Goal: Task Accomplishment & Management: Manage account settings

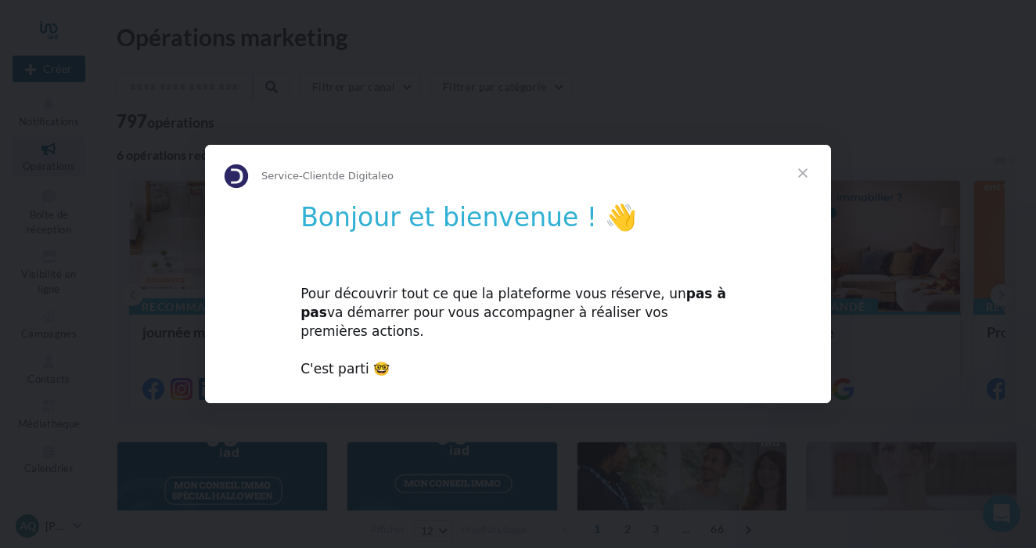
click at [808, 184] on span "Fermer" at bounding box center [803, 173] width 56 height 56
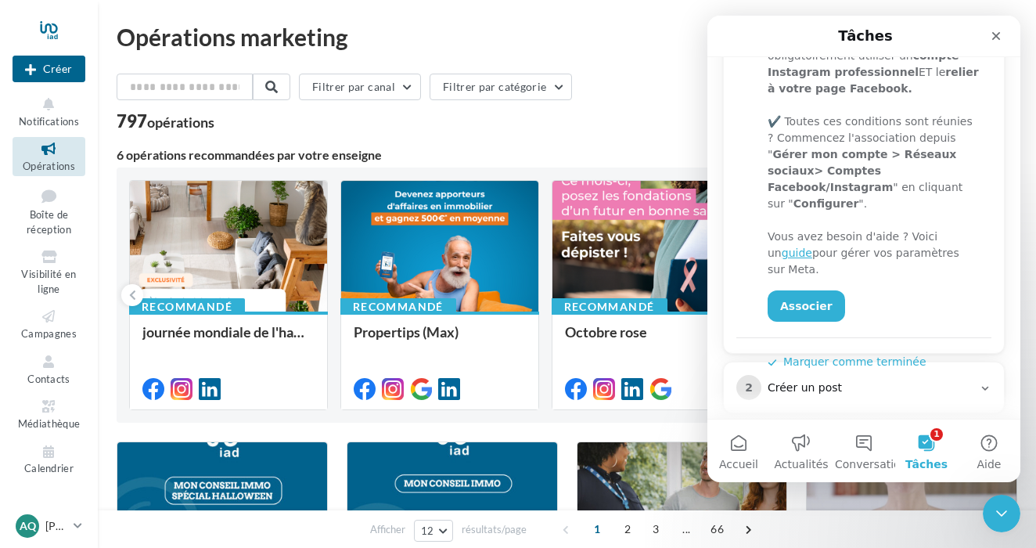
scroll to position [347, 0]
click at [828, 291] on link "Associer" at bounding box center [806, 306] width 77 height 31
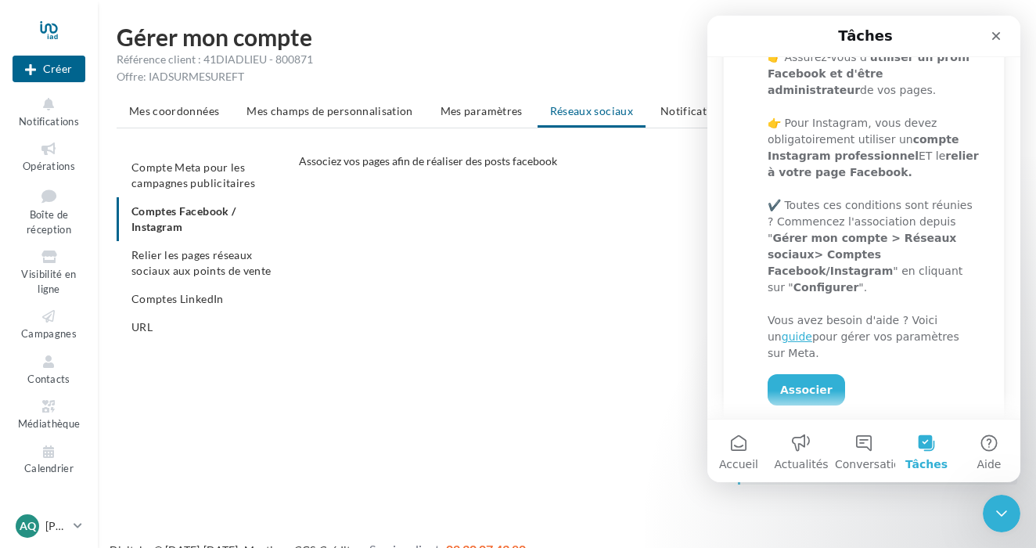
scroll to position [275, 0]
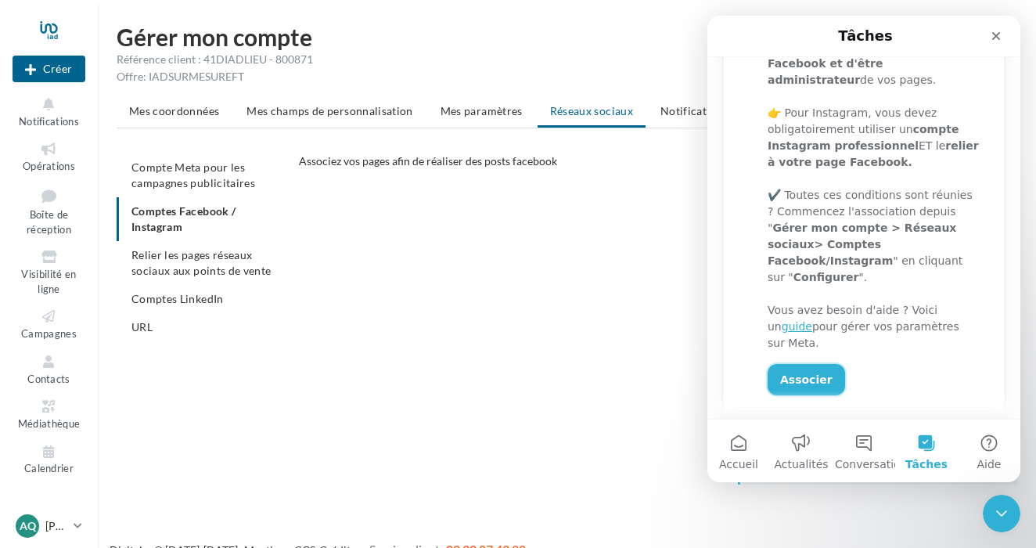
click at [812, 364] on link "Associer" at bounding box center [806, 379] width 77 height 31
click at [822, 364] on link "Associer" at bounding box center [806, 379] width 77 height 31
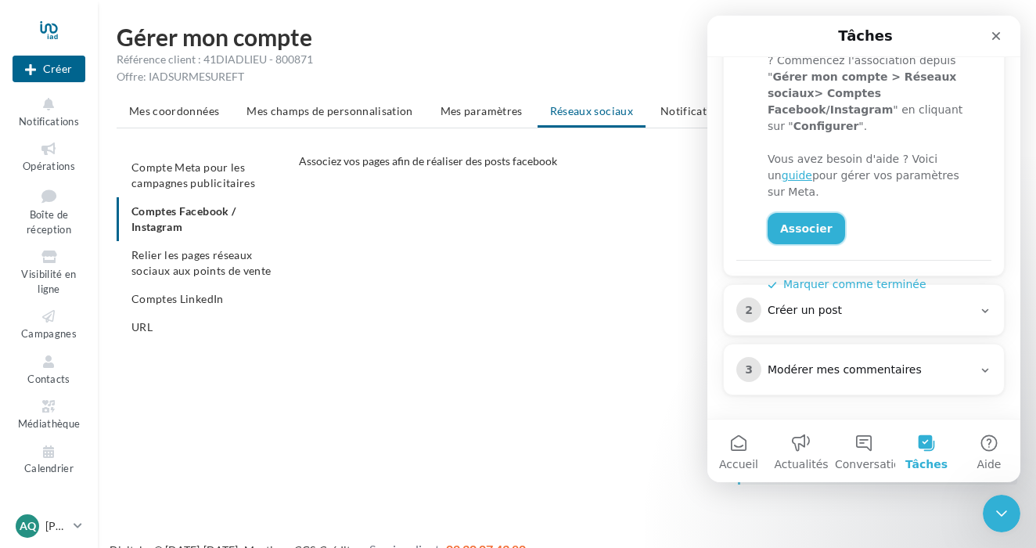
scroll to position [426, 0]
click at [887, 313] on div "Créer un post" at bounding box center [870, 311] width 205 height 16
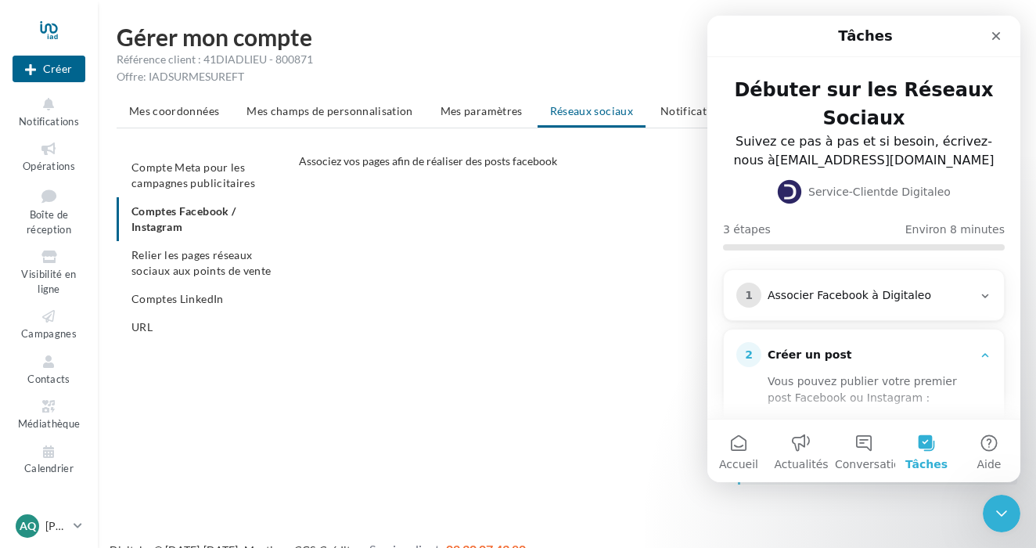
scroll to position [0, 0]
click at [912, 301] on div "Associer Facebook à Digitaleo" at bounding box center [870, 296] width 205 height 16
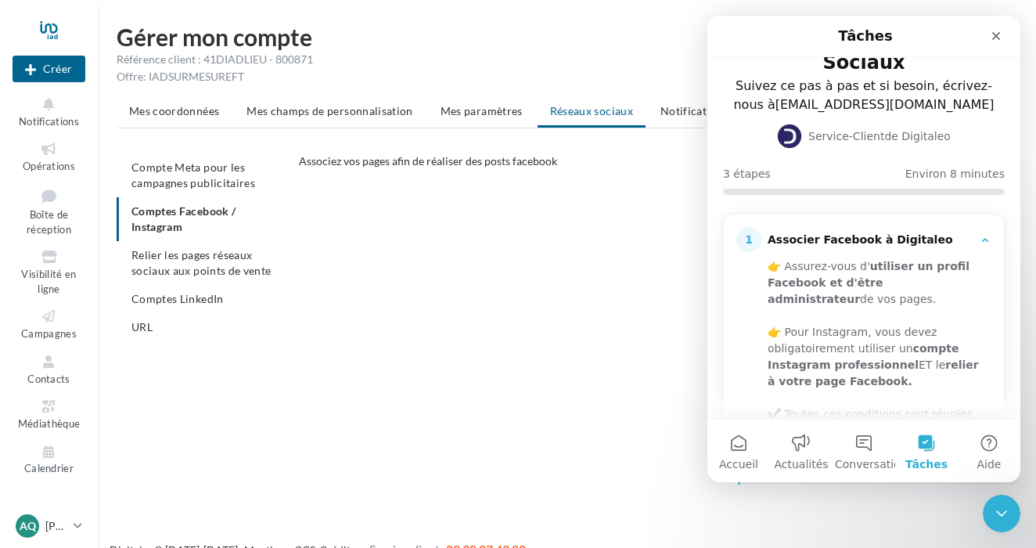
scroll to position [62, 0]
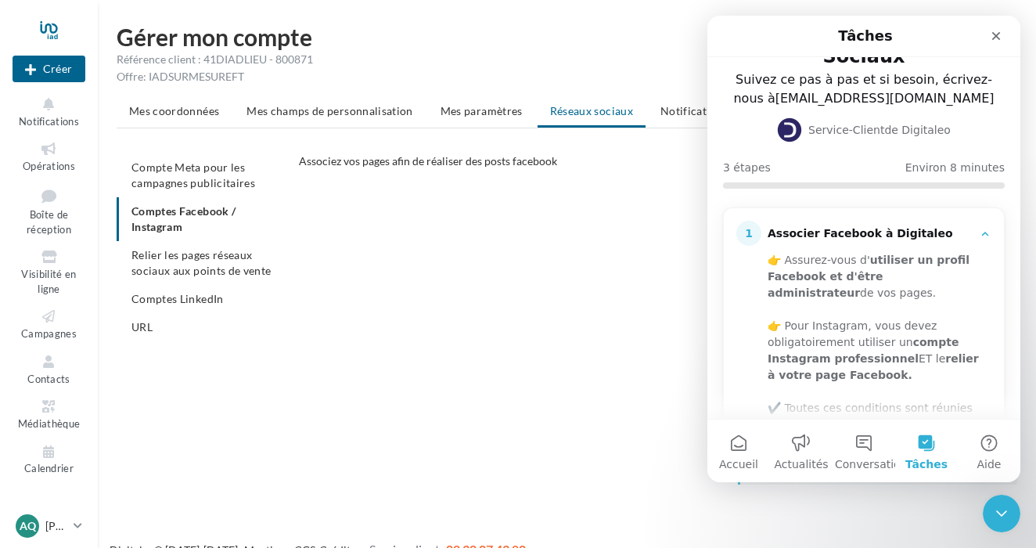
click at [445, 284] on div "CONFIGURER MES COMPTES POUR POSTER sur instagram et facebook Depuis Instagram, …" at bounding box center [664, 348] width 731 height 298
click at [997, 31] on icon "Fermer" at bounding box center [996, 36] width 13 height 13
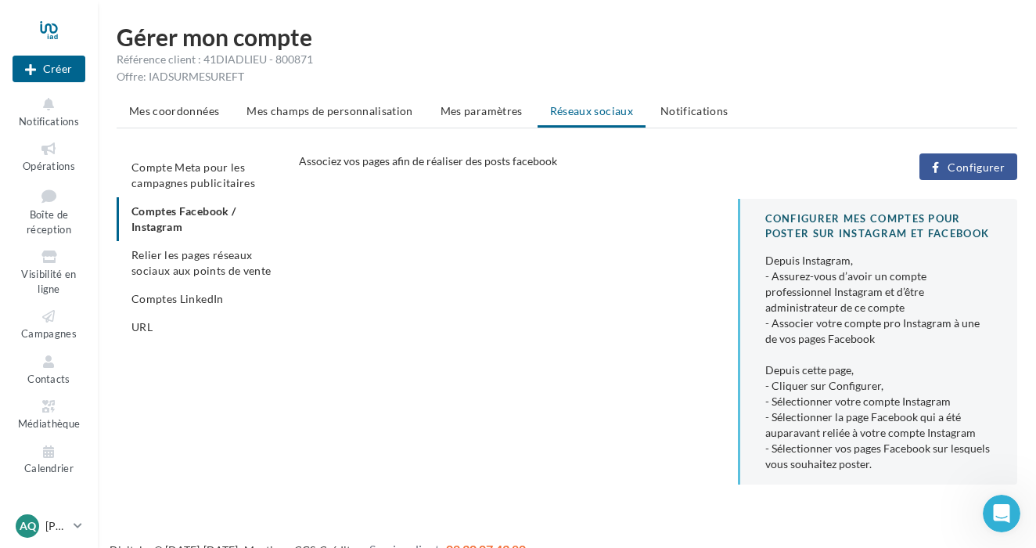
scroll to position [0, 0]
click at [959, 175] on button "Configurer" at bounding box center [969, 166] width 98 height 27
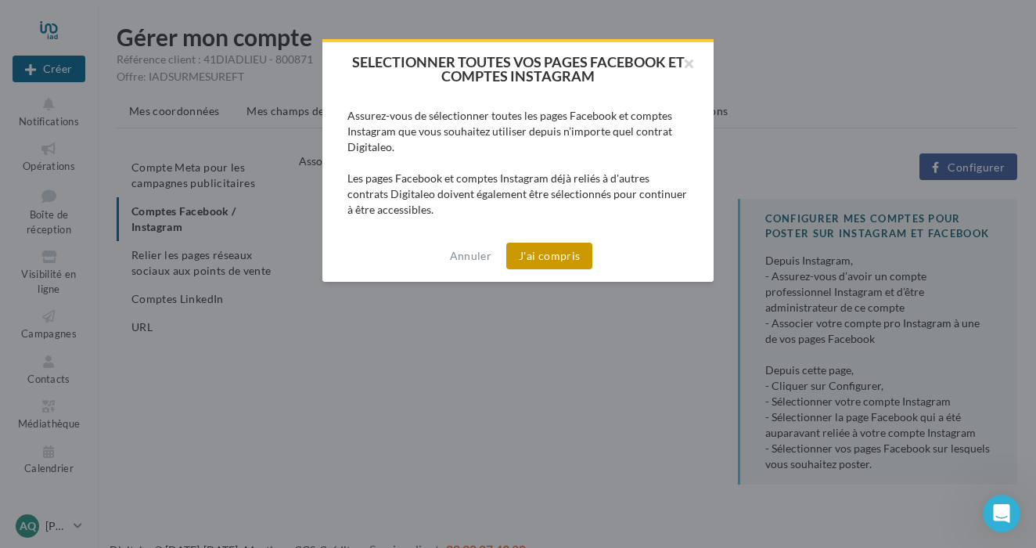
click at [571, 259] on button "J'ai compris" at bounding box center [549, 256] width 86 height 27
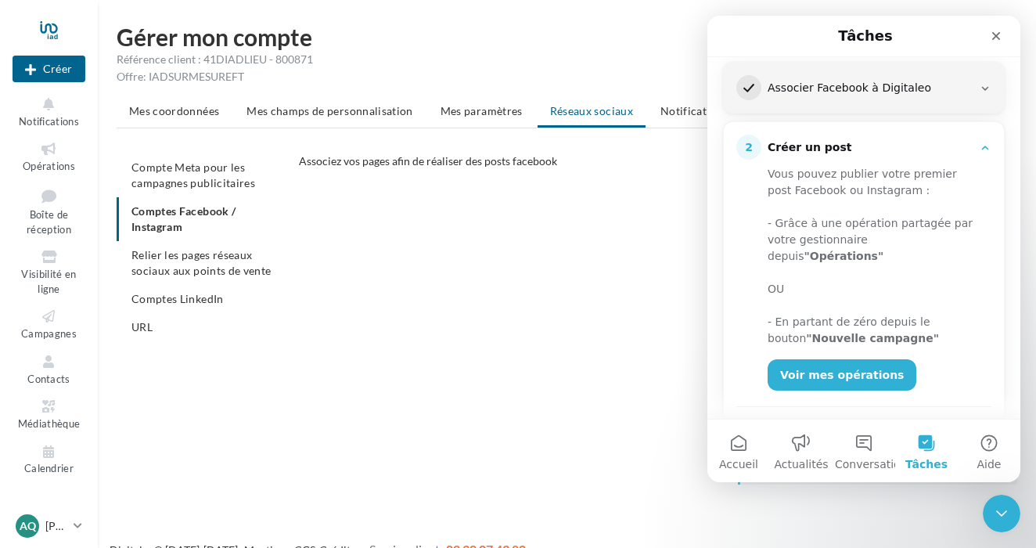
scroll to position [213, 0]
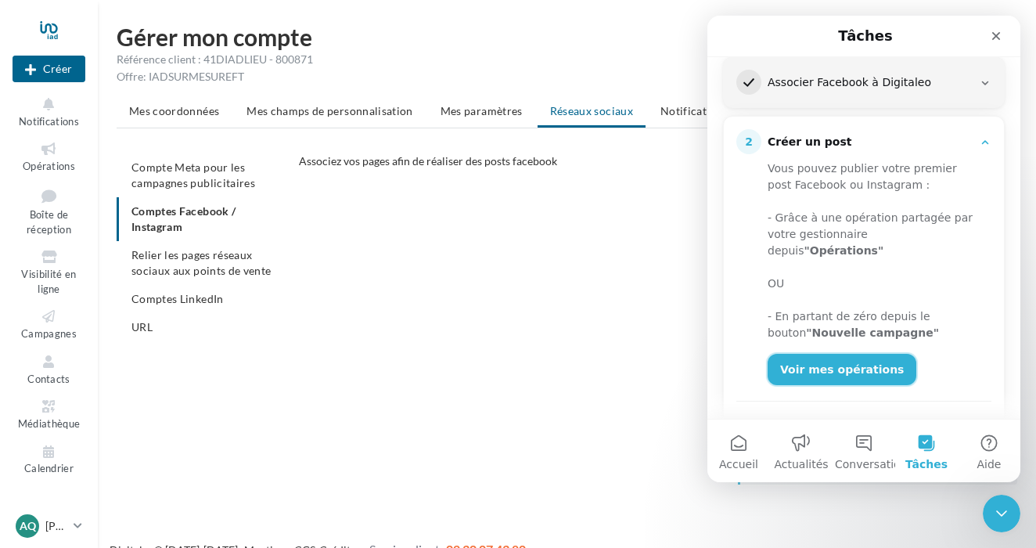
click at [840, 354] on link "Voir mes opérations" at bounding box center [842, 369] width 149 height 31
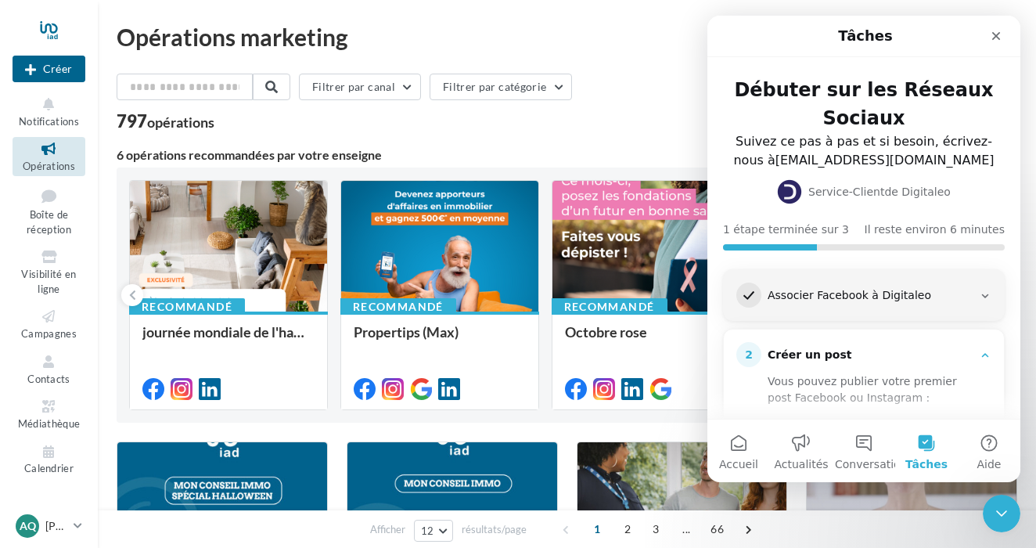
click at [880, 286] on div "1 Associer Facebook à Digitaleo" at bounding box center [863, 295] width 255 height 25
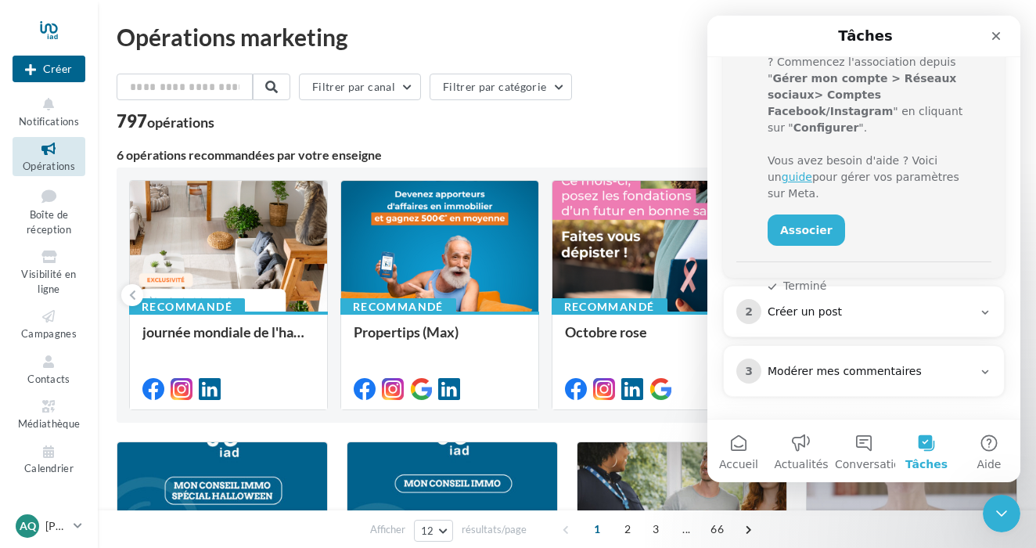
scroll to position [426, 0]
click at [877, 311] on div "Créer un post" at bounding box center [870, 311] width 205 height 16
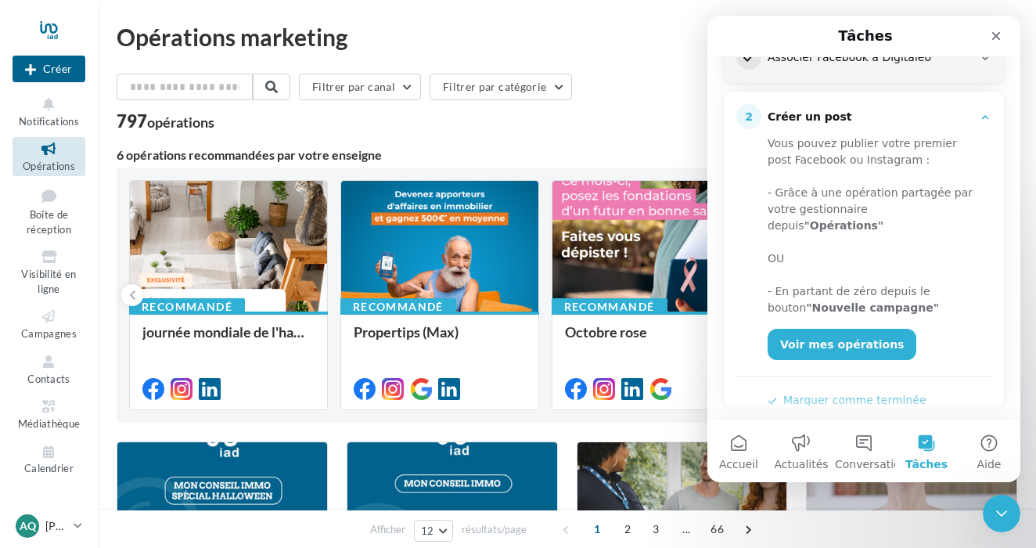
scroll to position [246, 0]
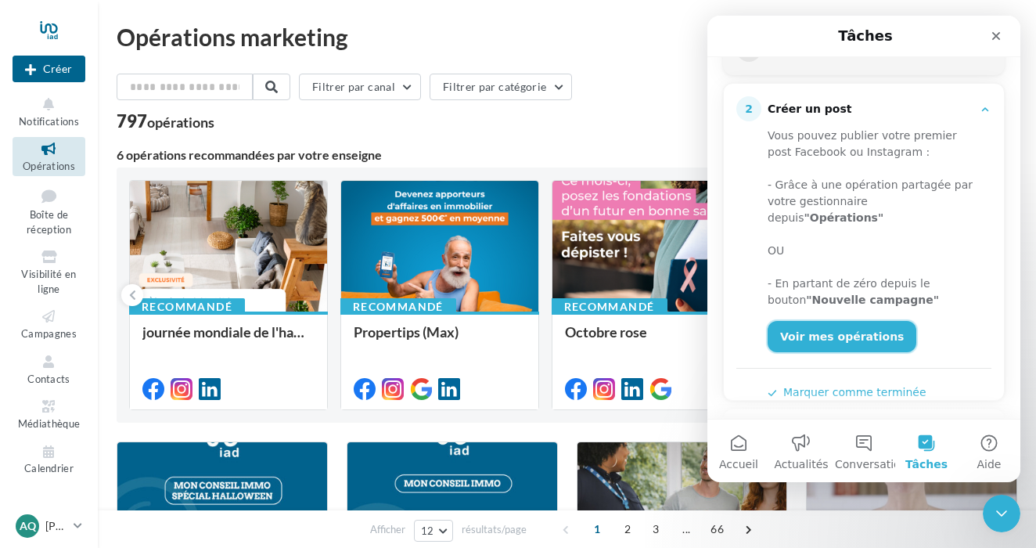
click at [848, 321] on link "Voir mes opérations" at bounding box center [842, 336] width 149 height 31
click at [69, 70] on button "Créer" at bounding box center [49, 69] width 73 height 27
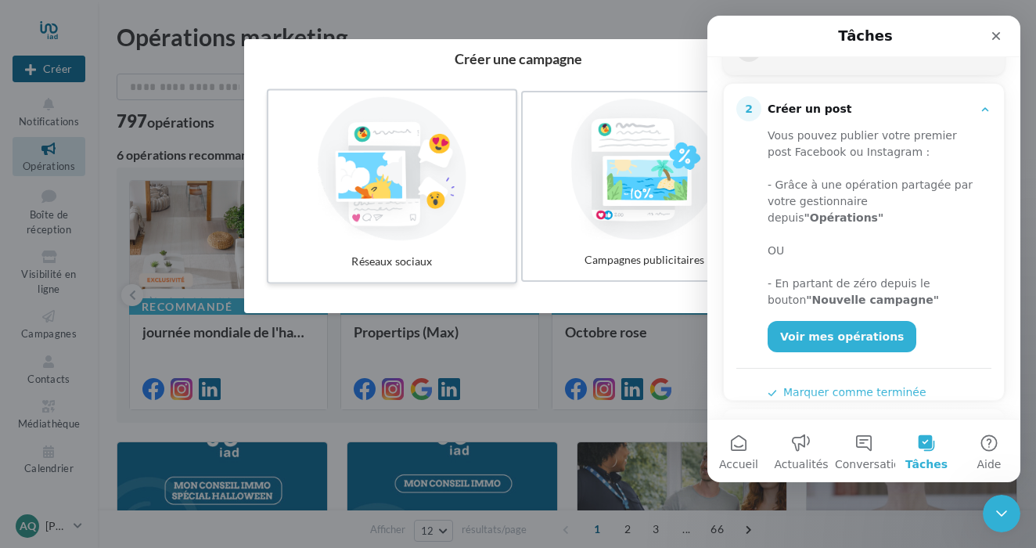
click at [434, 225] on div at bounding box center [392, 169] width 235 height 144
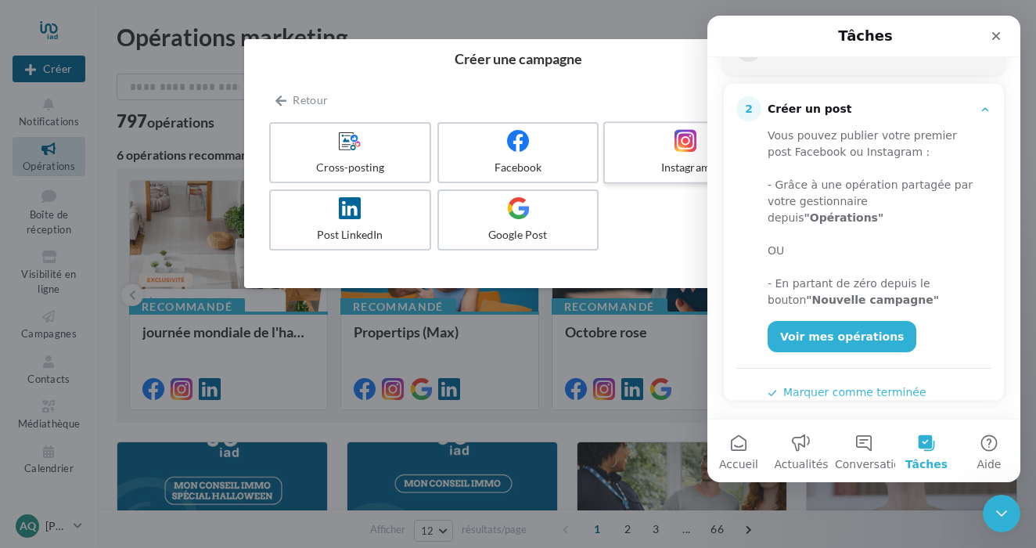
click at [637, 139] on div at bounding box center [685, 141] width 149 height 24
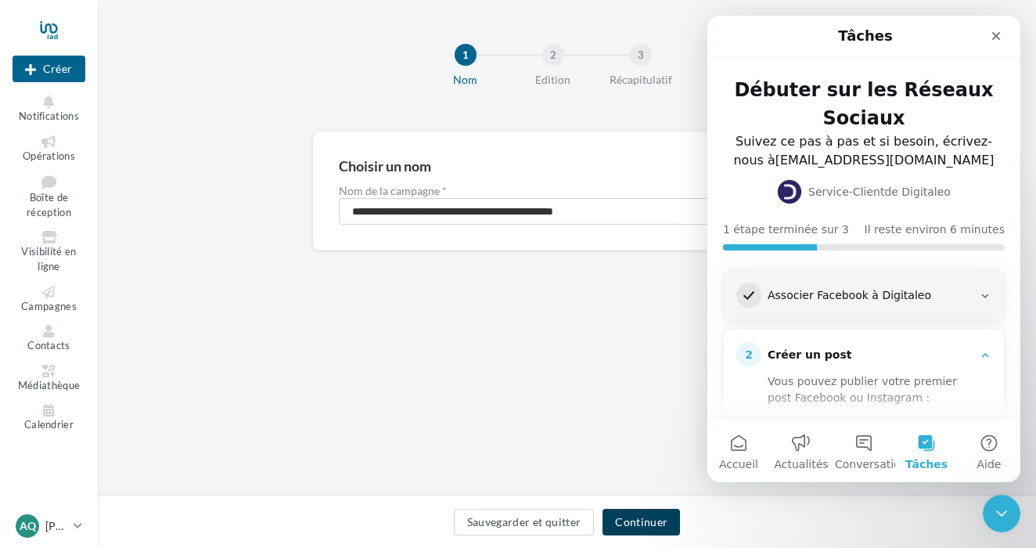
click at [645, 518] on button "Continuer" at bounding box center [641, 522] width 77 height 27
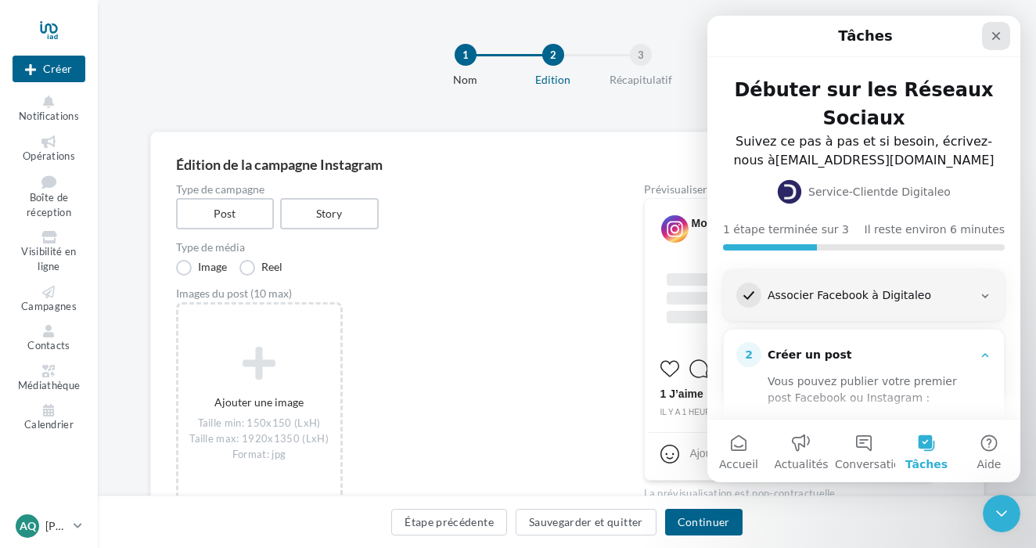
click at [998, 35] on icon "Fermer" at bounding box center [996, 36] width 9 height 9
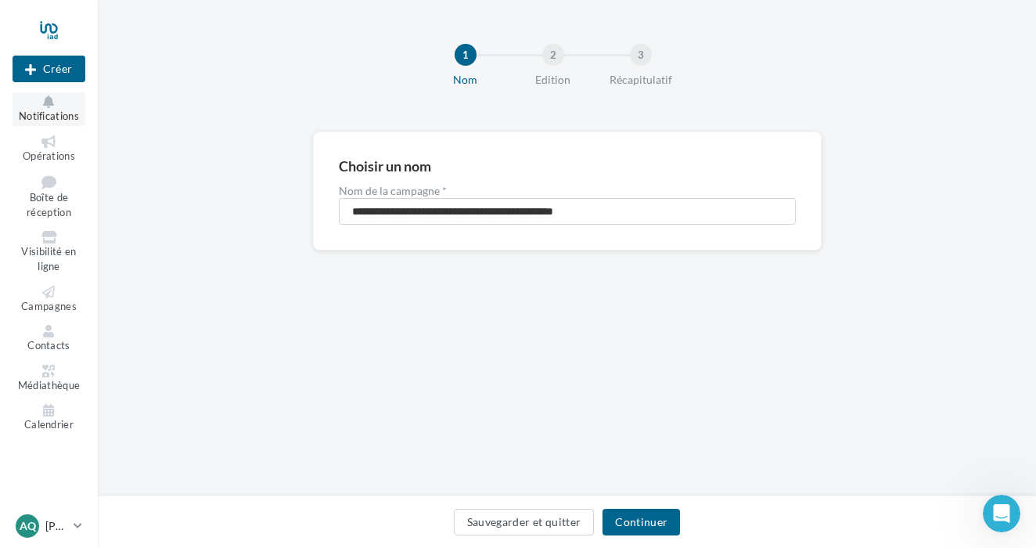
click at [67, 112] on span "Notifications" at bounding box center [49, 116] width 60 height 13
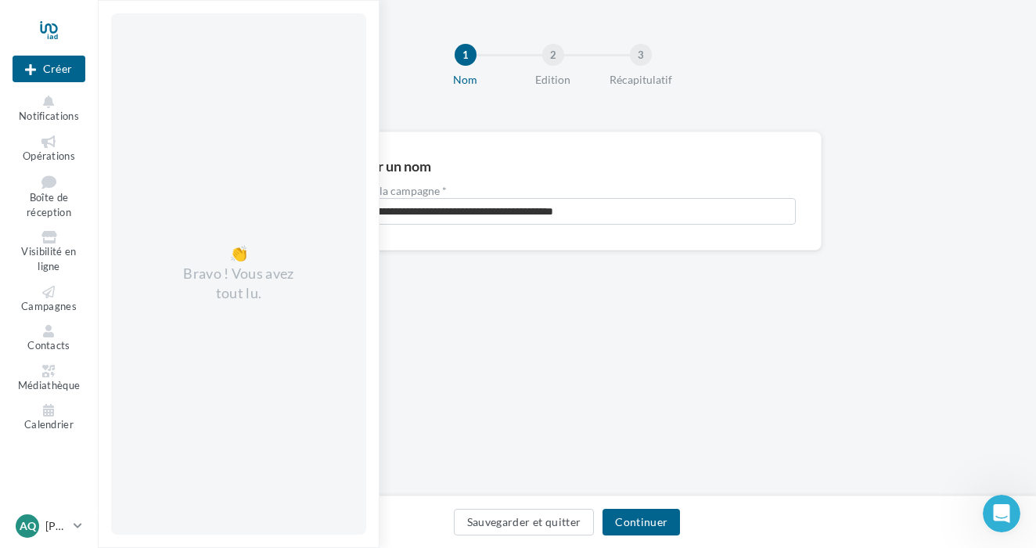
click at [51, 14] on div at bounding box center [49, 29] width 73 height 39
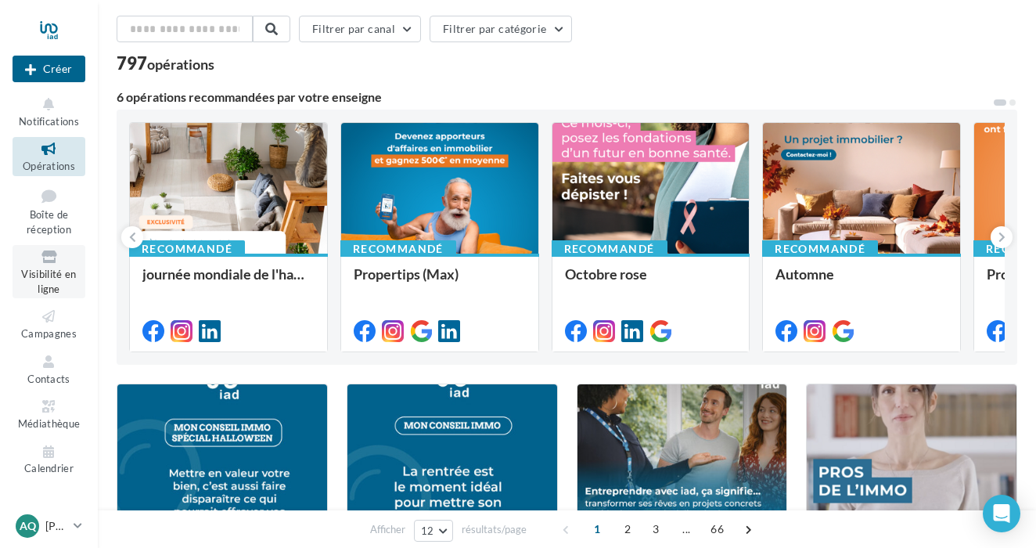
scroll to position [96, 0]
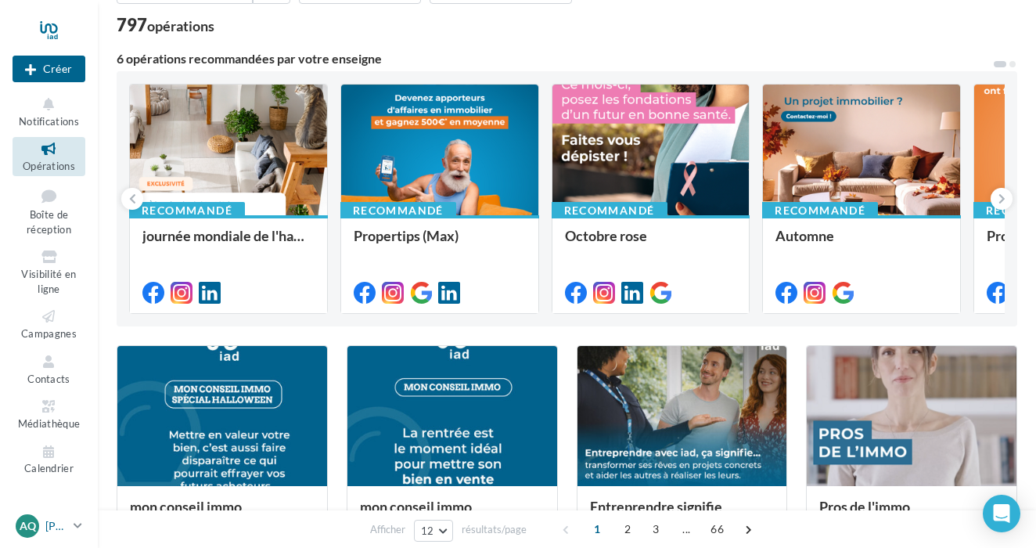
click at [67, 524] on p "[PERSON_NAME]" at bounding box center [56, 526] width 22 height 16
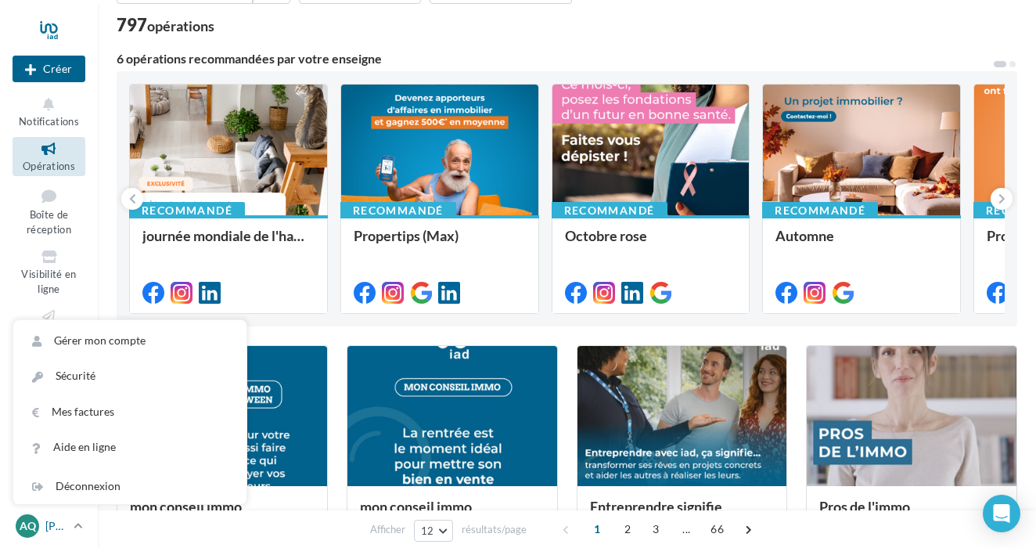
click at [67, 524] on p "[PERSON_NAME]" at bounding box center [56, 526] width 22 height 16
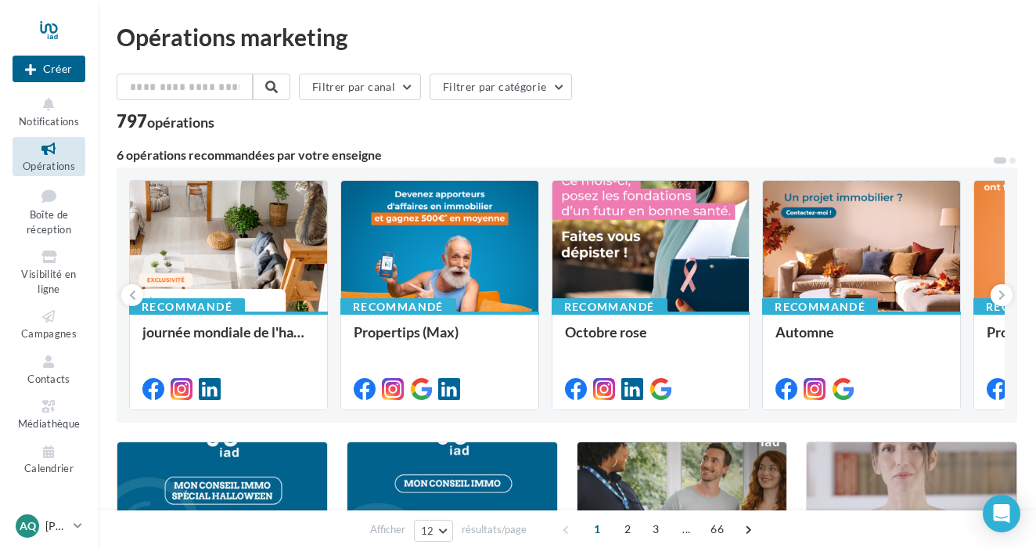
scroll to position [0, 0]
click at [1017, 521] on div "Open Intercom Messenger" at bounding box center [1001, 513] width 41 height 41
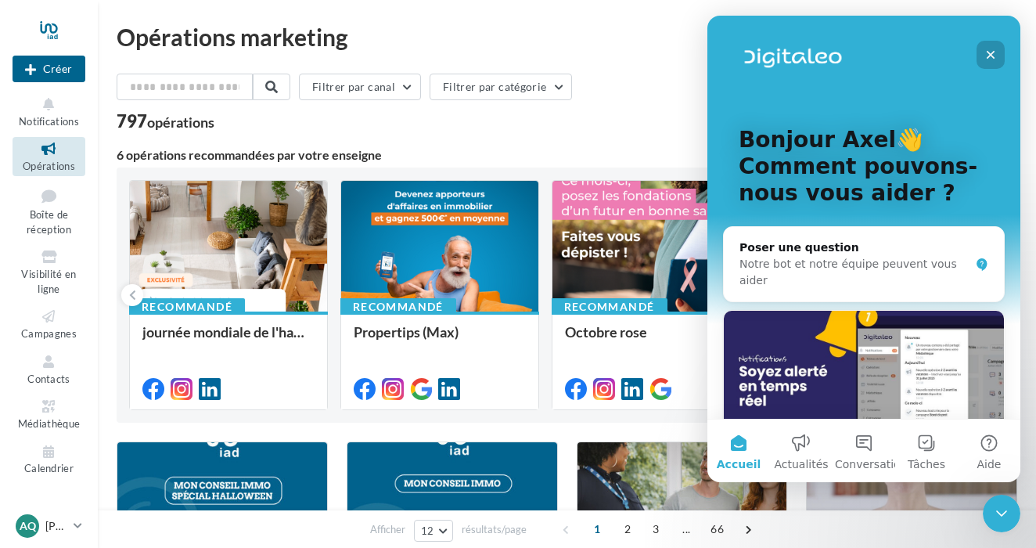
click at [984, 50] on div "Fermer" at bounding box center [991, 55] width 28 height 28
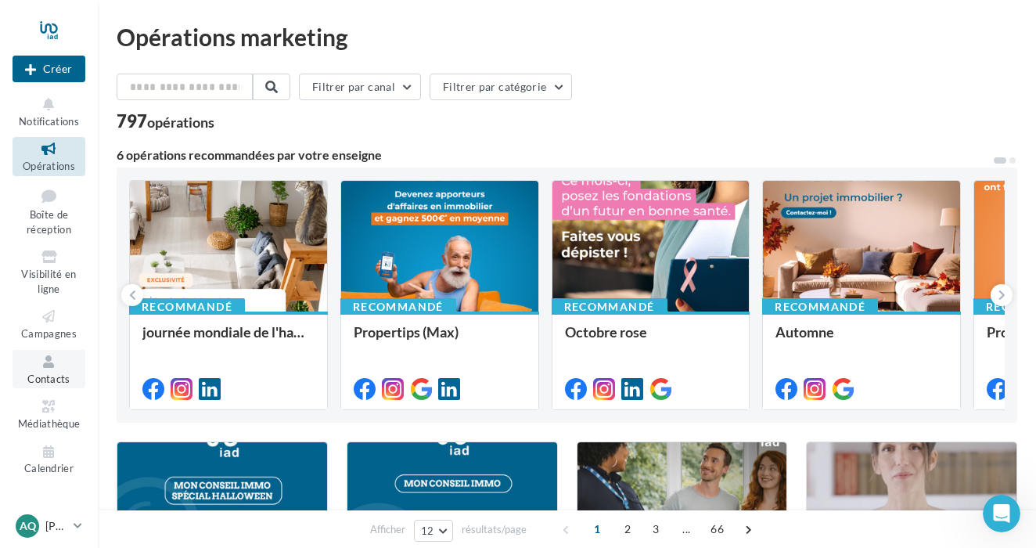
click at [59, 375] on span "Contacts" at bounding box center [48, 379] width 43 height 13
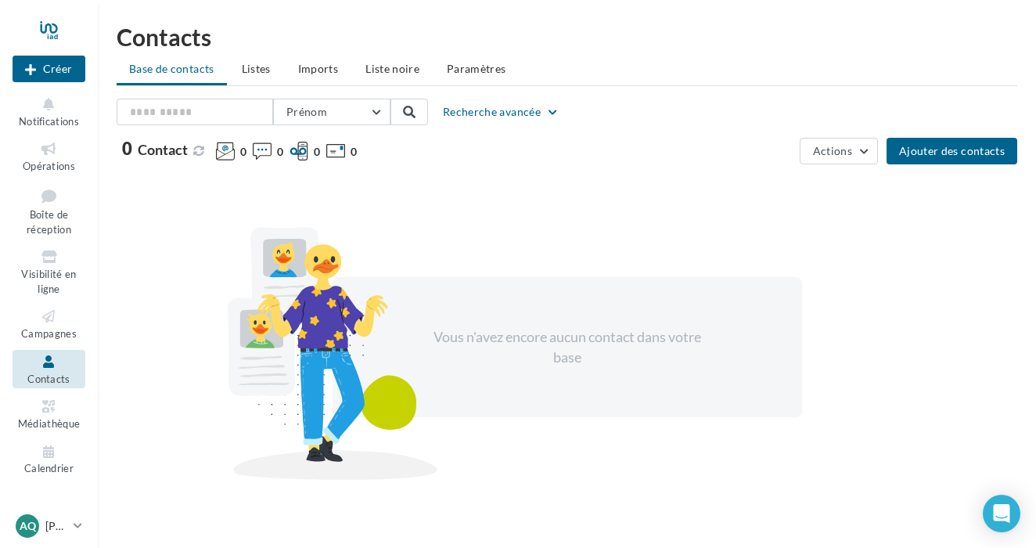
click at [60, 417] on span "Médiathèque" at bounding box center [49, 423] width 63 height 13
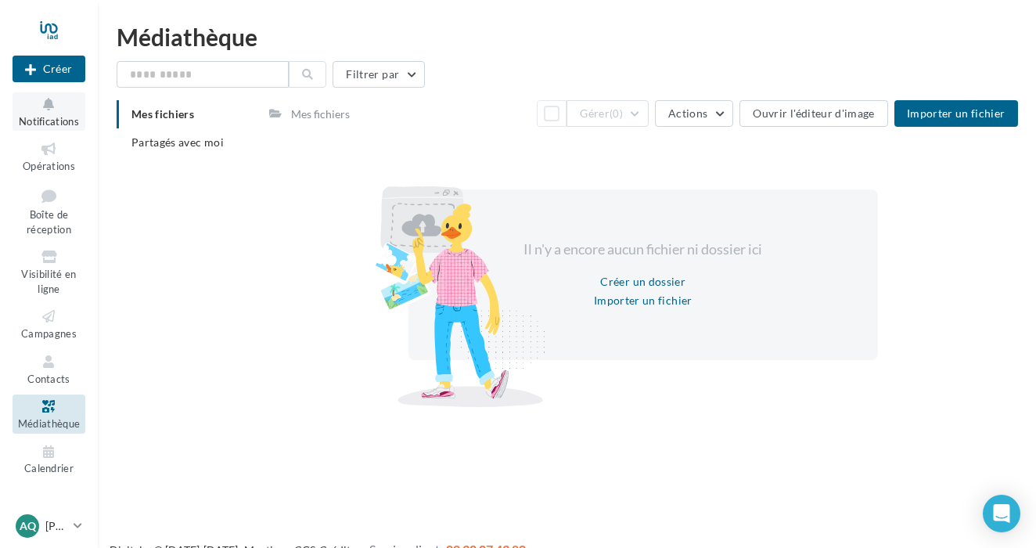
click at [72, 113] on button "Notifications" at bounding box center [49, 111] width 73 height 38
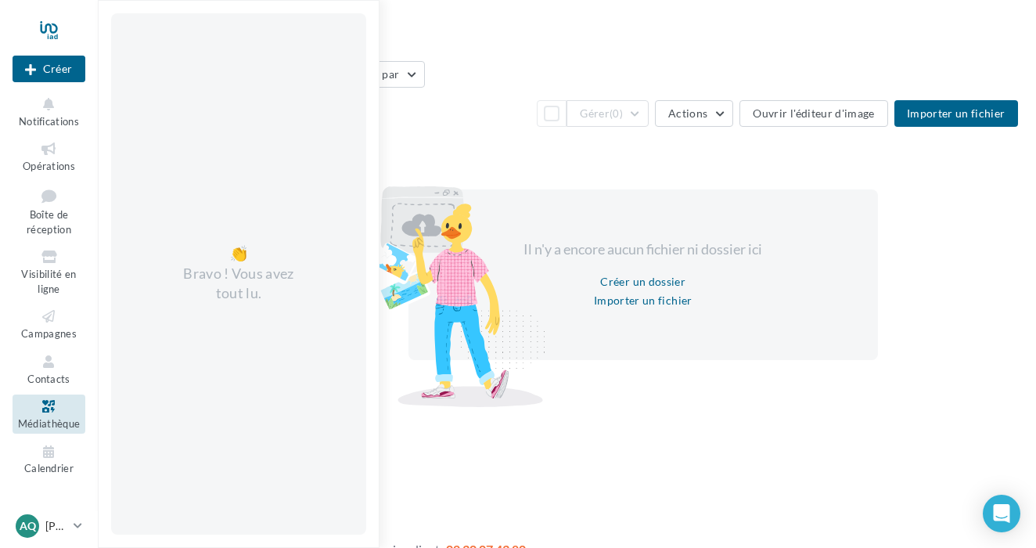
click at [54, 32] on div at bounding box center [49, 29] width 73 height 39
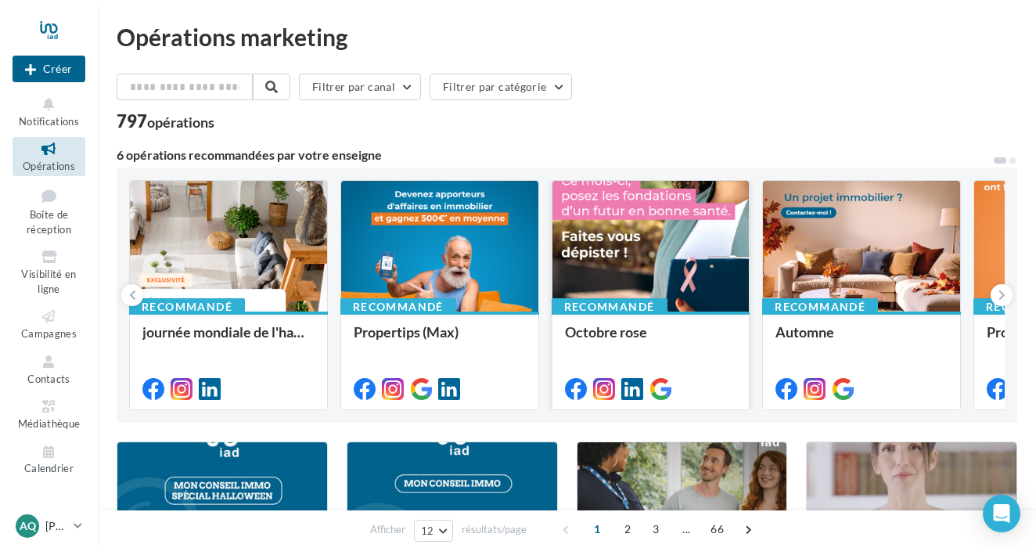
click at [608, 236] on div at bounding box center [651, 247] width 197 height 132
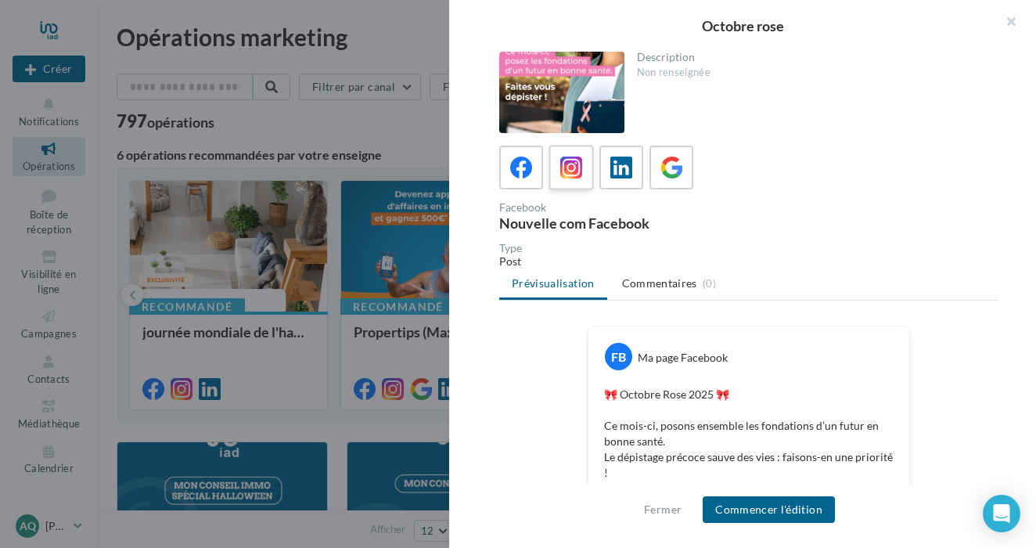
click at [578, 173] on icon at bounding box center [571, 168] width 23 height 23
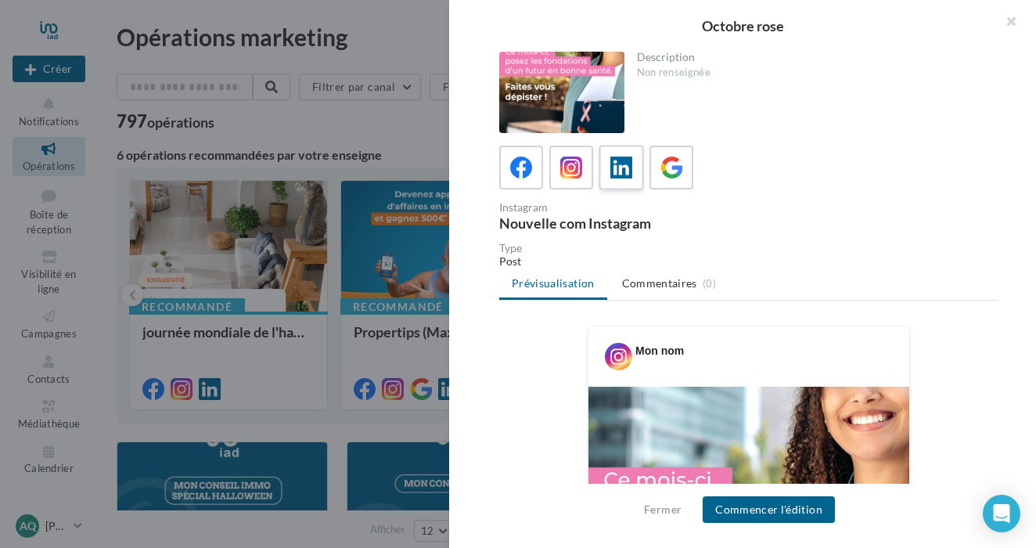
click at [621, 168] on icon at bounding box center [621, 168] width 23 height 23
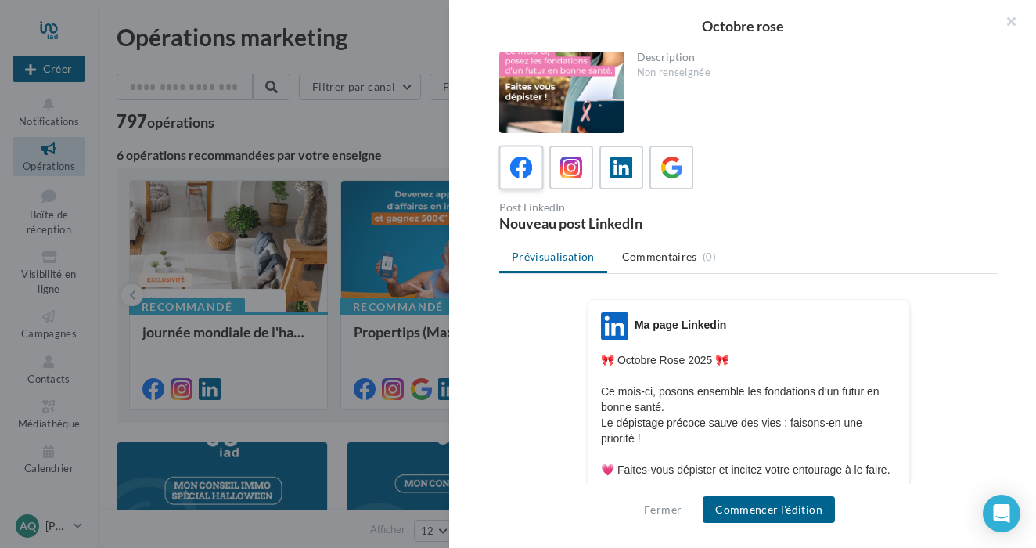
click at [524, 169] on icon at bounding box center [521, 168] width 23 height 23
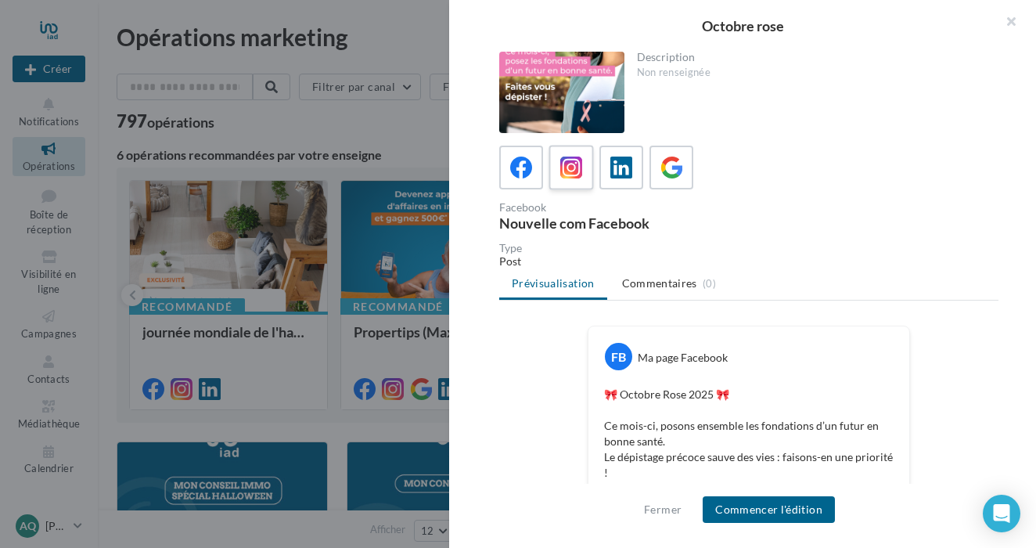
click at [566, 178] on icon at bounding box center [571, 168] width 23 height 23
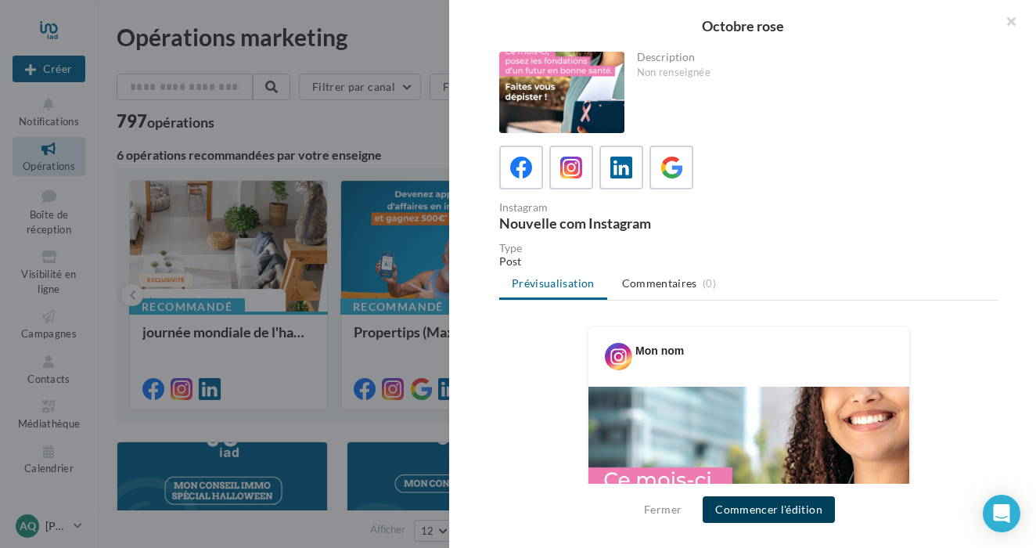
click at [777, 501] on button "Commencer l'édition" at bounding box center [769, 509] width 132 height 27
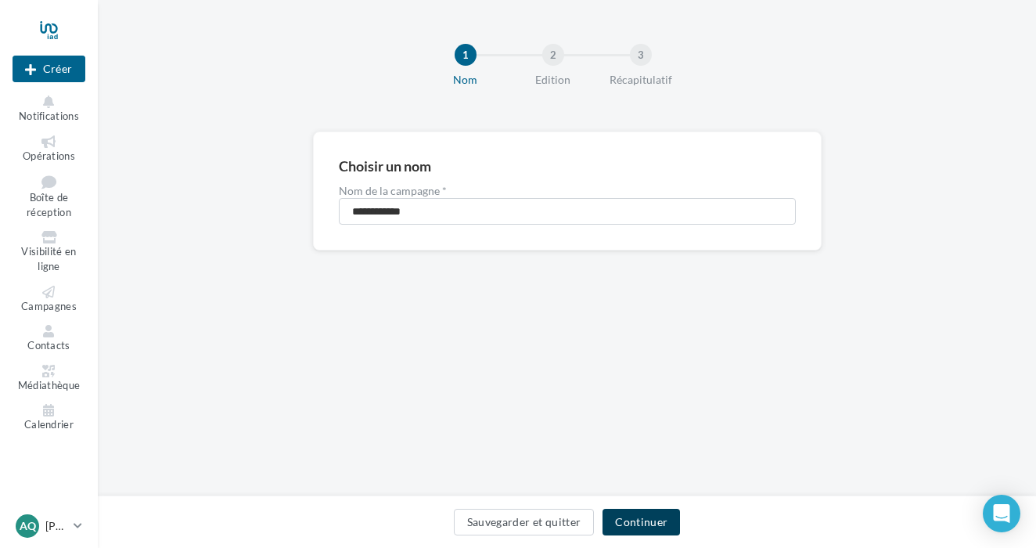
click at [656, 516] on button "Continuer" at bounding box center [641, 522] width 77 height 27
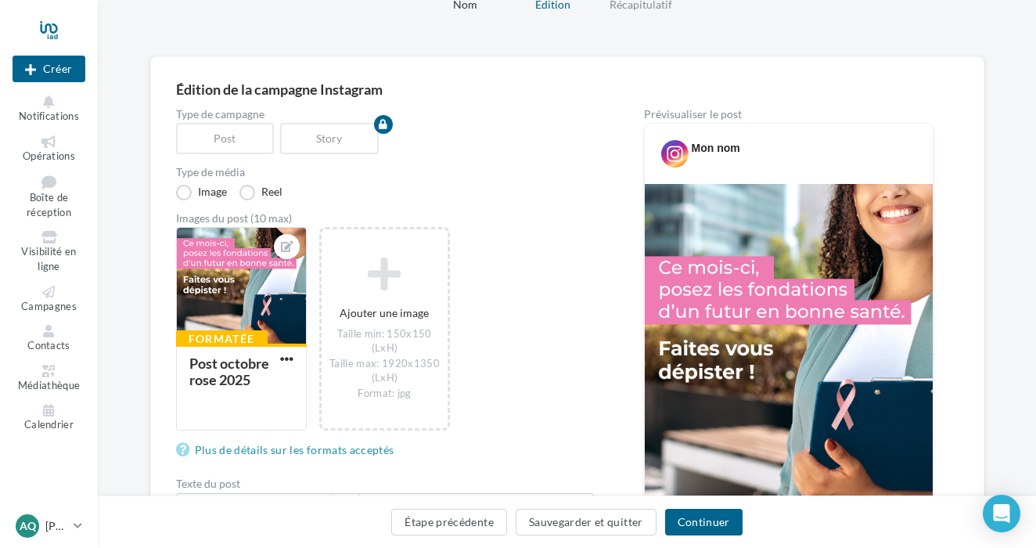
scroll to position [79, 0]
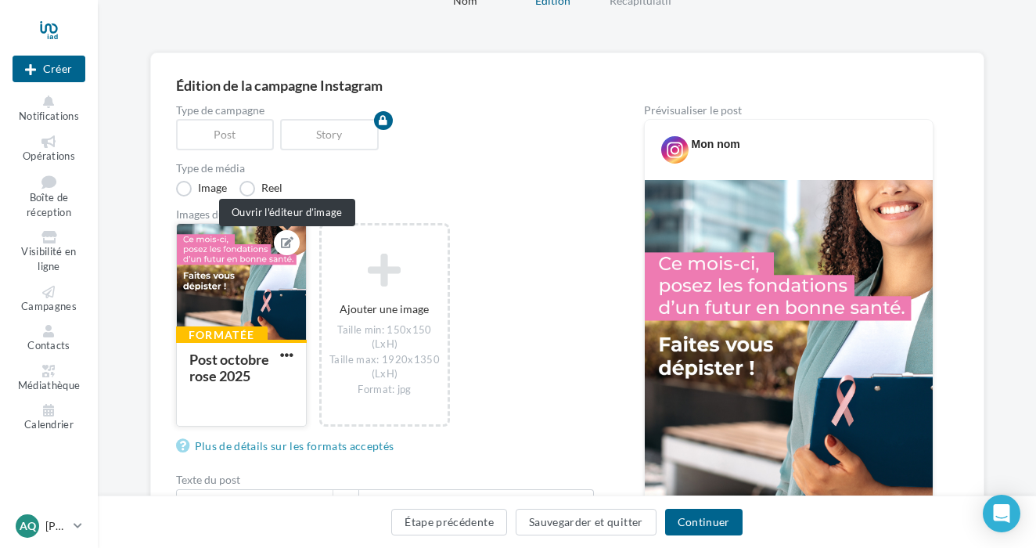
click at [284, 243] on icon at bounding box center [287, 242] width 13 height 11
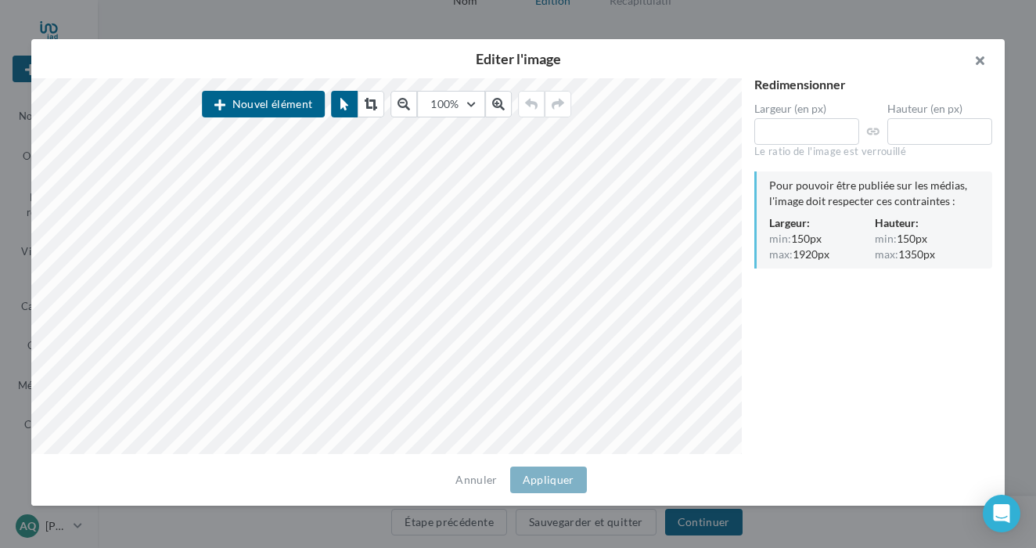
click at [982, 61] on button "button" at bounding box center [973, 62] width 63 height 47
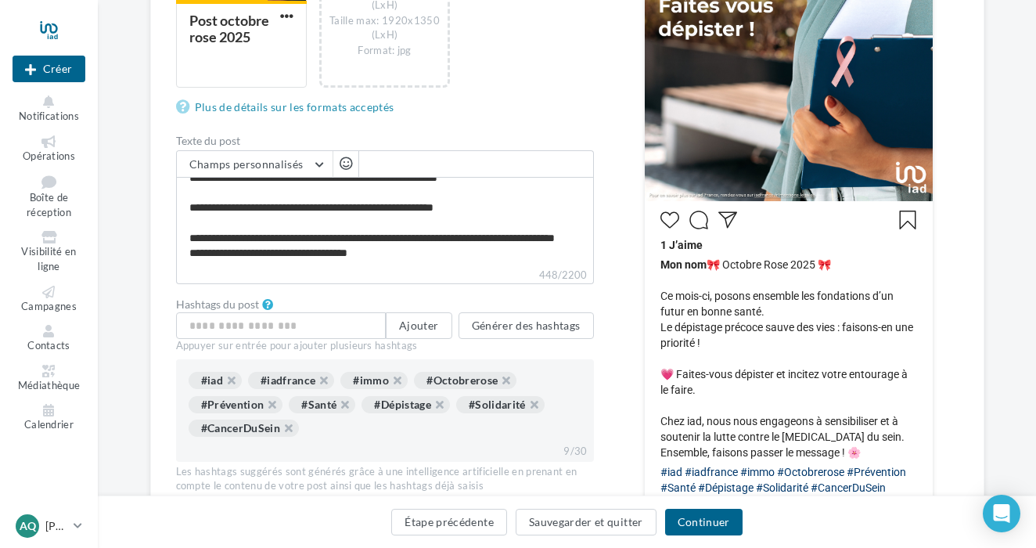
scroll to position [436, 0]
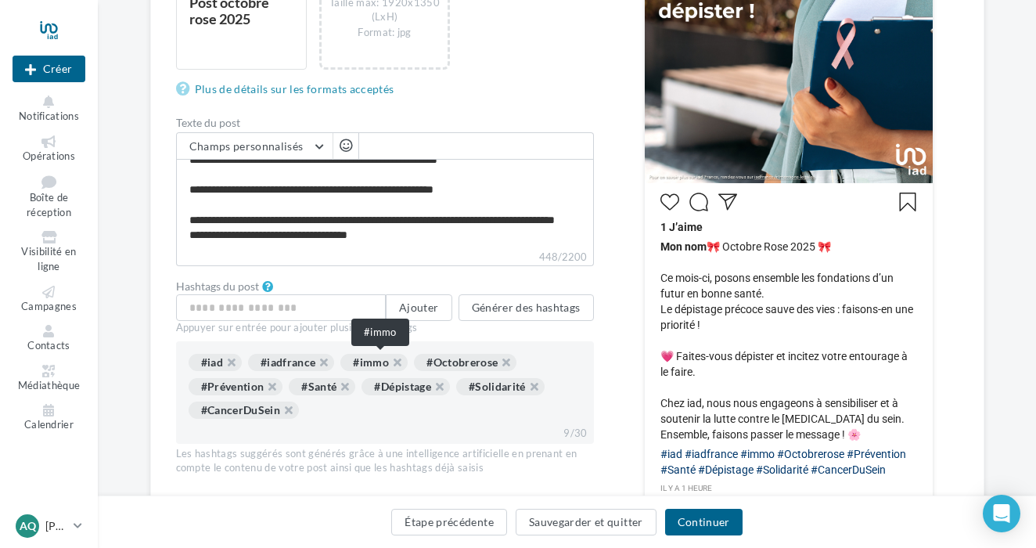
click at [376, 363] on div "#immo" at bounding box center [373, 362] width 67 height 17
click at [491, 302] on button "Générer des hashtags" at bounding box center [526, 307] width 135 height 27
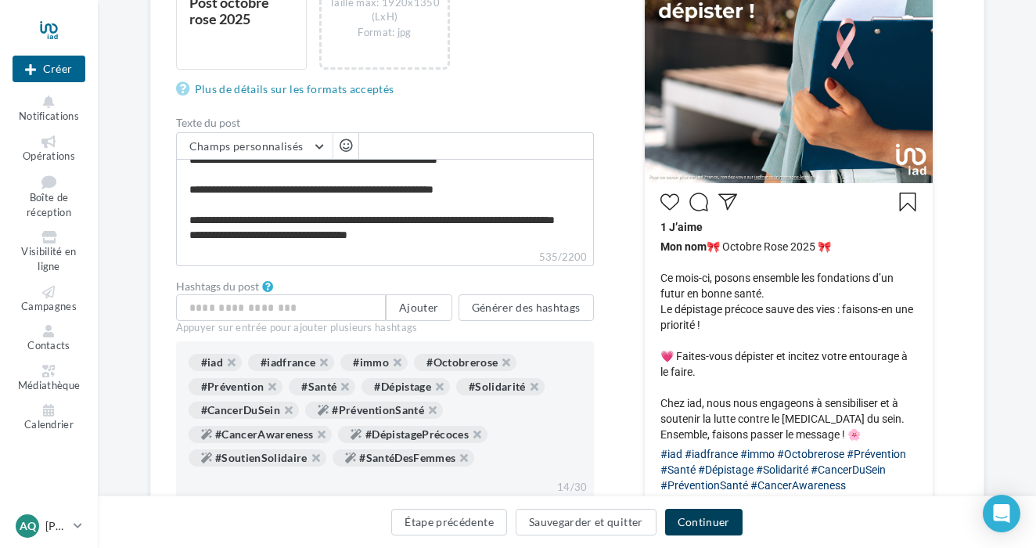
click at [692, 524] on button "Continuer" at bounding box center [703, 522] width 77 height 27
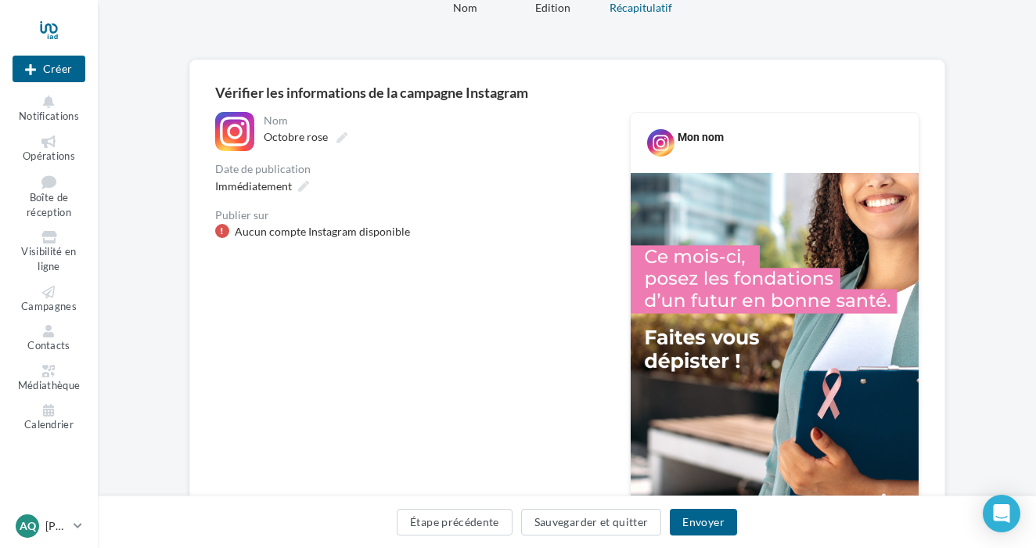
scroll to position [70, 0]
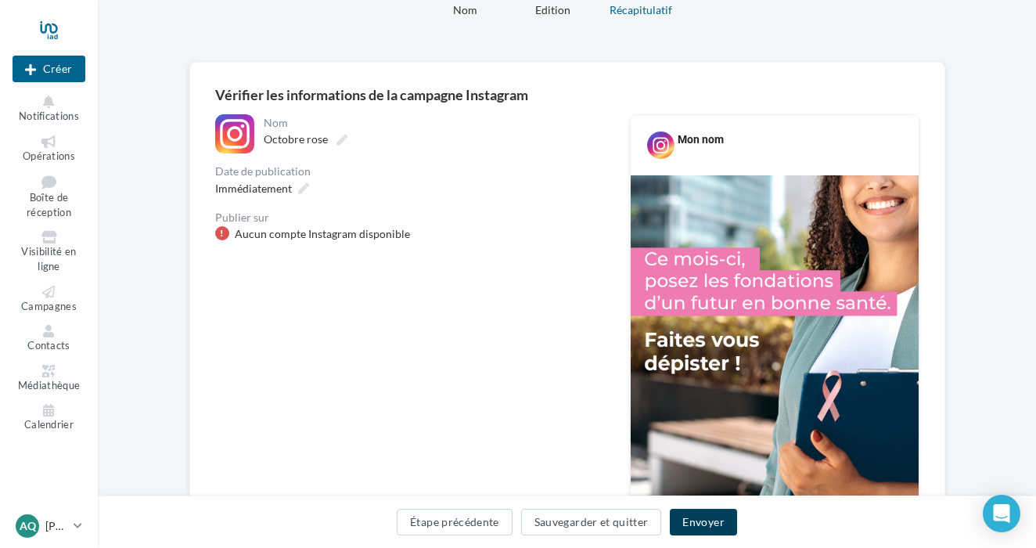
click at [705, 521] on button "Envoyer" at bounding box center [703, 522] width 67 height 27
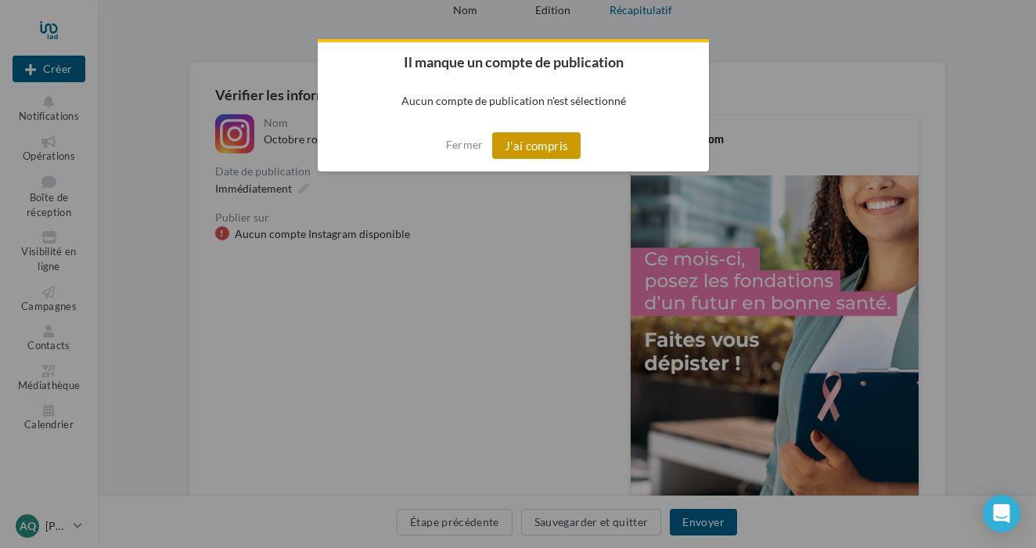
click at [534, 148] on button "J'ai compris" at bounding box center [536, 145] width 89 height 27
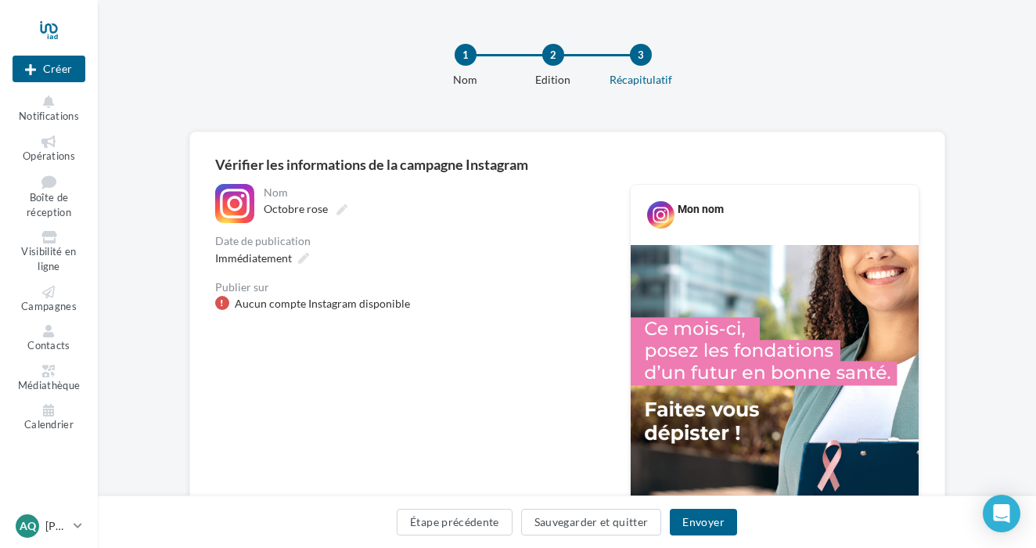
scroll to position [0, 0]
click at [58, 27] on div at bounding box center [49, 29] width 73 height 39
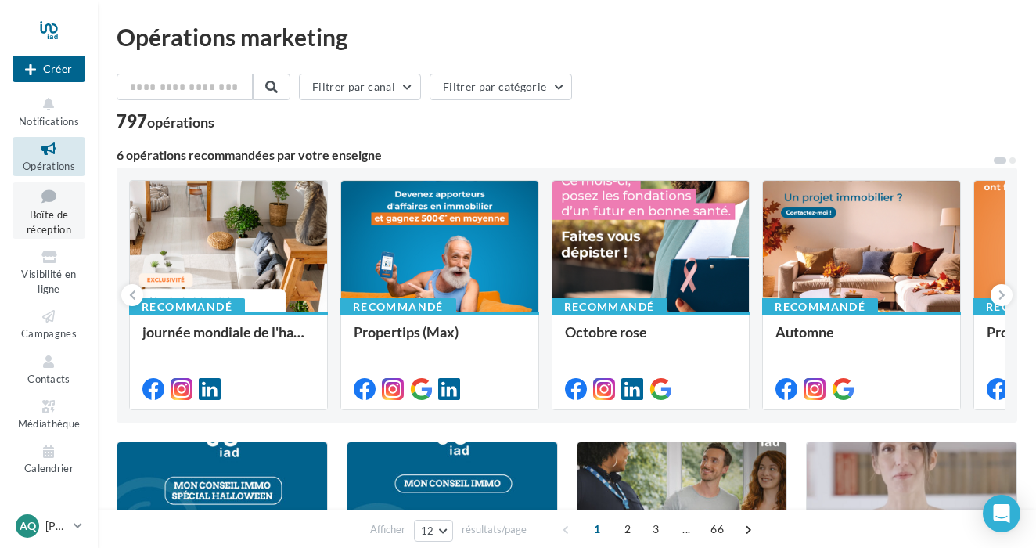
click at [59, 217] on span "Boîte de réception" at bounding box center [49, 221] width 45 height 27
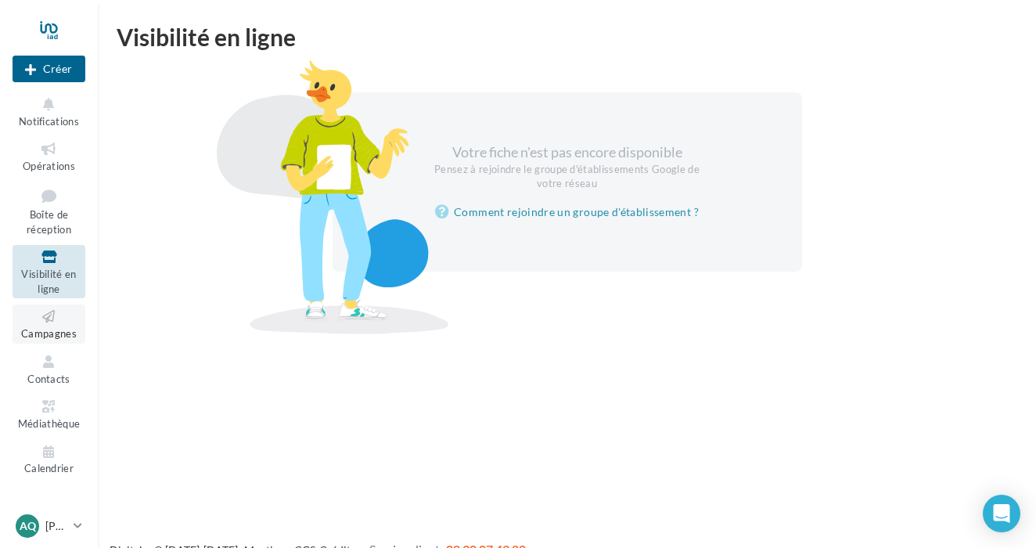
click at [80, 322] on link "Campagnes" at bounding box center [49, 323] width 73 height 38
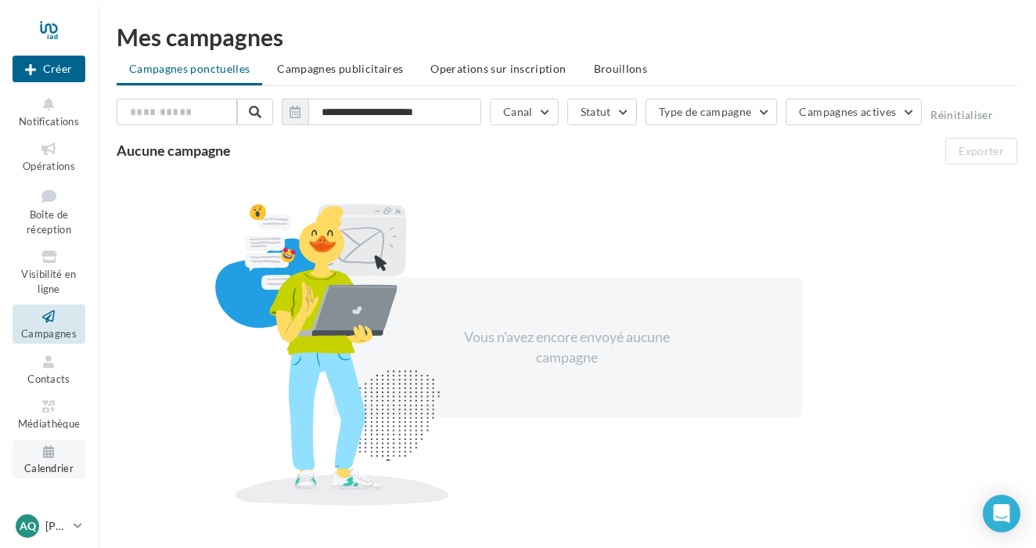
click at [58, 451] on icon at bounding box center [48, 452] width 63 height 18
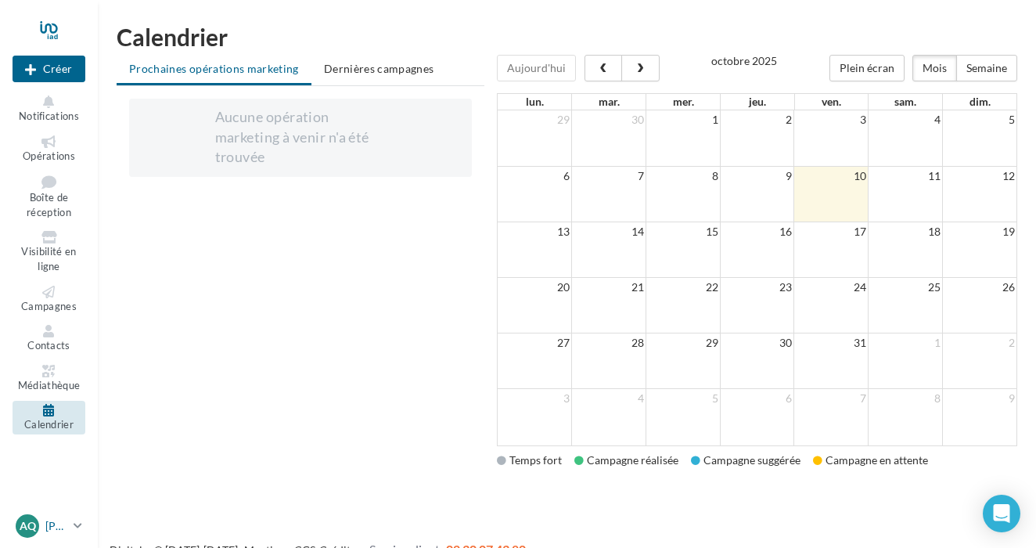
click at [76, 529] on icon at bounding box center [78, 525] width 9 height 13
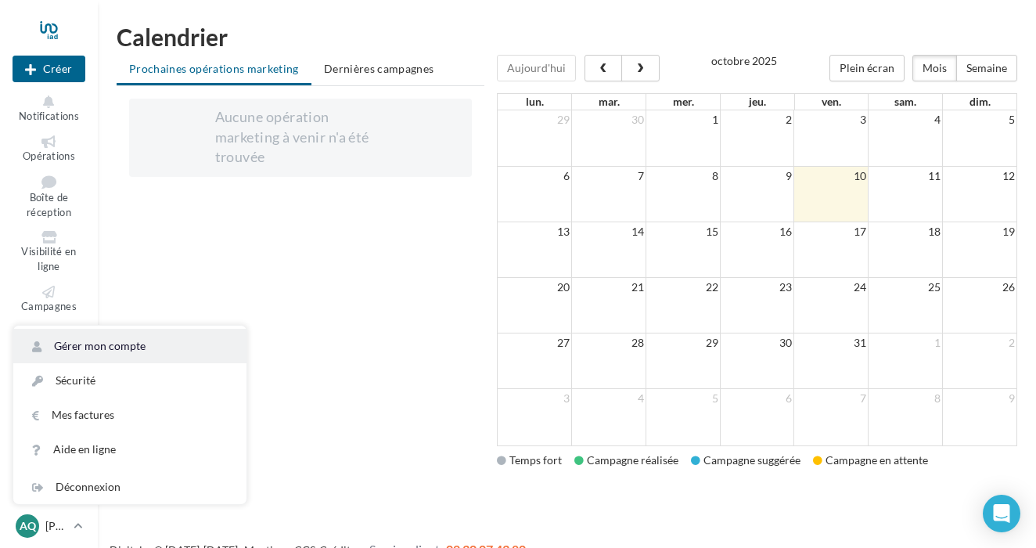
click at [147, 346] on link "Gérer mon compte" at bounding box center [129, 346] width 233 height 34
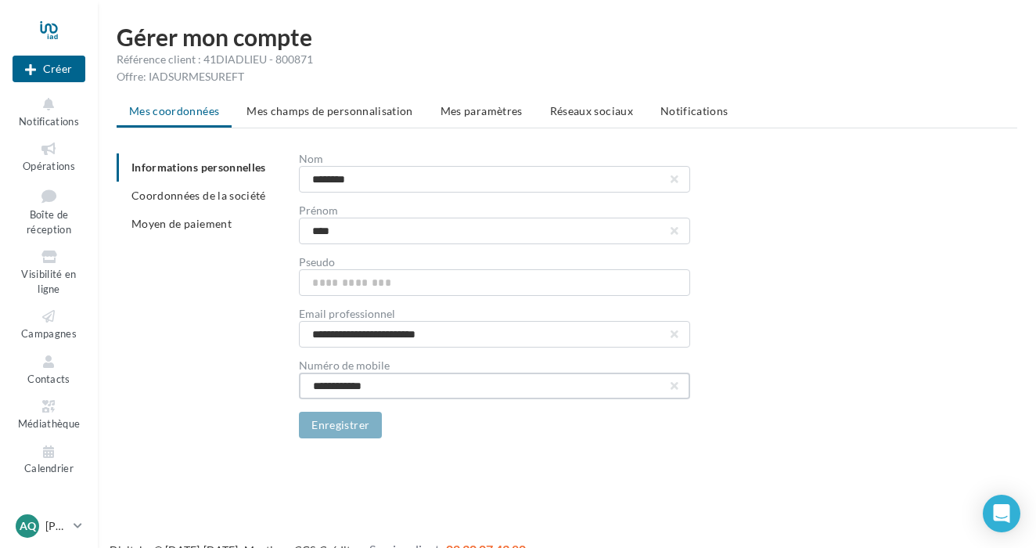
click at [552, 386] on input "**********" at bounding box center [494, 386] width 391 height 27
type input "**"
type input "**********"
click at [537, 446] on div "**********" at bounding box center [567, 244] width 938 height 438
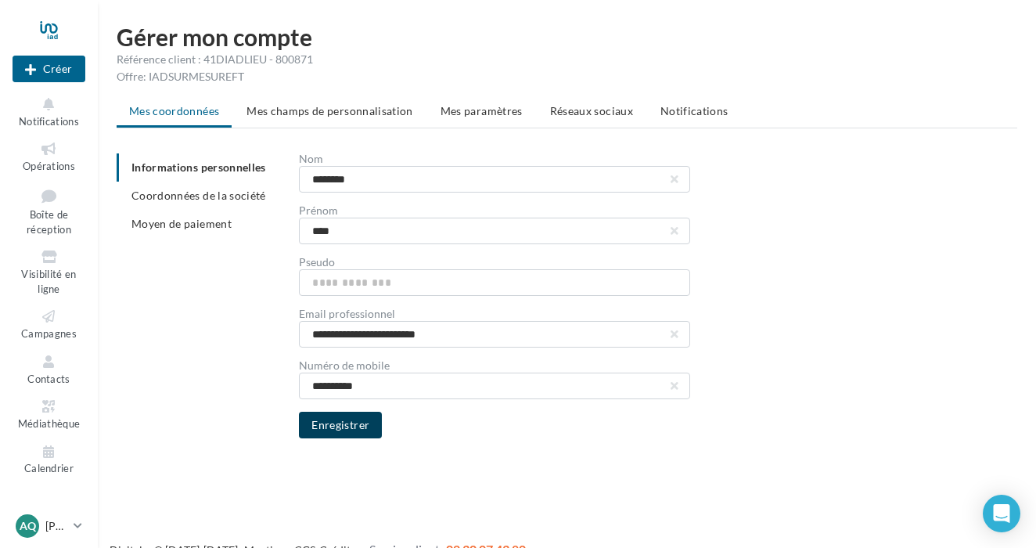
click at [373, 431] on button "Enregistrer" at bounding box center [340, 425] width 83 height 27
click at [208, 206] on li "Coordonnées de la société" at bounding box center [202, 196] width 170 height 28
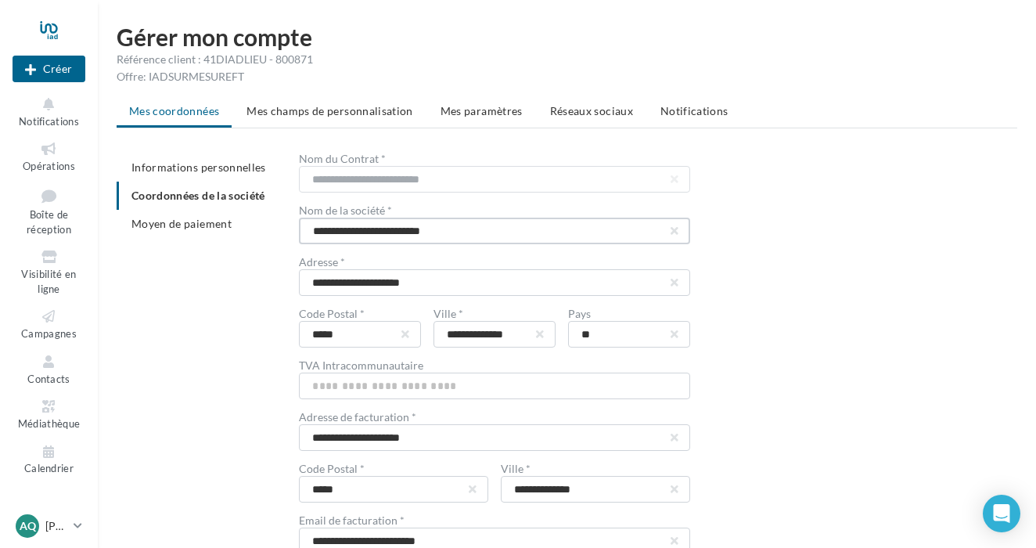
type input "**********"
click at [426, 282] on input "**********" at bounding box center [494, 282] width 391 height 27
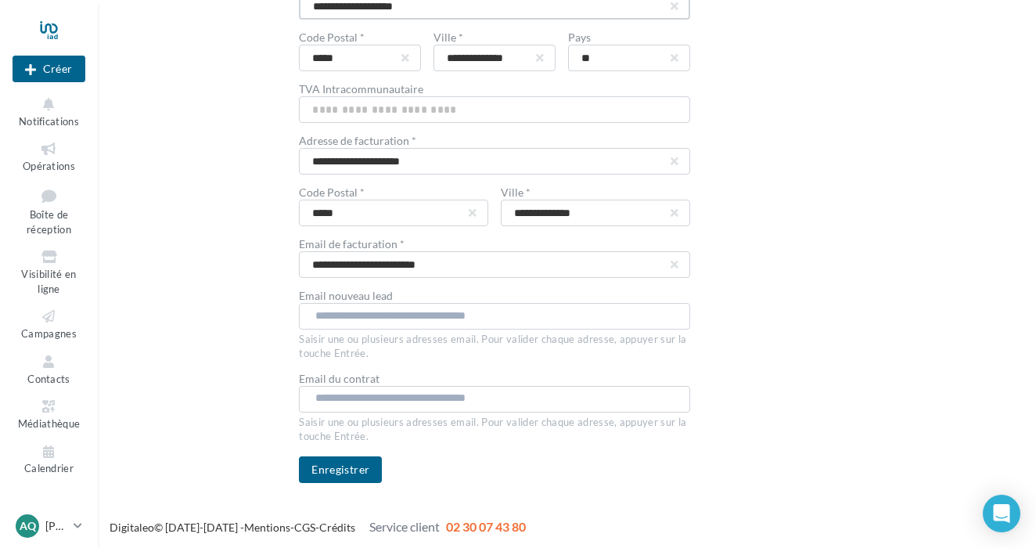
scroll to position [275, 0]
type input "**********"
click at [369, 471] on button "Enregistrer" at bounding box center [340, 470] width 83 height 27
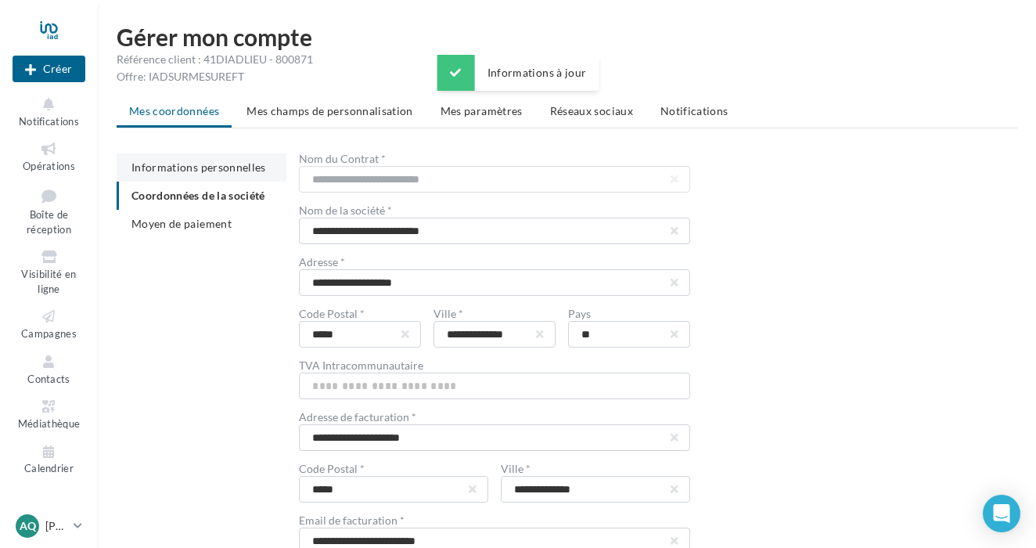
scroll to position [0, 0]
click at [214, 162] on span "Informations personnelles" at bounding box center [198, 166] width 135 height 13
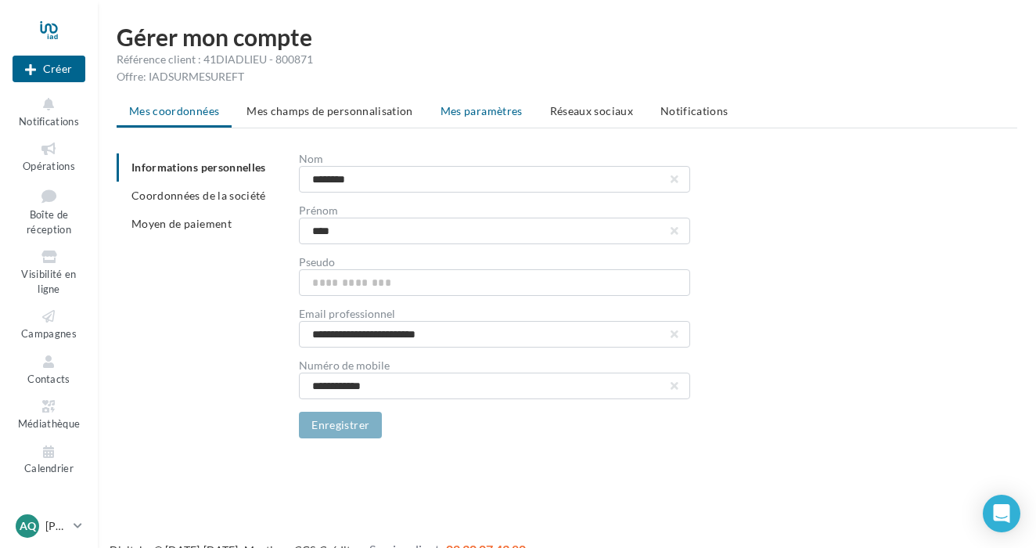
click at [512, 109] on span "Mes paramètres" at bounding box center [482, 110] width 82 height 13
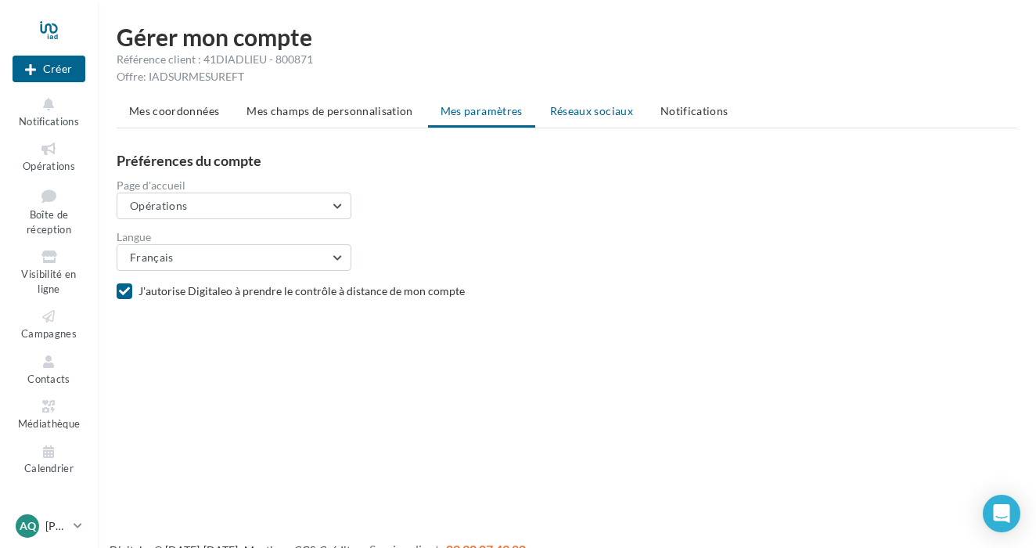
click at [578, 112] on span "Réseaux sociaux" at bounding box center [591, 110] width 83 height 13
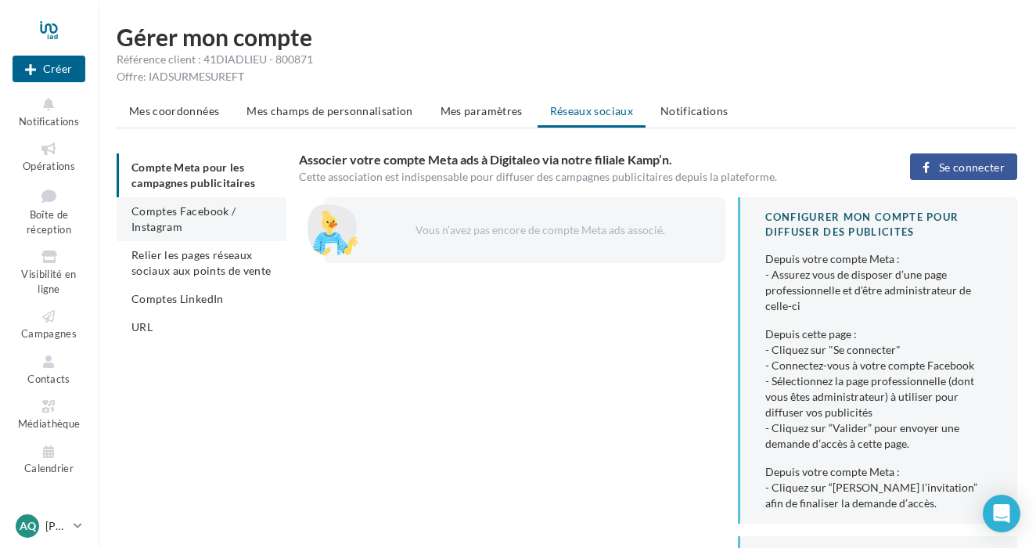
click at [183, 221] on li "Comptes Facebook / Instagram" at bounding box center [202, 219] width 170 height 44
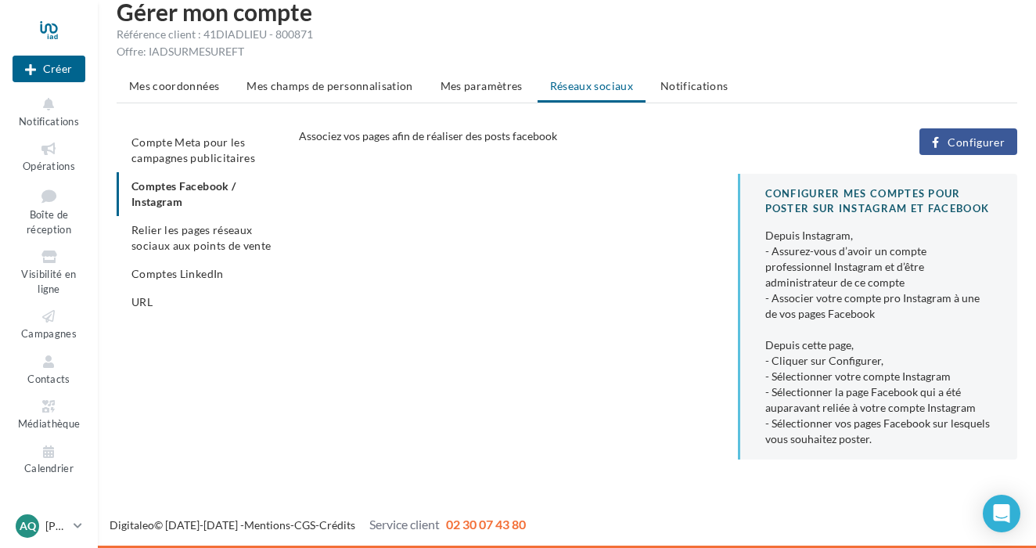
scroll to position [25, 0]
click at [247, 240] on span "Relier les pages réseaux sociaux aux points de vente" at bounding box center [200, 237] width 139 height 29
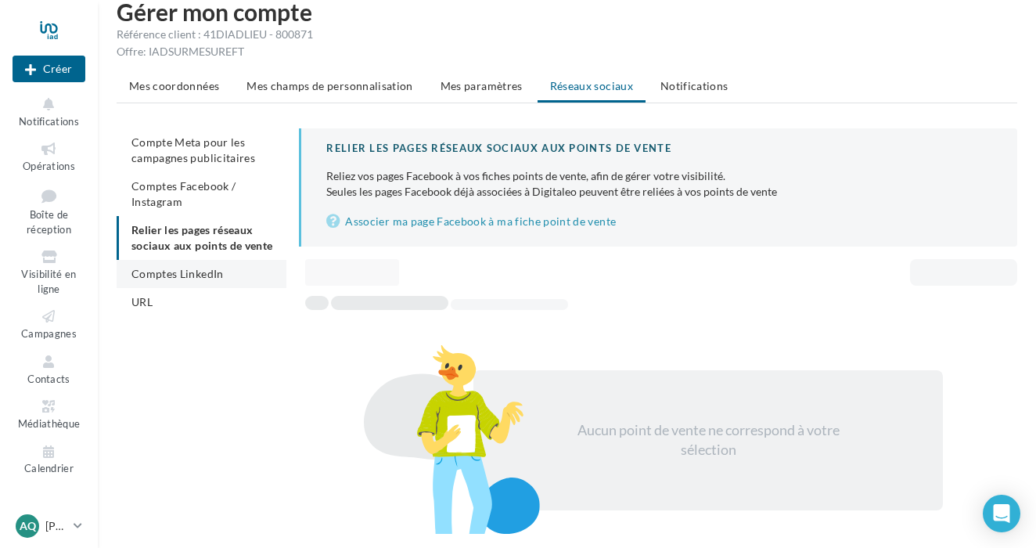
click at [221, 272] on span "Comptes LinkedIn" at bounding box center [177, 273] width 92 height 13
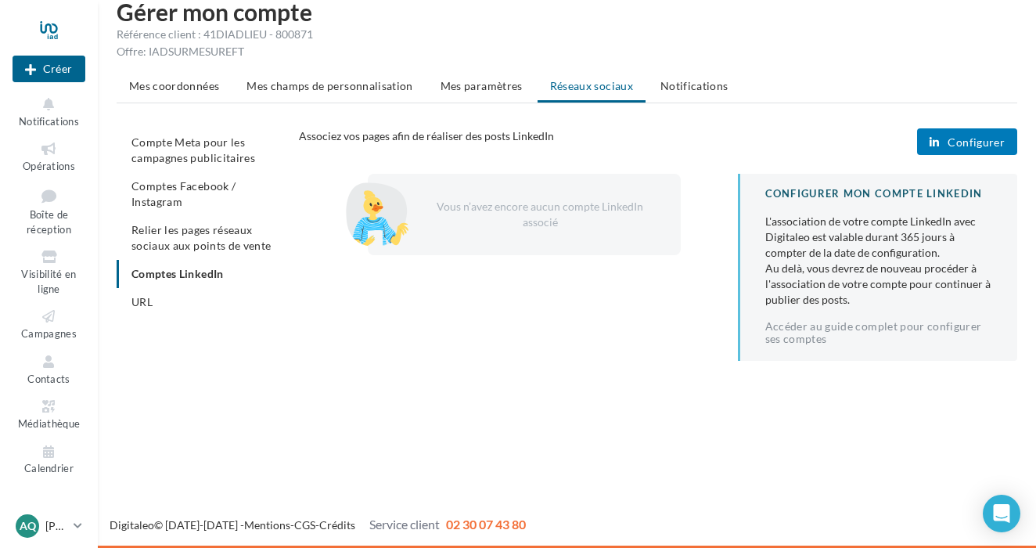
click at [959, 139] on span "Configurer" at bounding box center [976, 142] width 57 height 13
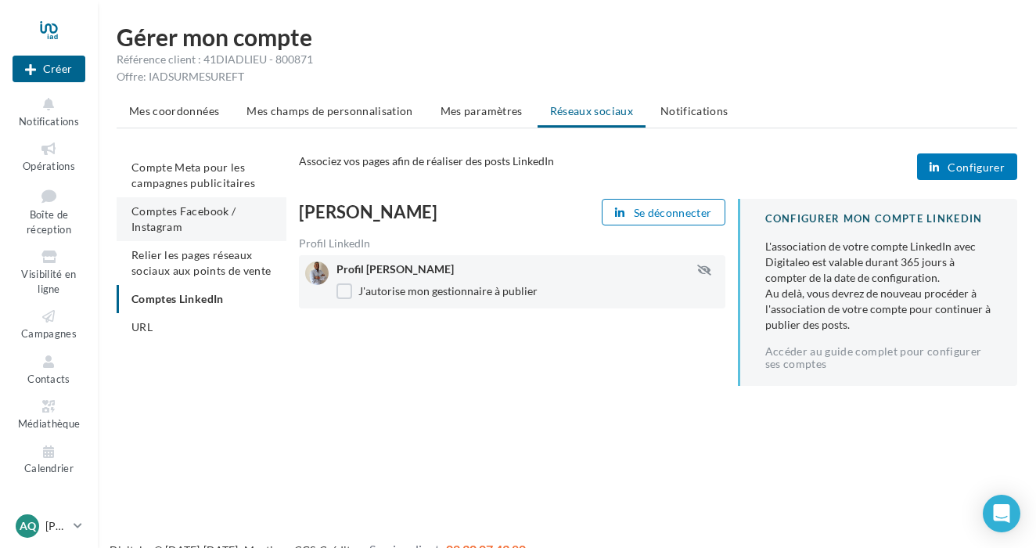
click at [203, 217] on span "Comptes Facebook / Instagram" at bounding box center [183, 218] width 104 height 29
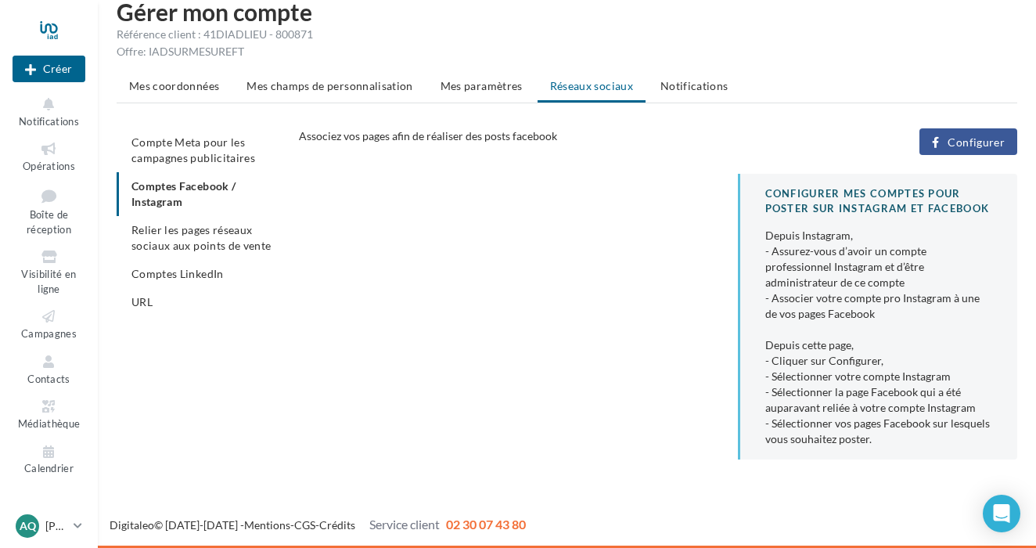
scroll to position [25, 0]
click at [968, 150] on button "Configurer" at bounding box center [969, 141] width 98 height 27
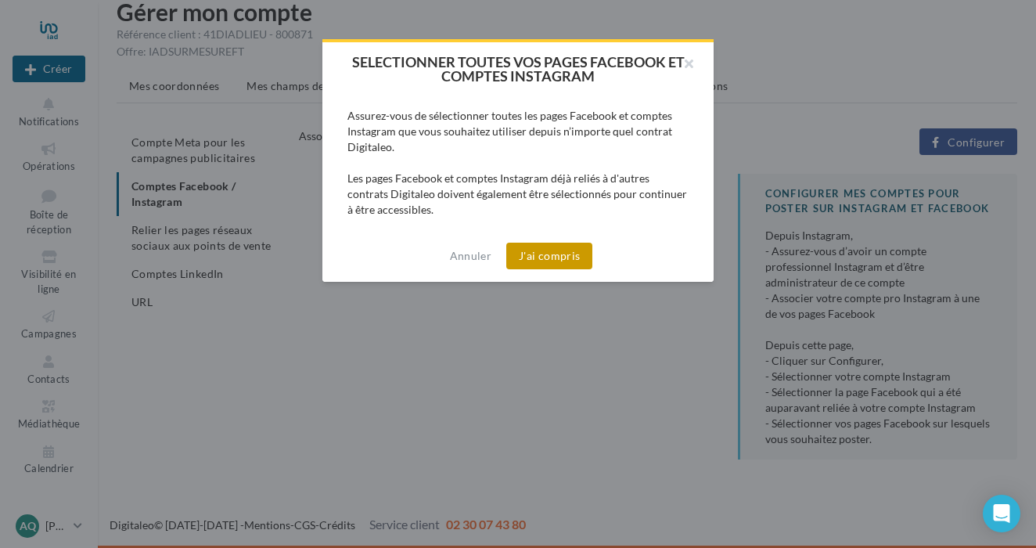
click at [561, 250] on button "J'ai compris" at bounding box center [549, 256] width 86 height 27
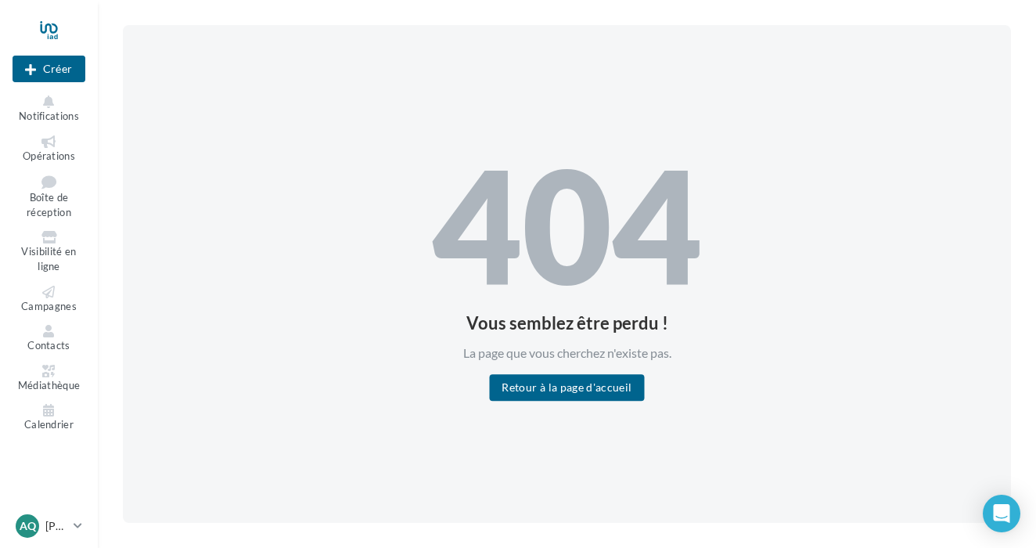
click at [51, 38] on div at bounding box center [49, 29] width 73 height 39
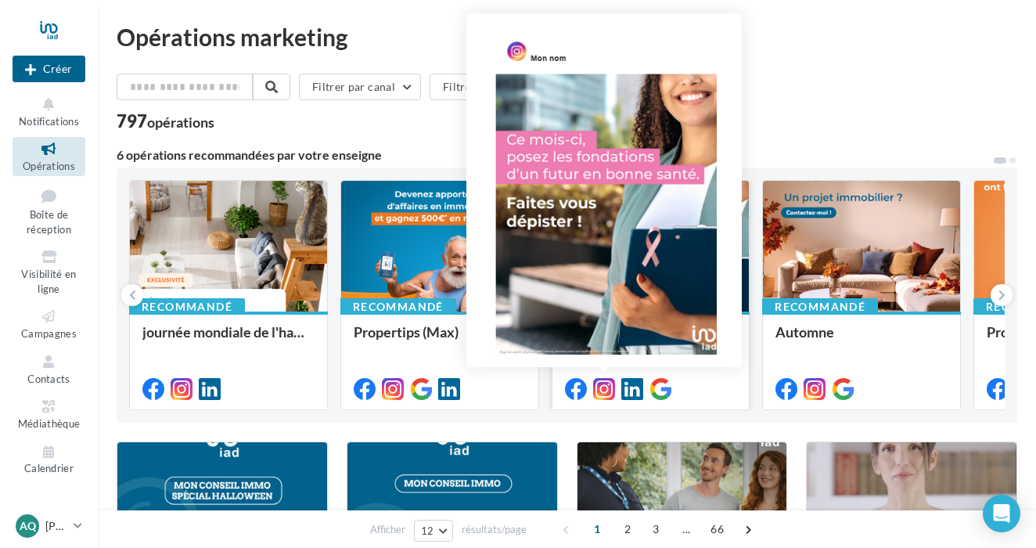
click at [609, 391] on icon at bounding box center [604, 389] width 22 height 22
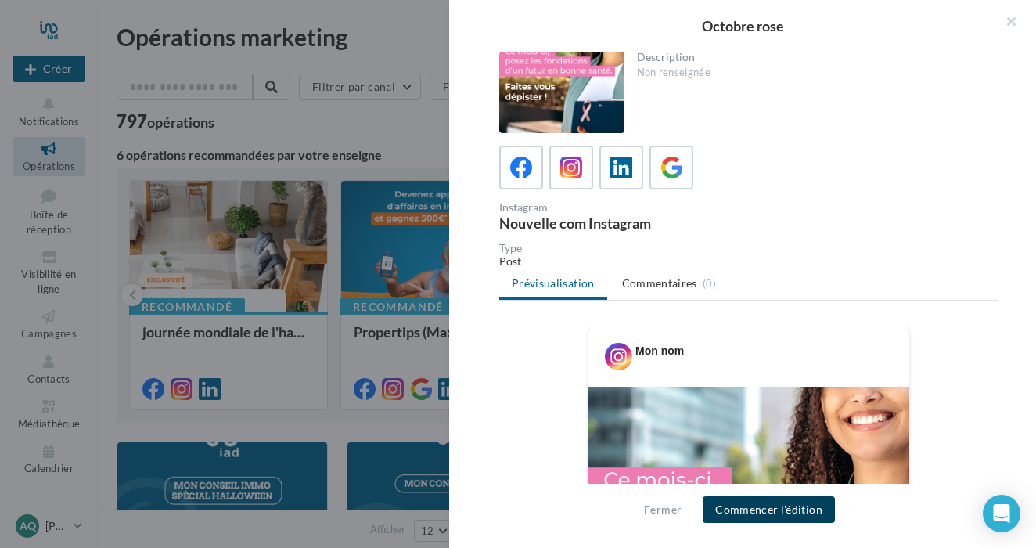
click at [786, 510] on button "Commencer l'édition" at bounding box center [769, 509] width 132 height 27
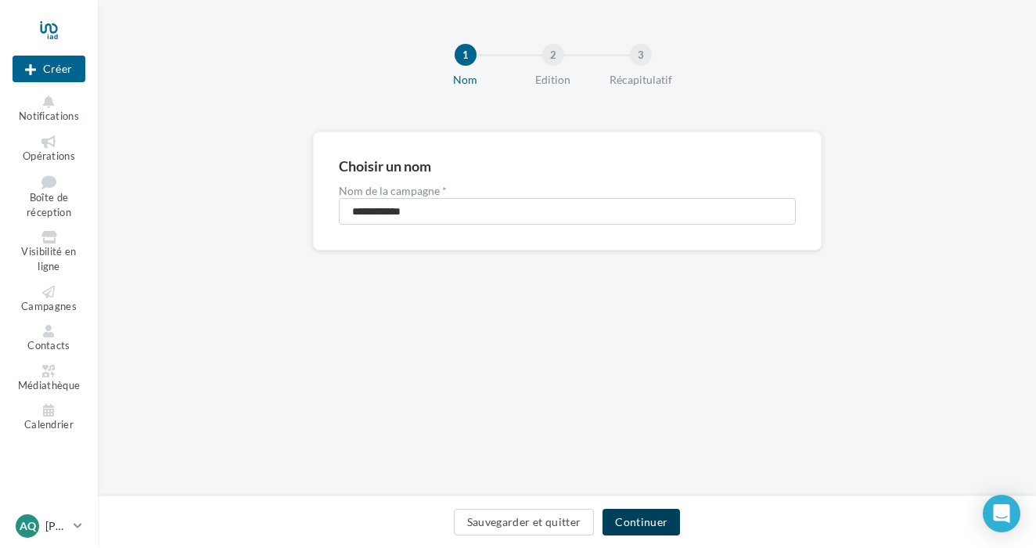
click at [645, 513] on button "Continuer" at bounding box center [641, 522] width 77 height 27
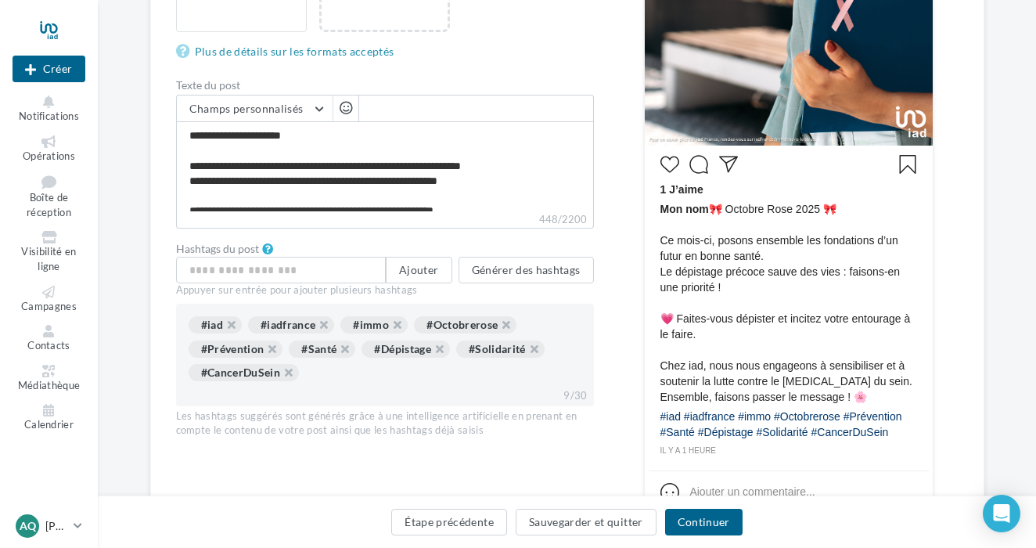
scroll to position [488, 0]
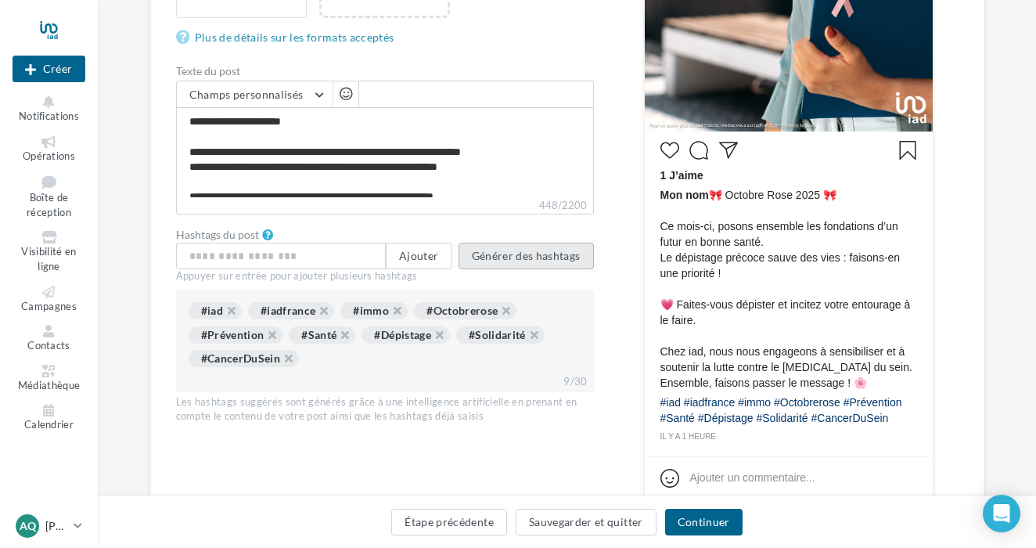
click at [495, 265] on button "Générer des hashtags" at bounding box center [526, 256] width 135 height 27
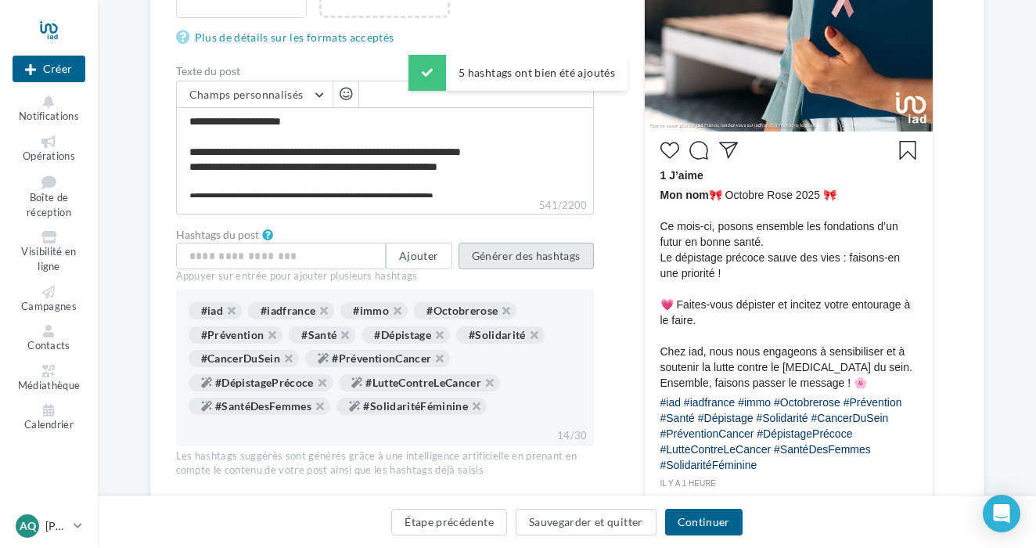
click at [551, 254] on button "Générer des hashtags" at bounding box center [526, 256] width 135 height 27
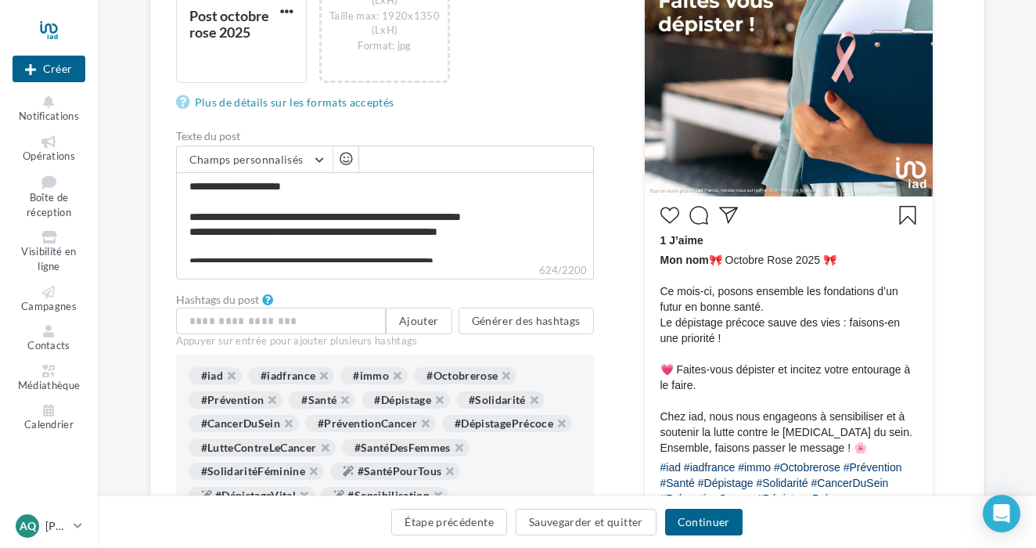
scroll to position [413, 0]
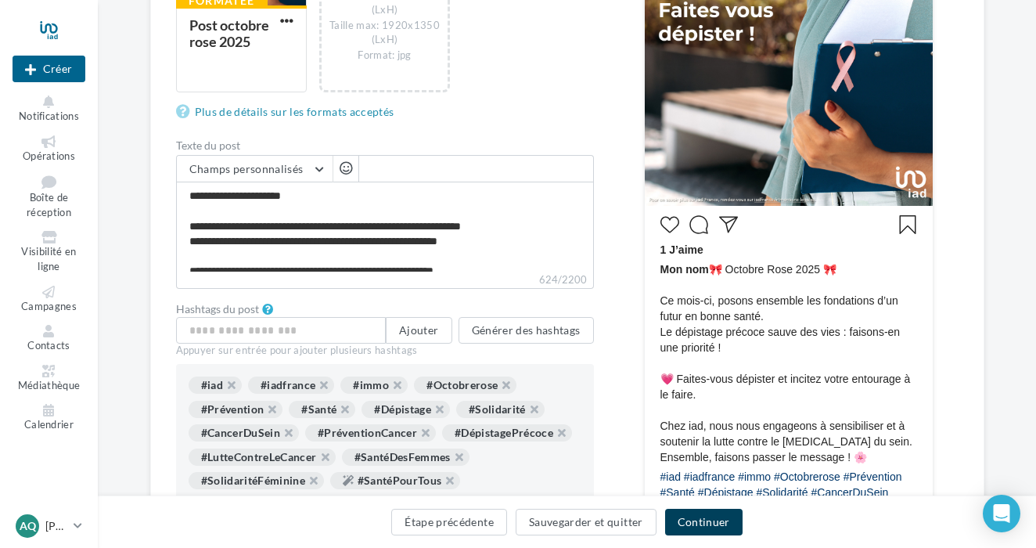
click at [720, 531] on button "Continuer" at bounding box center [703, 522] width 77 height 27
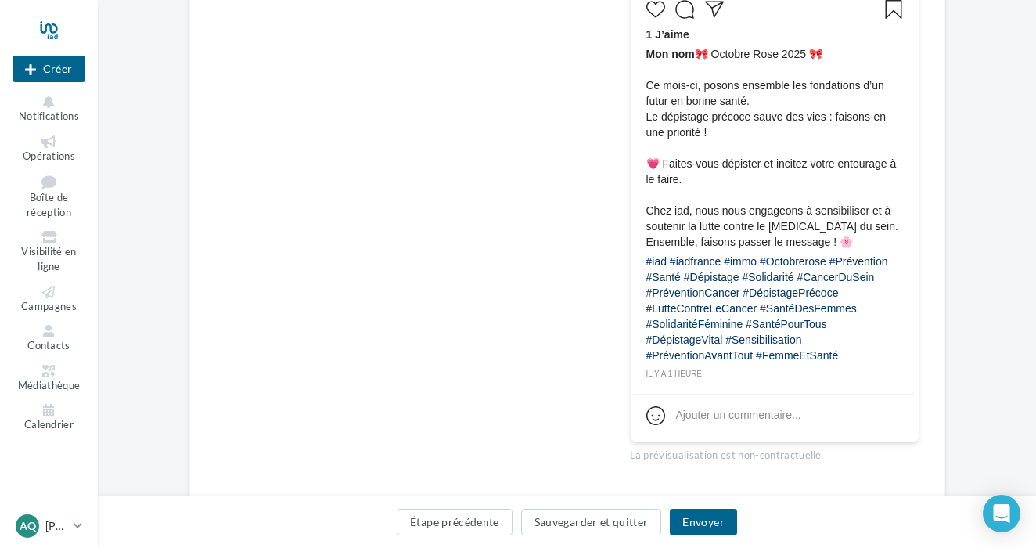
scroll to position [657, 0]
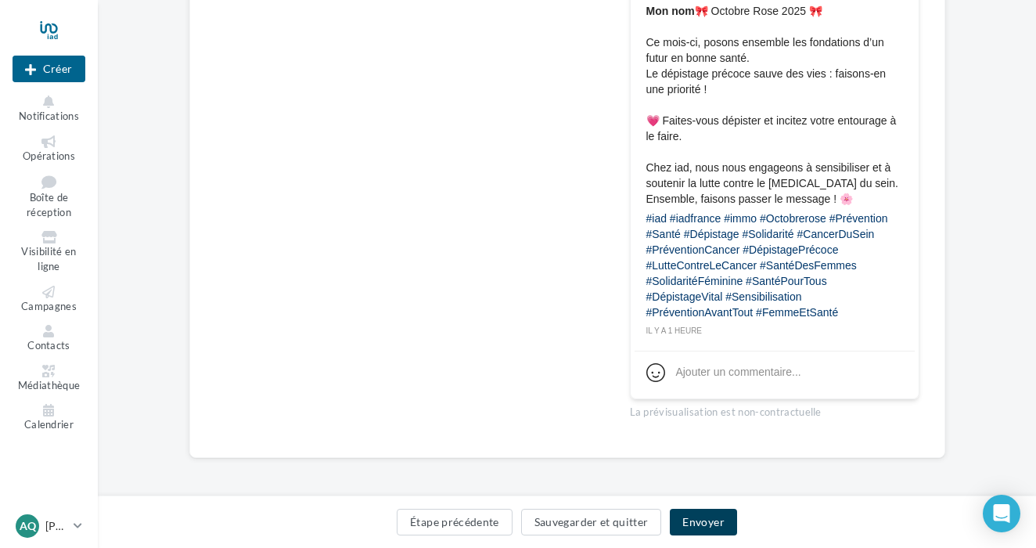
click at [699, 519] on button "Envoyer" at bounding box center [703, 522] width 67 height 27
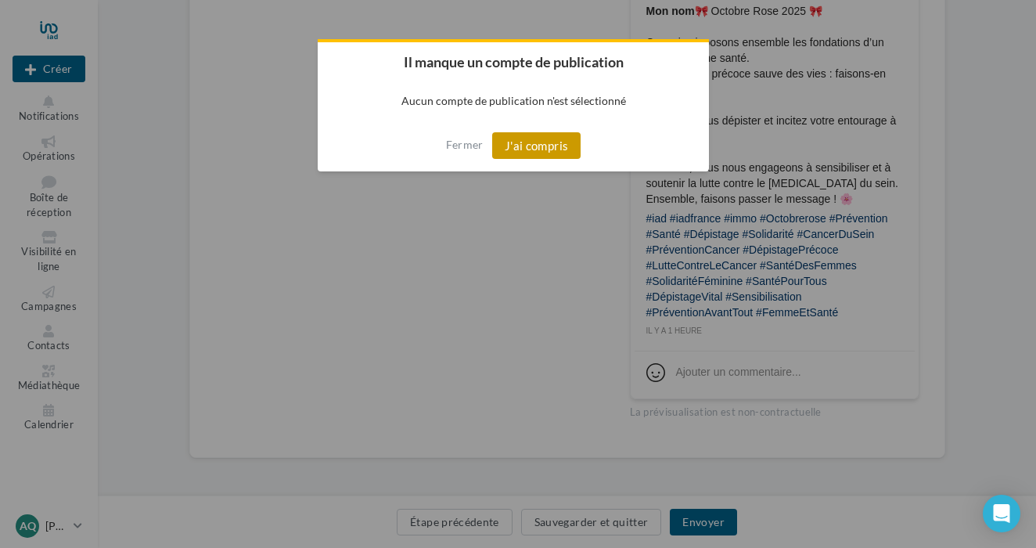
click at [557, 148] on button "J'ai compris" at bounding box center [536, 145] width 89 height 27
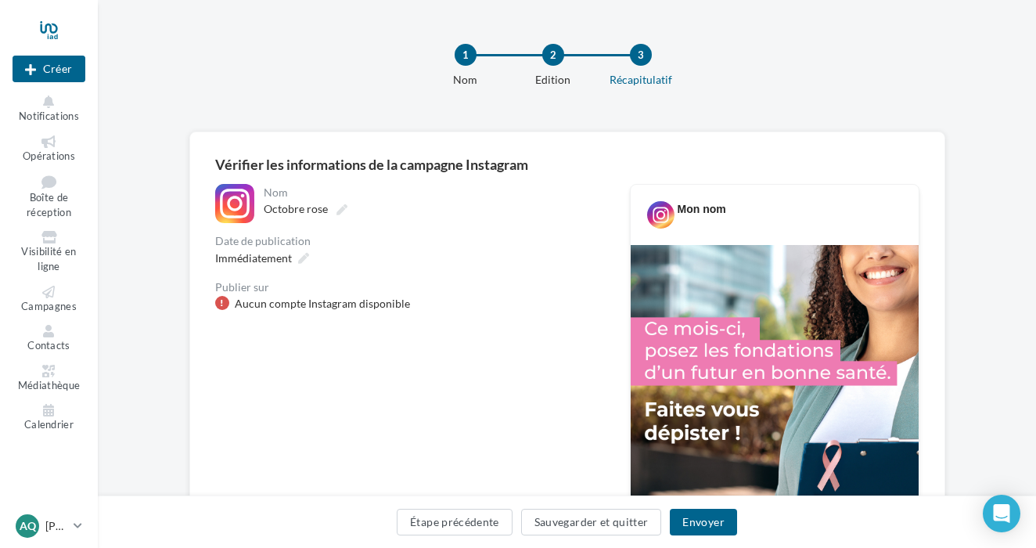
scroll to position [0, 0]
click at [484, 527] on button "Étape précédente" at bounding box center [455, 522] width 116 height 27
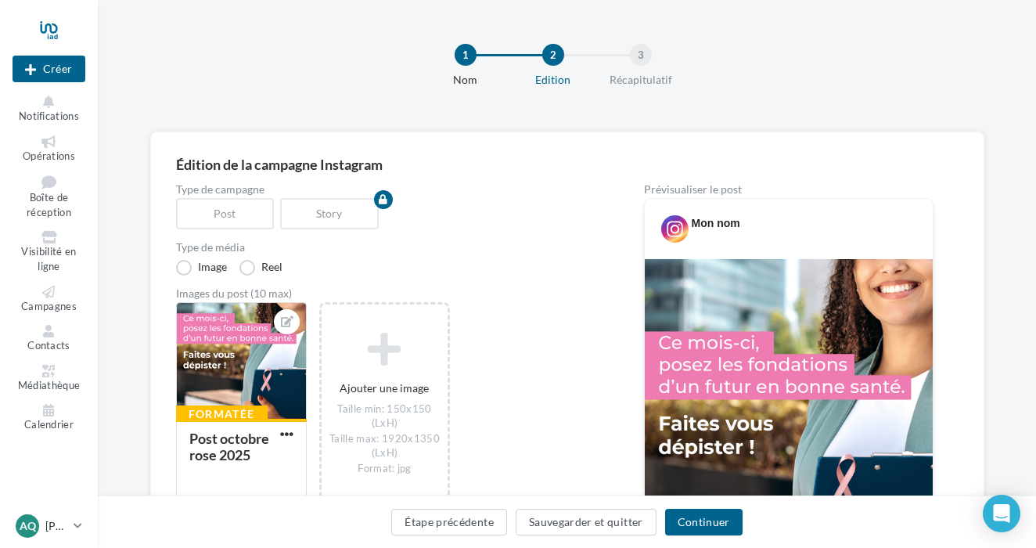
click at [484, 527] on button "Étape précédente" at bounding box center [449, 522] width 116 height 27
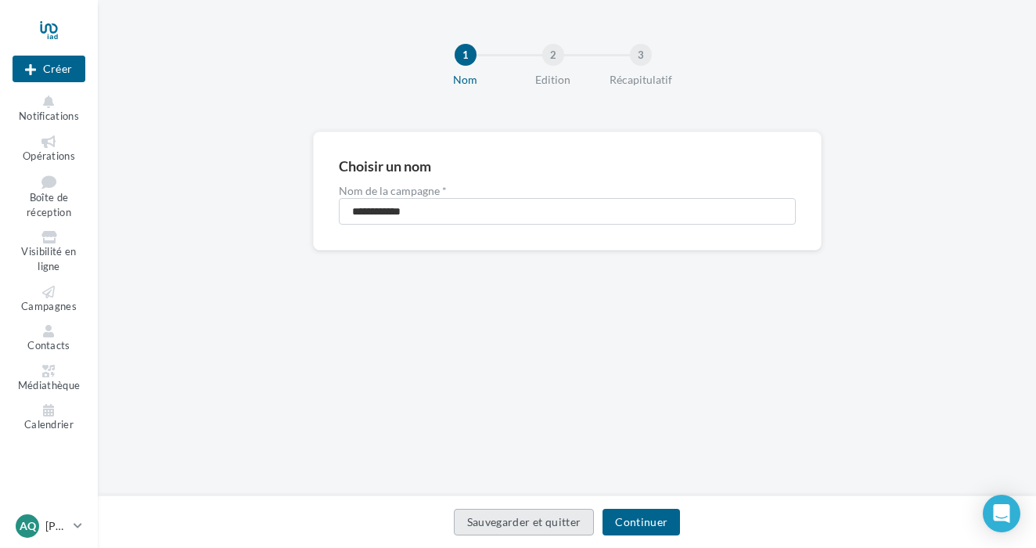
click at [492, 523] on button "Sauvegarder et quitter" at bounding box center [524, 522] width 141 height 27
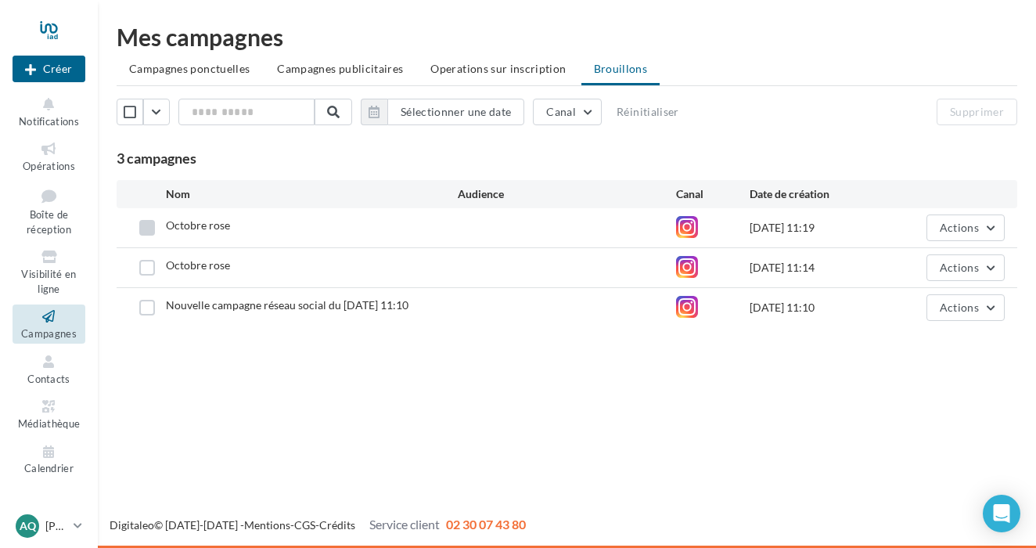
click at [152, 227] on label at bounding box center [147, 228] width 16 height 16
click at [147, 264] on label at bounding box center [147, 268] width 16 height 16
click at [147, 304] on label at bounding box center [147, 308] width 16 height 16
click at [990, 105] on button "Supprimer" at bounding box center [977, 112] width 81 height 27
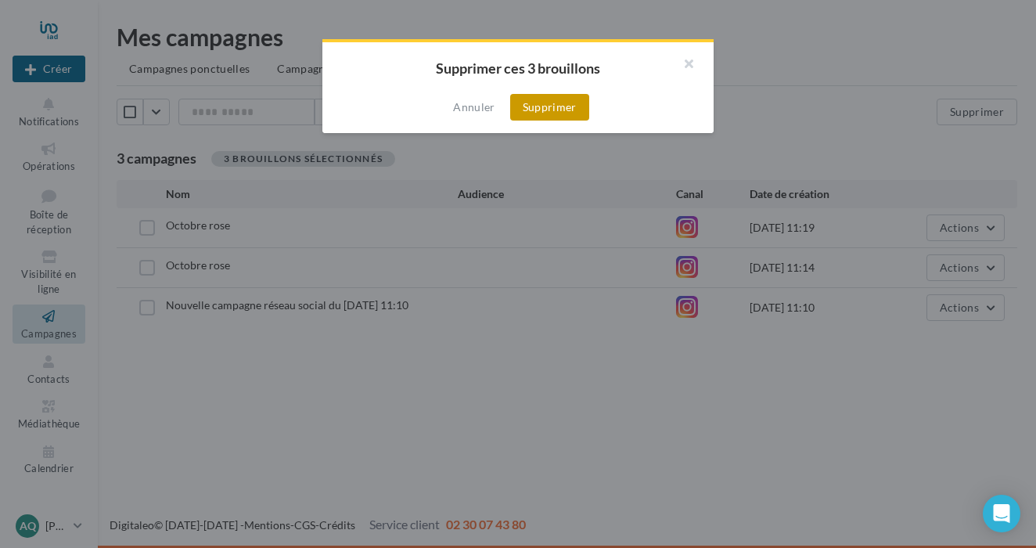
click at [564, 106] on button "Supprimer" at bounding box center [549, 107] width 79 height 27
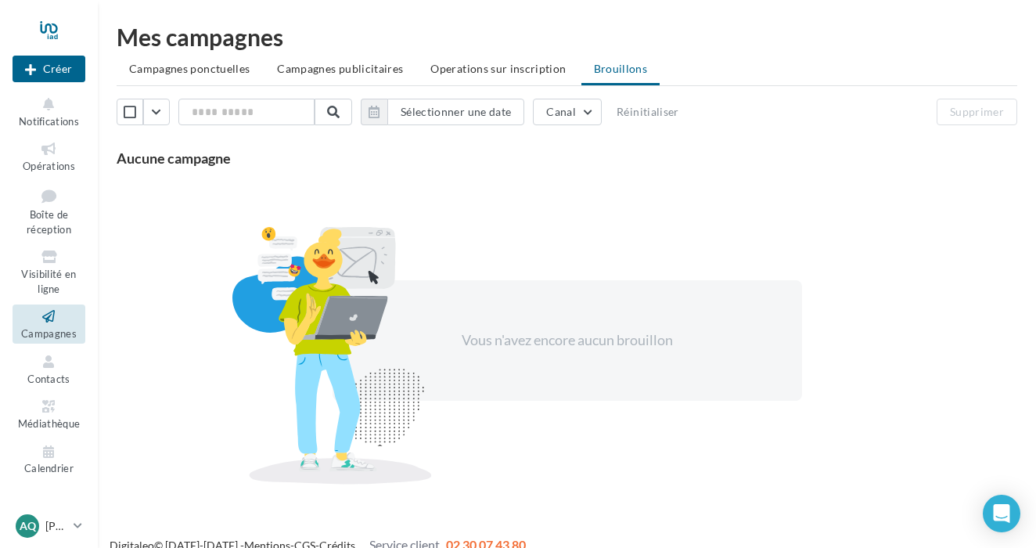
click at [72, 319] on icon at bounding box center [48, 317] width 63 height 18
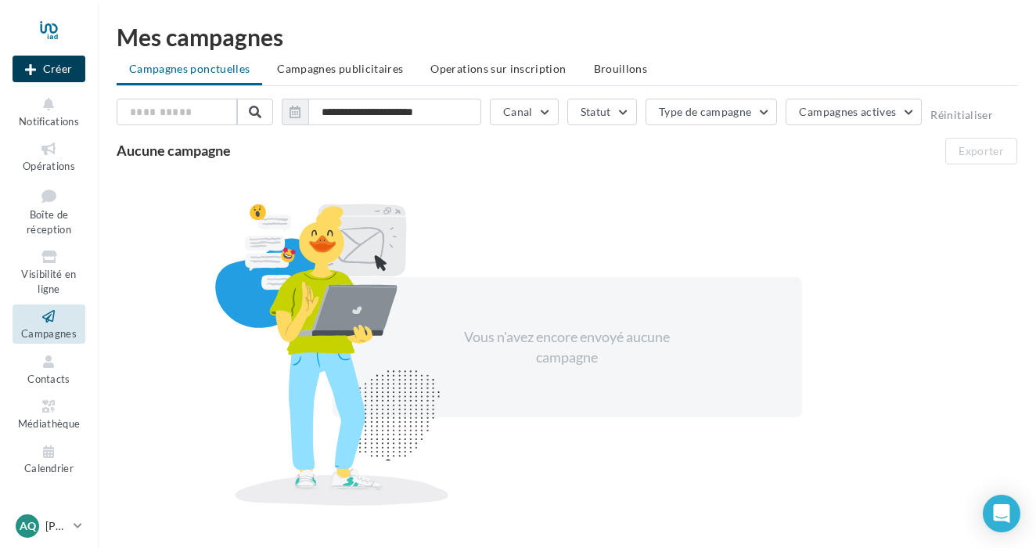
click at [43, 77] on button "Créer" at bounding box center [49, 69] width 73 height 27
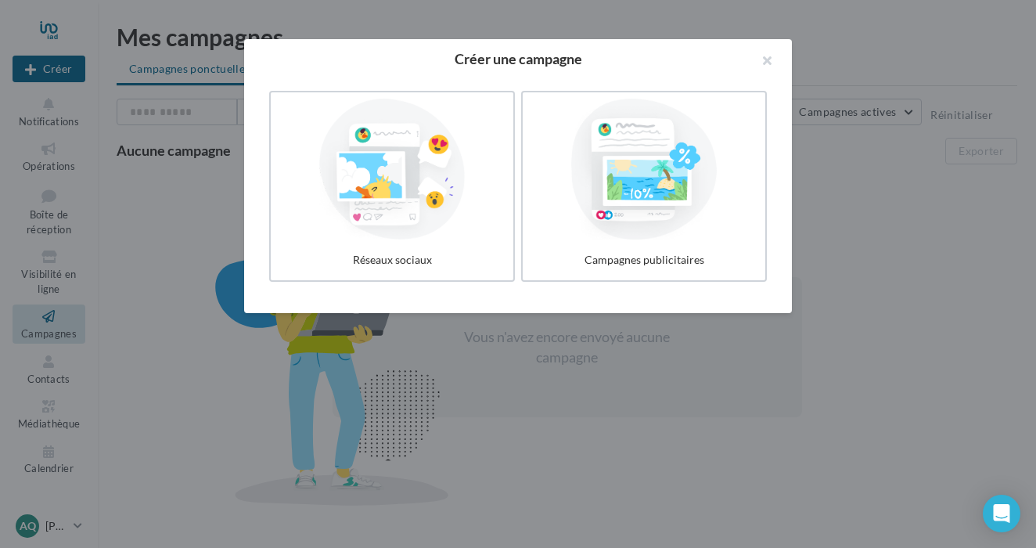
click at [55, 59] on div at bounding box center [518, 274] width 1036 height 548
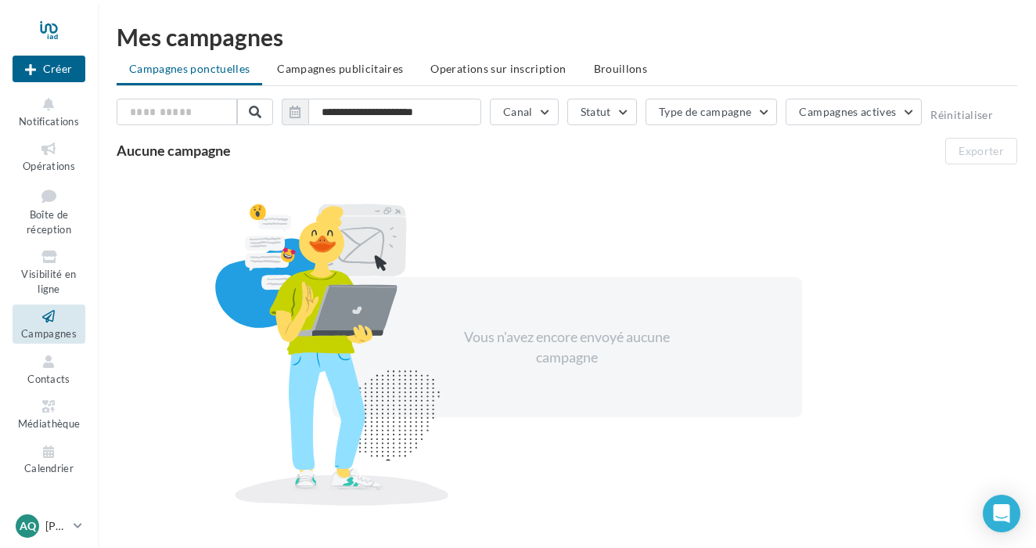
click at [55, 38] on div at bounding box center [49, 29] width 73 height 39
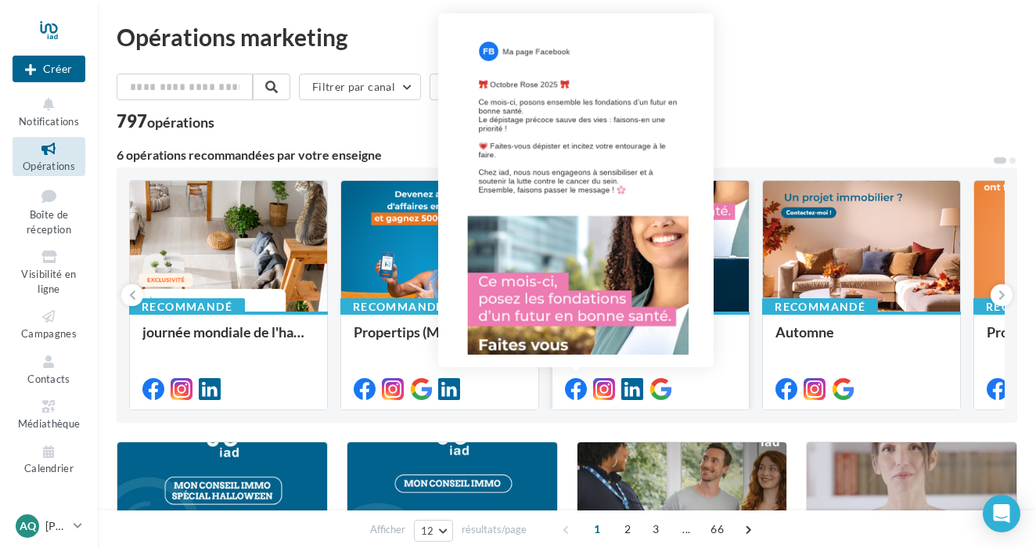
click at [579, 392] on icon at bounding box center [576, 389] width 22 height 22
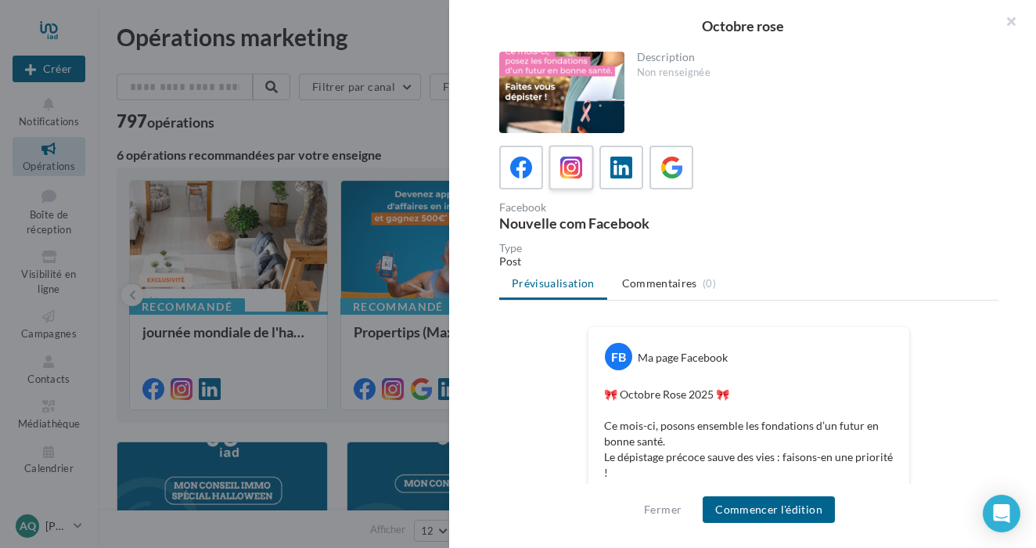
click at [566, 160] on icon at bounding box center [571, 168] width 23 height 23
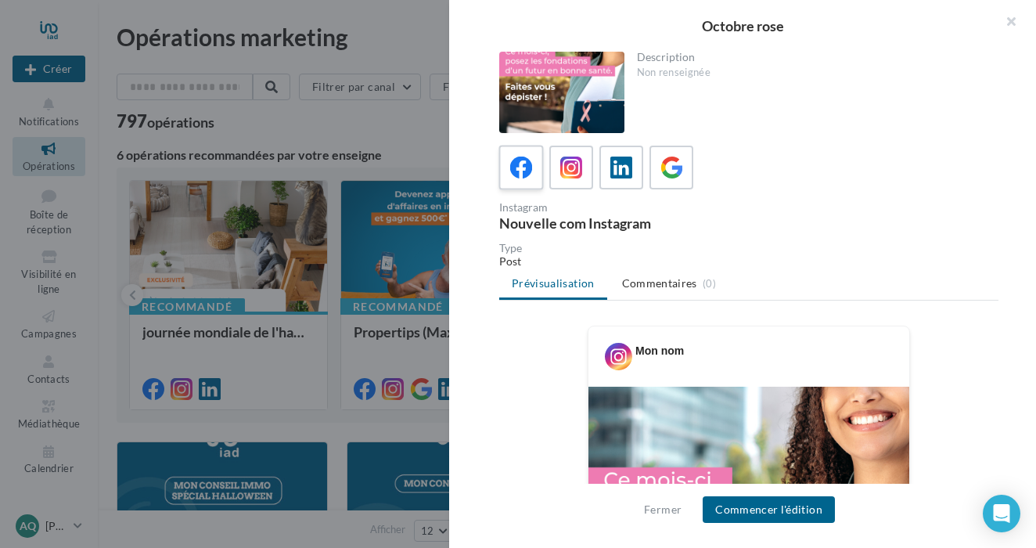
click at [530, 160] on icon at bounding box center [521, 168] width 23 height 23
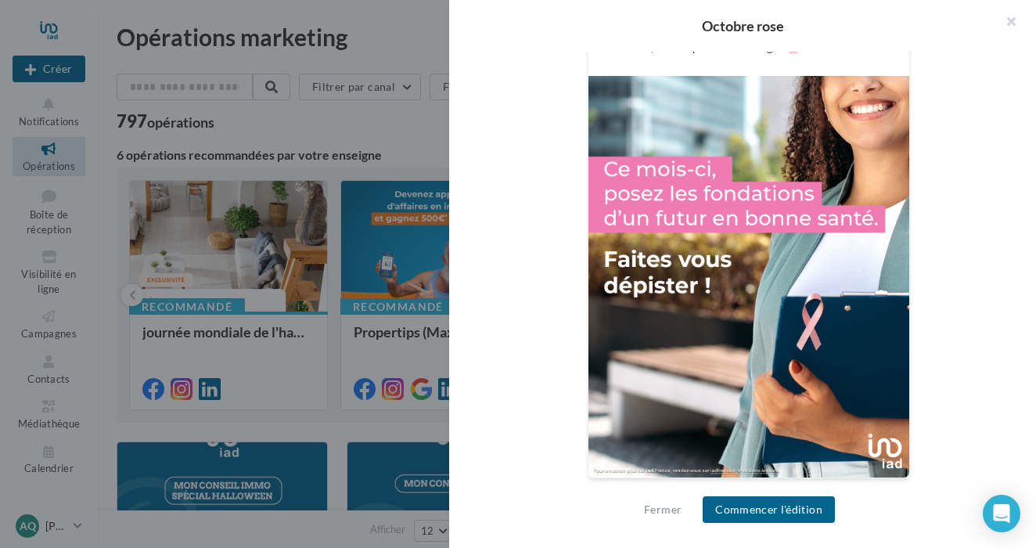
scroll to position [519, 0]
click at [800, 503] on button "Commencer l'édition" at bounding box center [769, 509] width 132 height 27
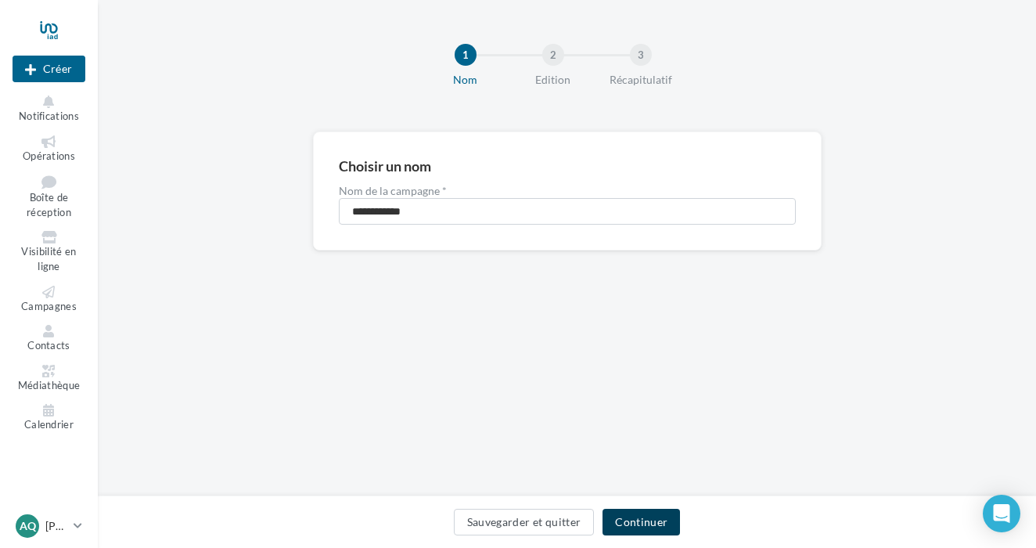
click at [647, 514] on button "Continuer" at bounding box center [641, 522] width 77 height 27
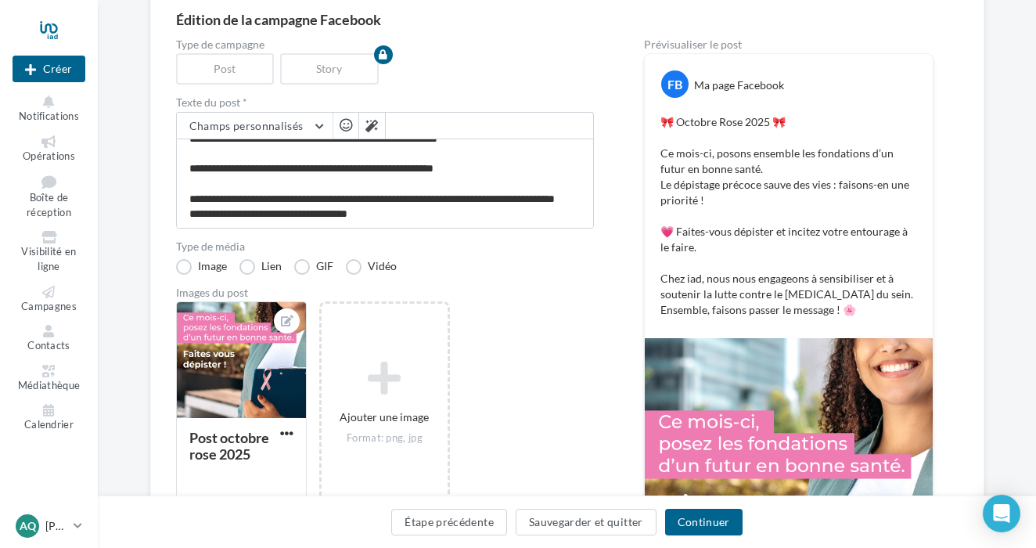
scroll to position [105, 0]
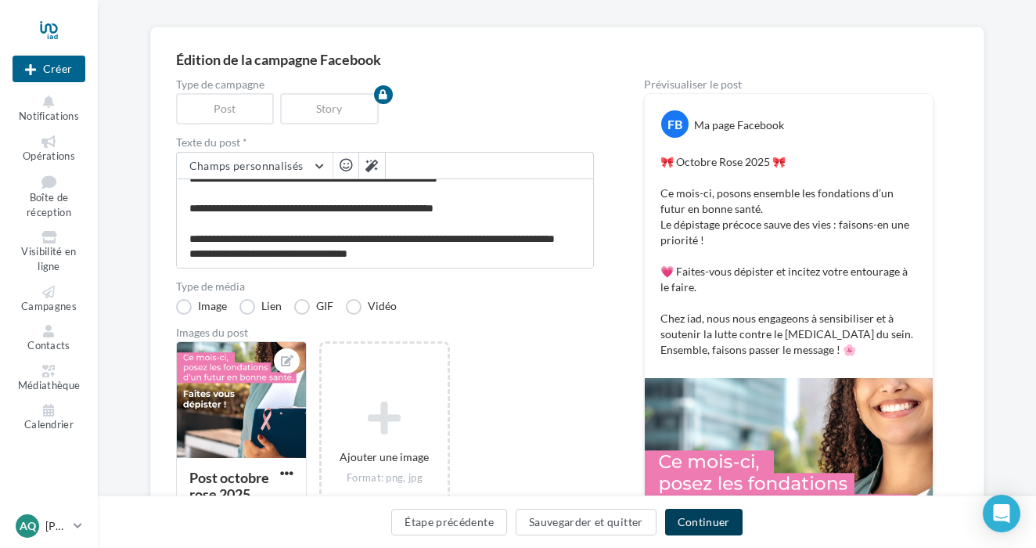
click at [693, 521] on button "Continuer" at bounding box center [703, 522] width 77 height 27
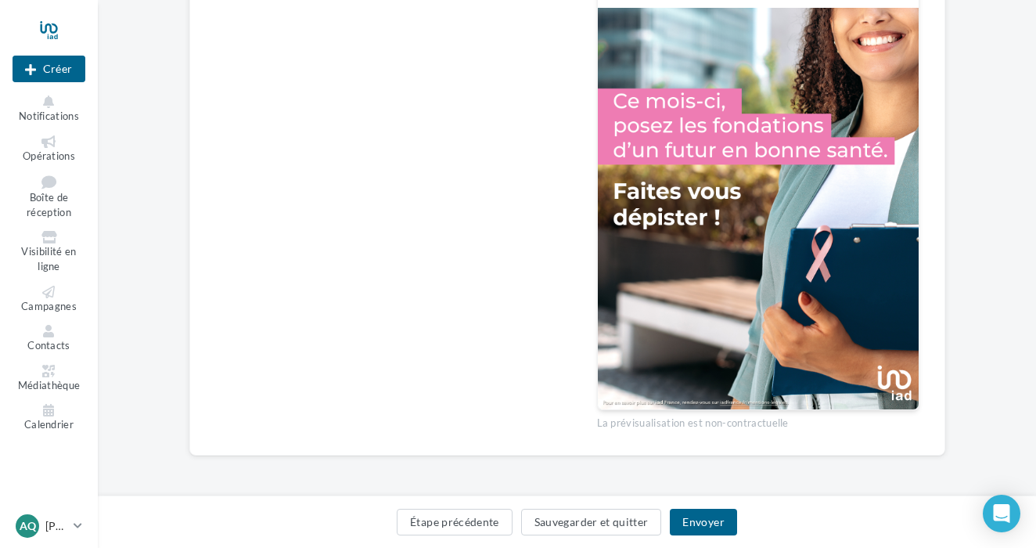
scroll to position [465, 0]
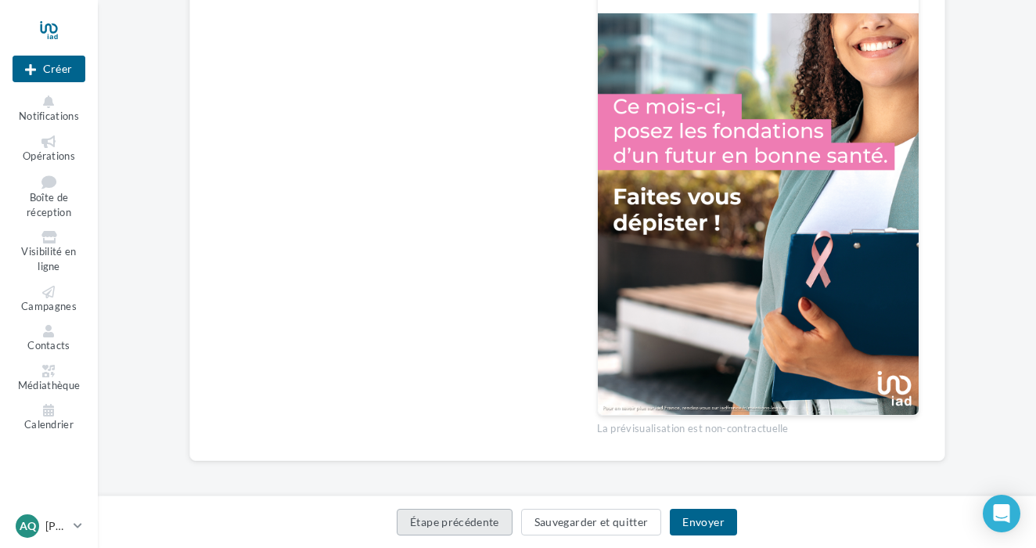
click at [507, 522] on button "Étape précédente" at bounding box center [455, 522] width 116 height 27
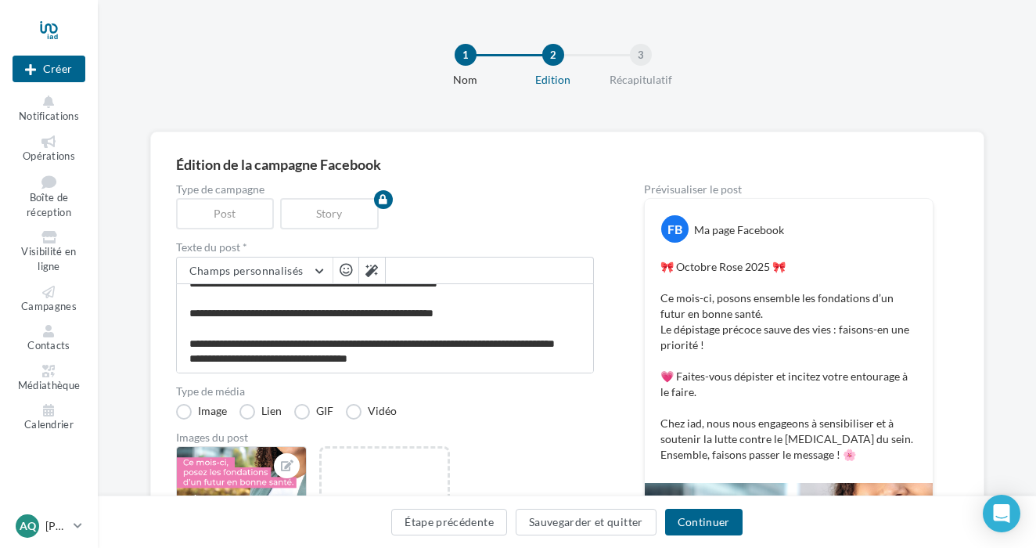
scroll to position [73, 0]
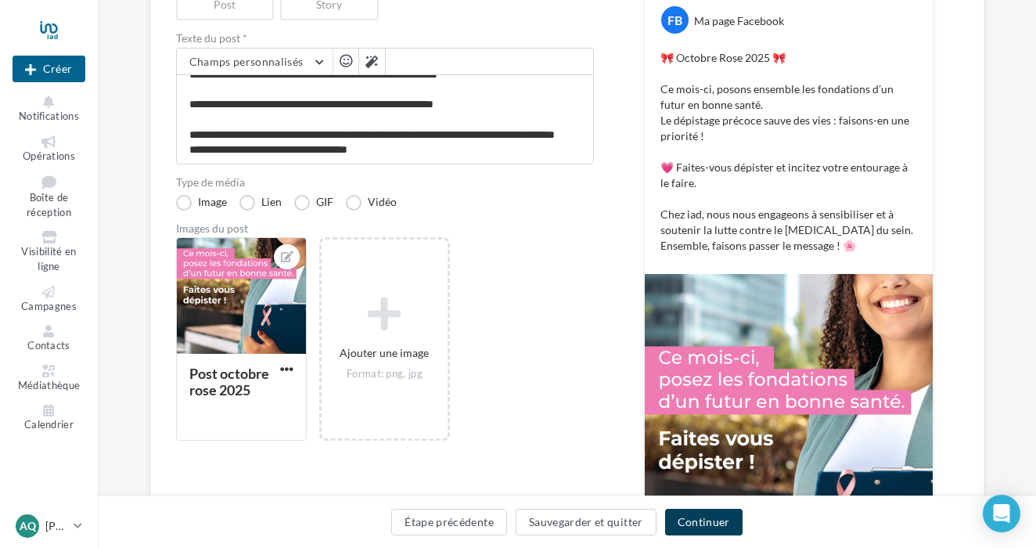
click at [701, 524] on button "Continuer" at bounding box center [703, 522] width 77 height 27
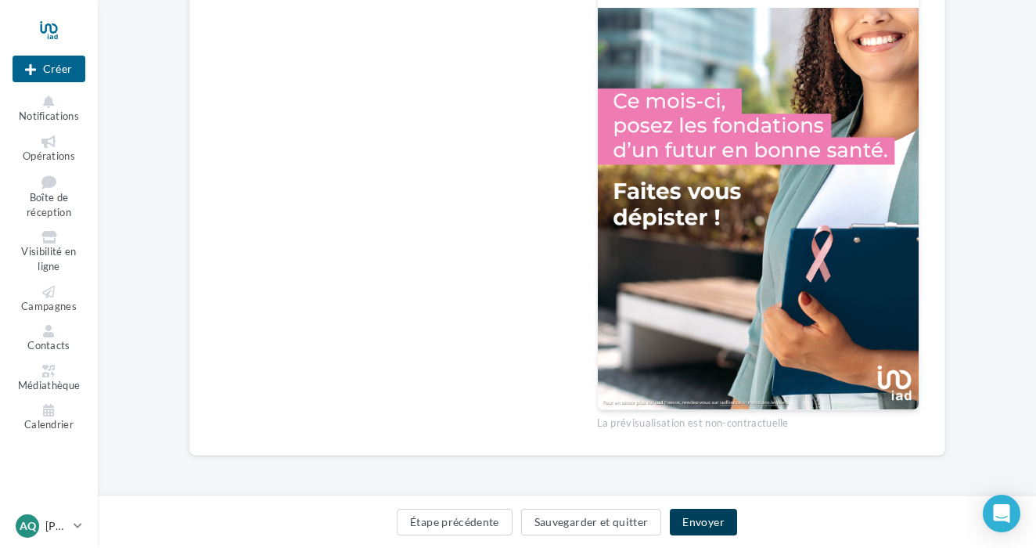
scroll to position [470, 0]
click at [684, 513] on button "Envoyer" at bounding box center [703, 522] width 67 height 27
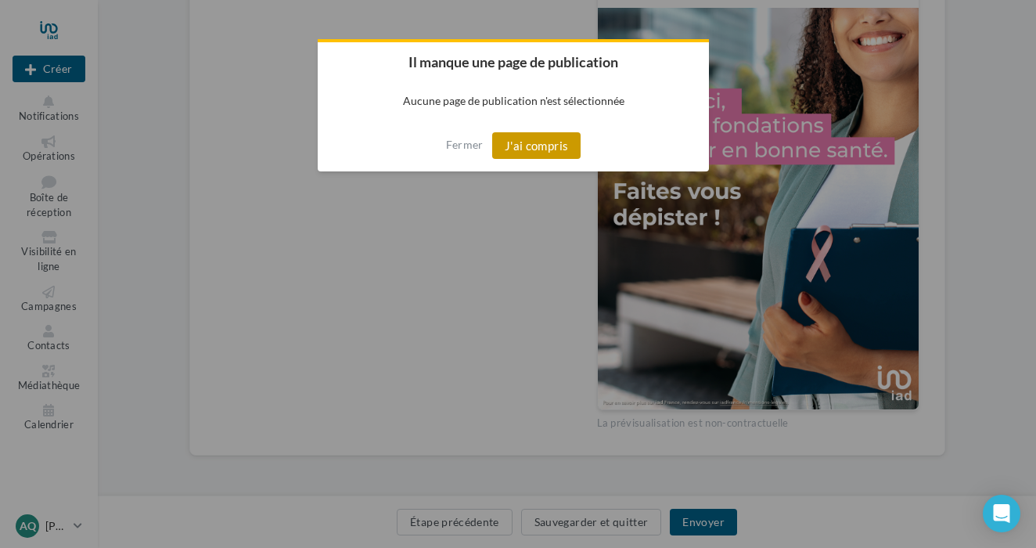
click at [534, 143] on button "J'ai compris" at bounding box center [536, 145] width 89 height 27
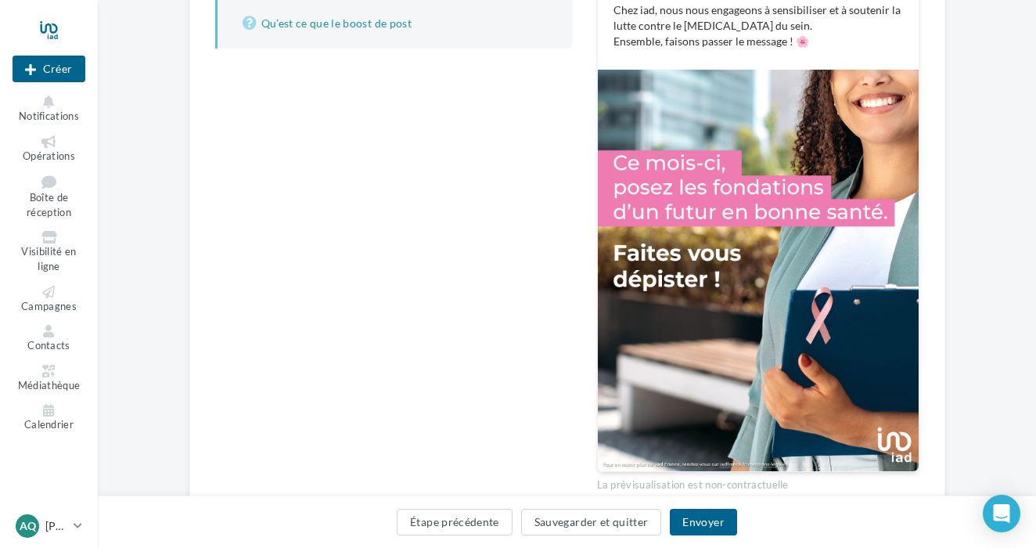
scroll to position [432, 0]
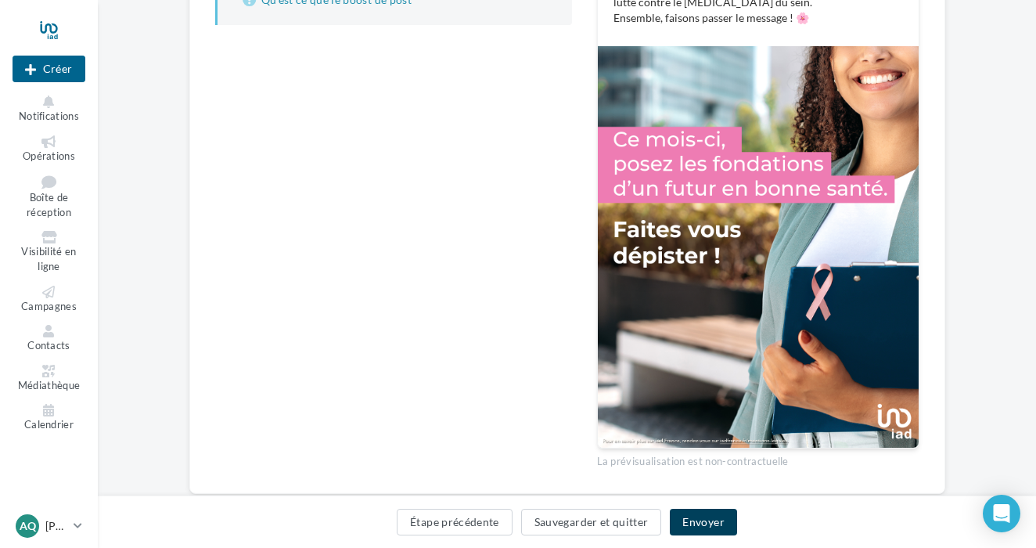
click at [706, 531] on button "Envoyer" at bounding box center [703, 522] width 67 height 27
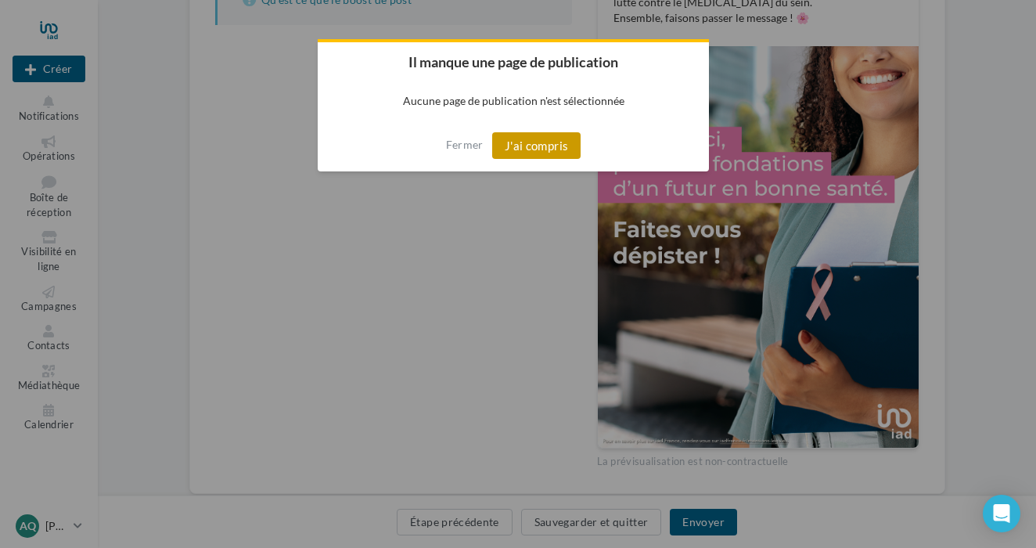
click at [537, 135] on button "J'ai compris" at bounding box center [536, 145] width 89 height 27
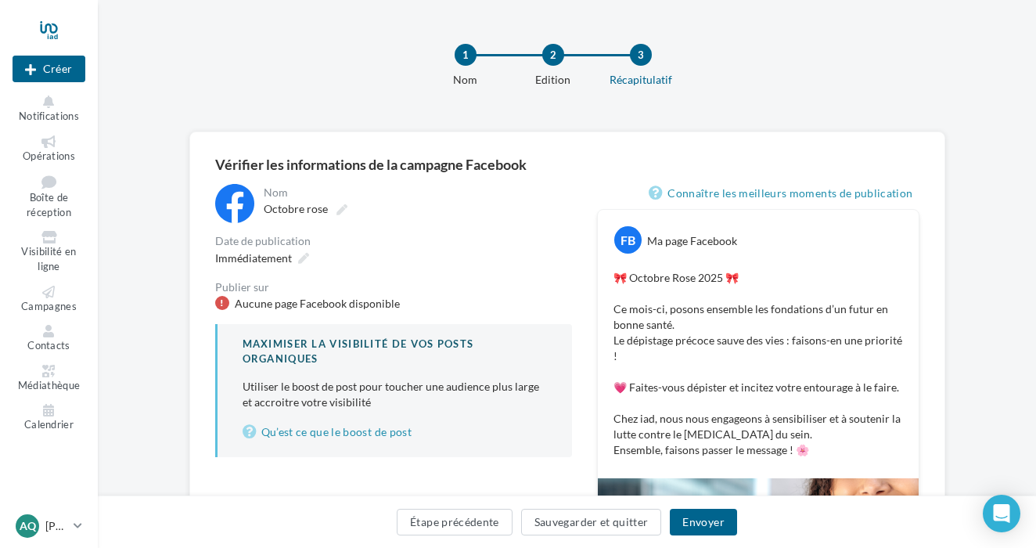
scroll to position [0, 0]
click at [59, 80] on button "Créer" at bounding box center [49, 69] width 73 height 27
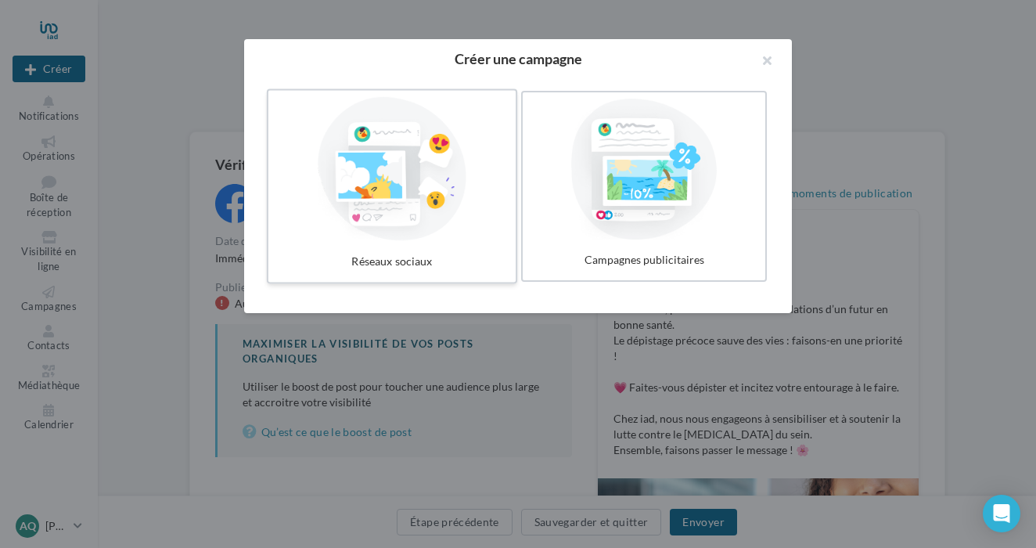
click at [401, 222] on div at bounding box center [392, 169] width 235 height 144
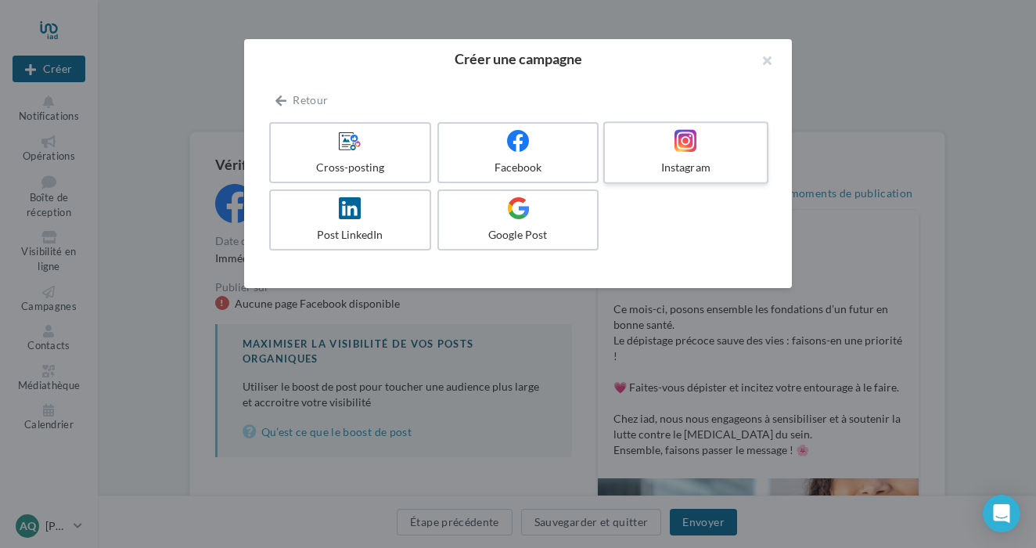
click at [678, 171] on div "Instagram" at bounding box center [685, 168] width 149 height 16
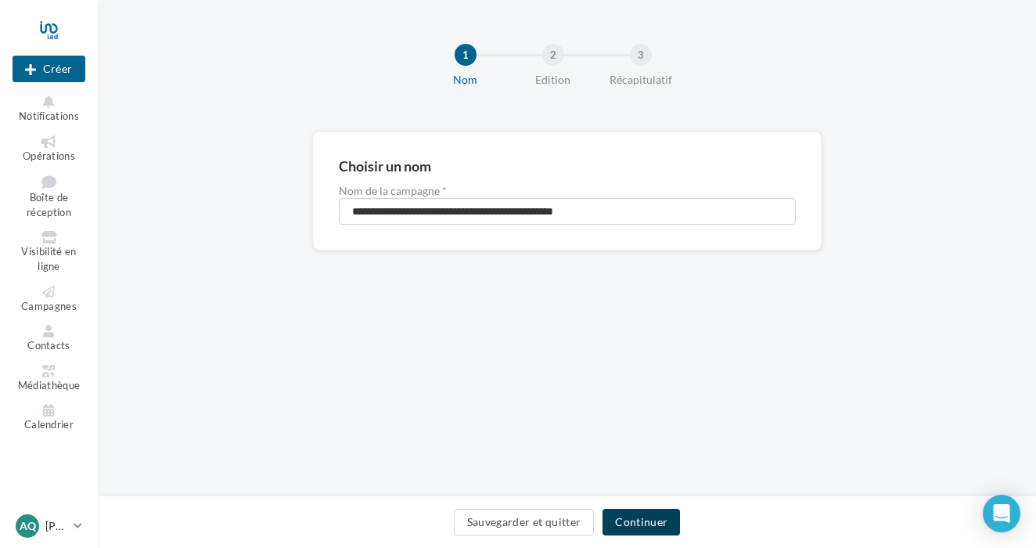
click at [667, 516] on button "Continuer" at bounding box center [641, 522] width 77 height 27
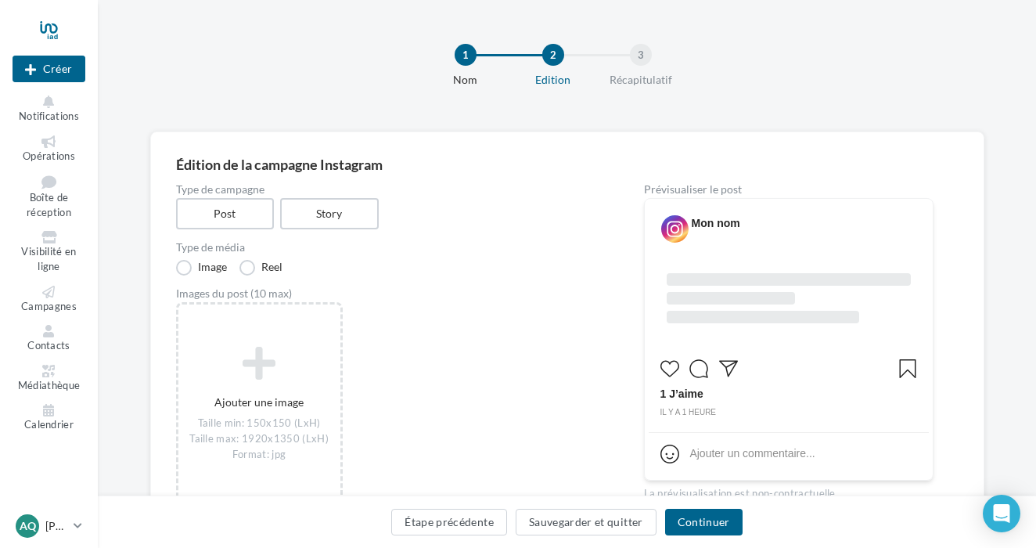
click at [49, 34] on div at bounding box center [49, 29] width 73 height 39
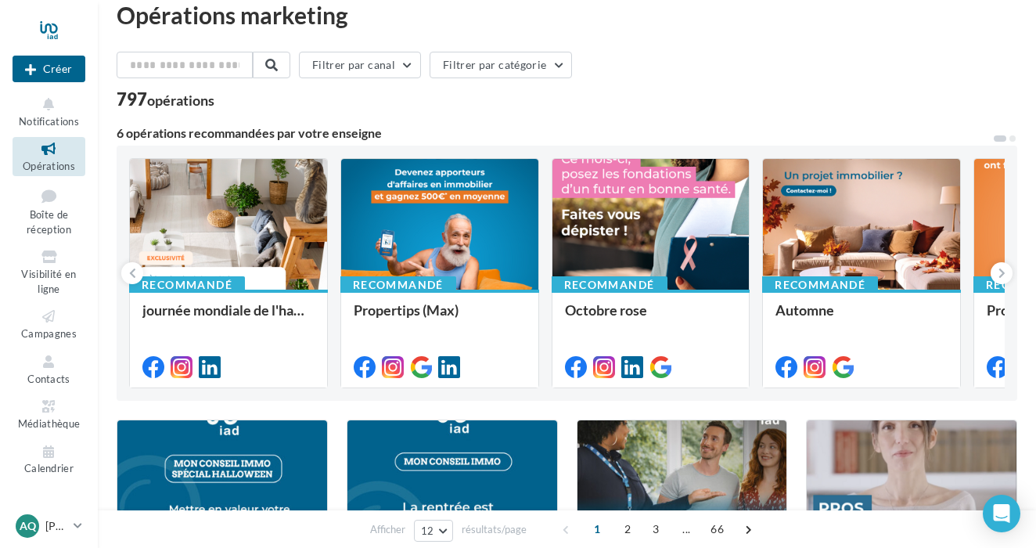
scroll to position [12, 0]
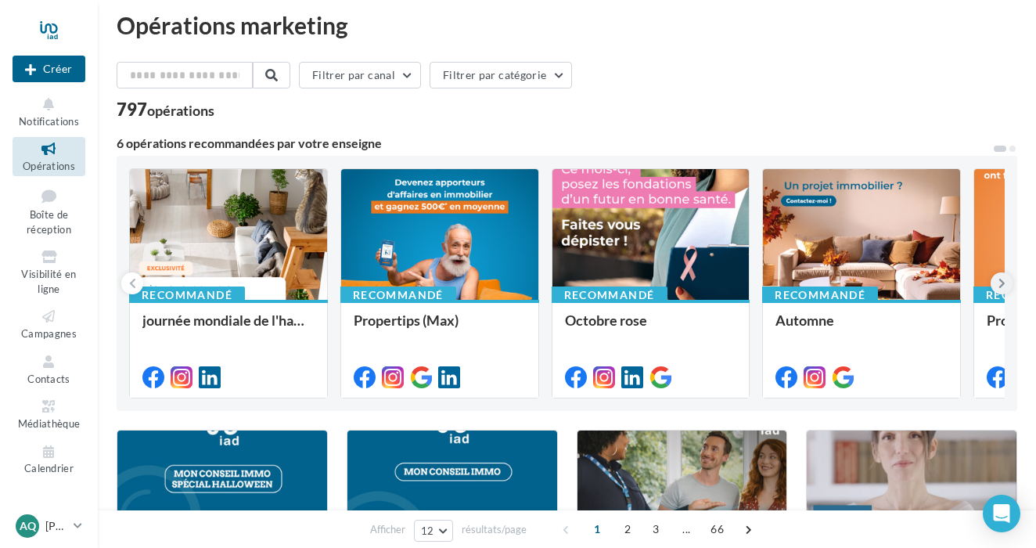
click at [1006, 280] on button at bounding box center [1002, 283] width 22 height 22
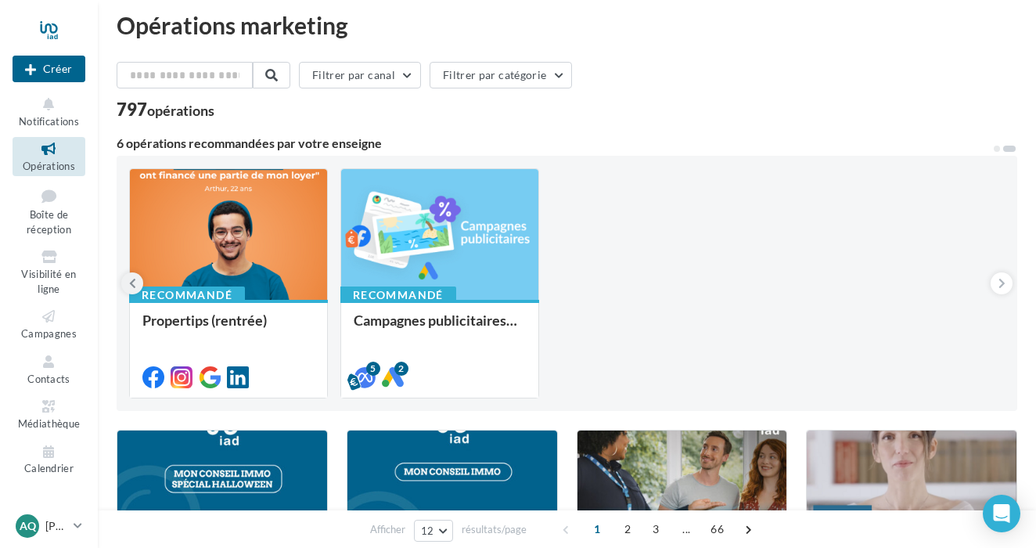
click at [127, 279] on button at bounding box center [132, 283] width 22 height 22
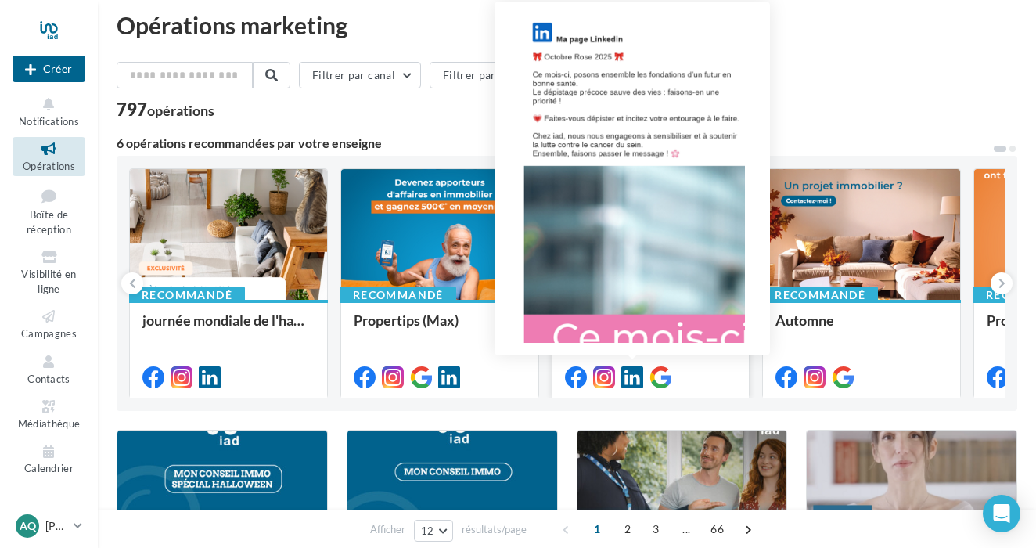
click at [635, 378] on icon at bounding box center [632, 377] width 22 height 22
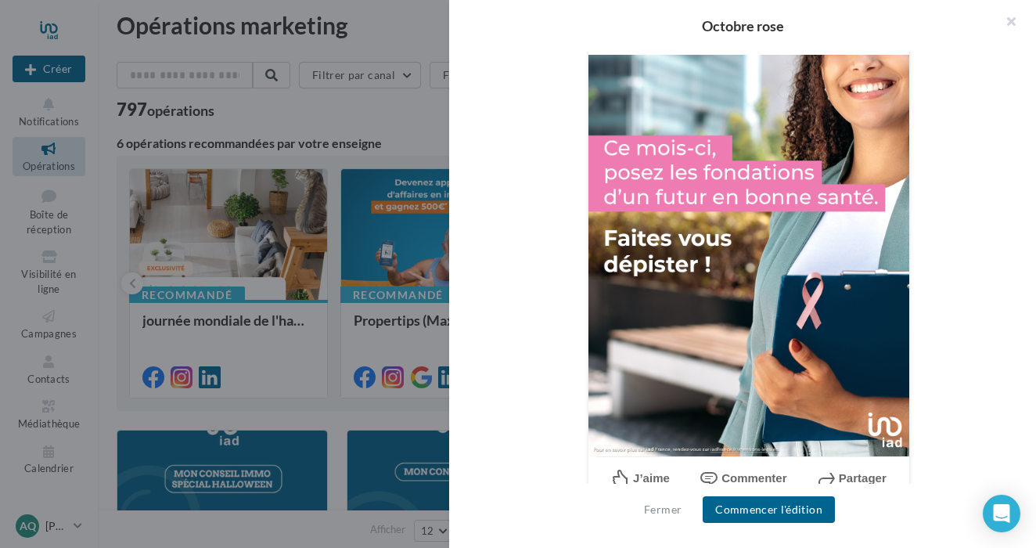
scroll to position [535, 0]
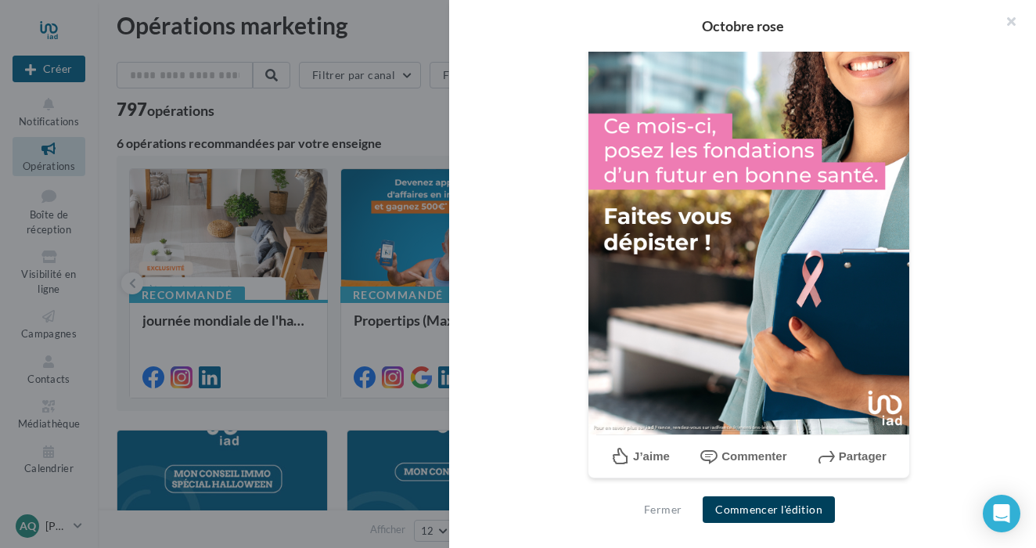
click at [783, 517] on button "Commencer l'édition" at bounding box center [769, 509] width 132 height 27
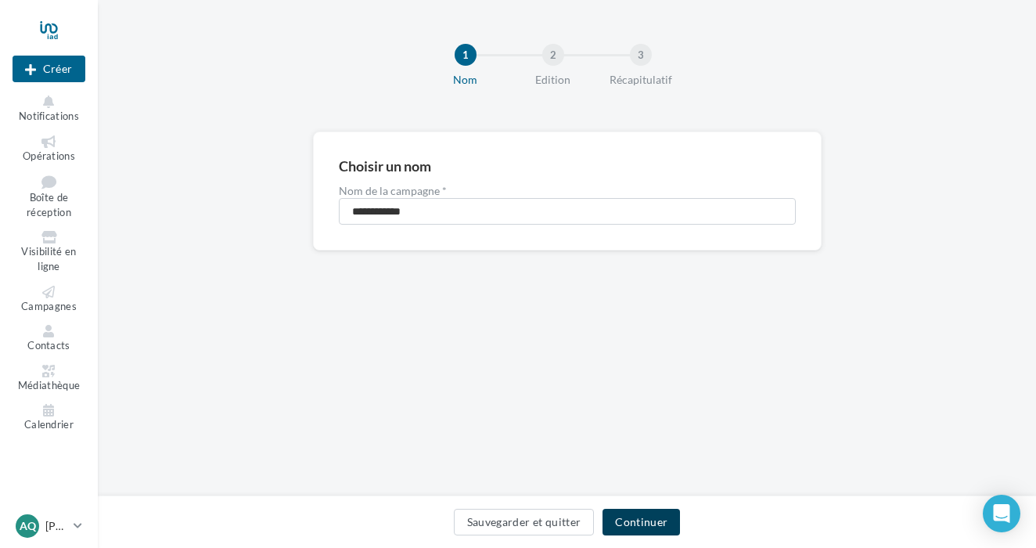
click at [657, 519] on button "Continuer" at bounding box center [641, 522] width 77 height 27
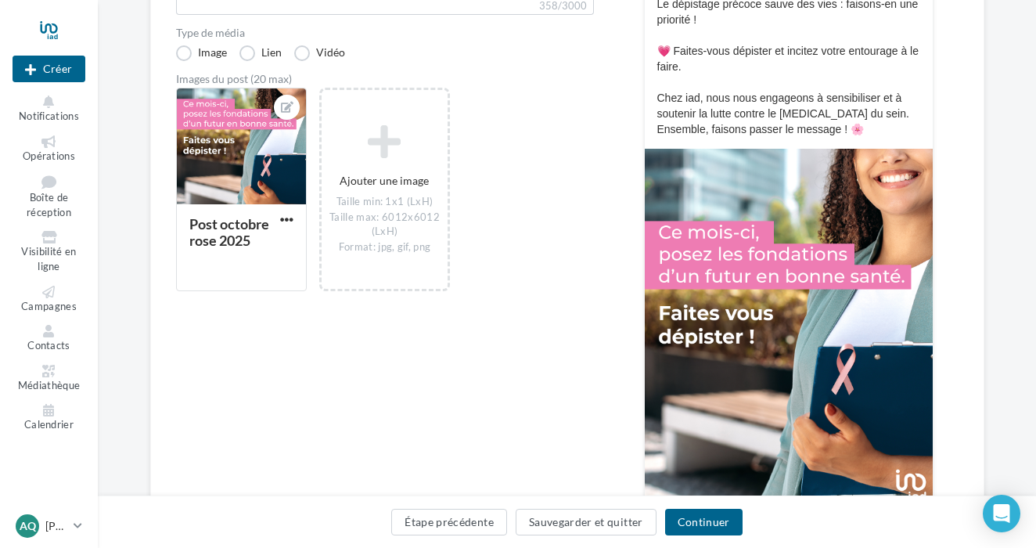
scroll to position [315, 0]
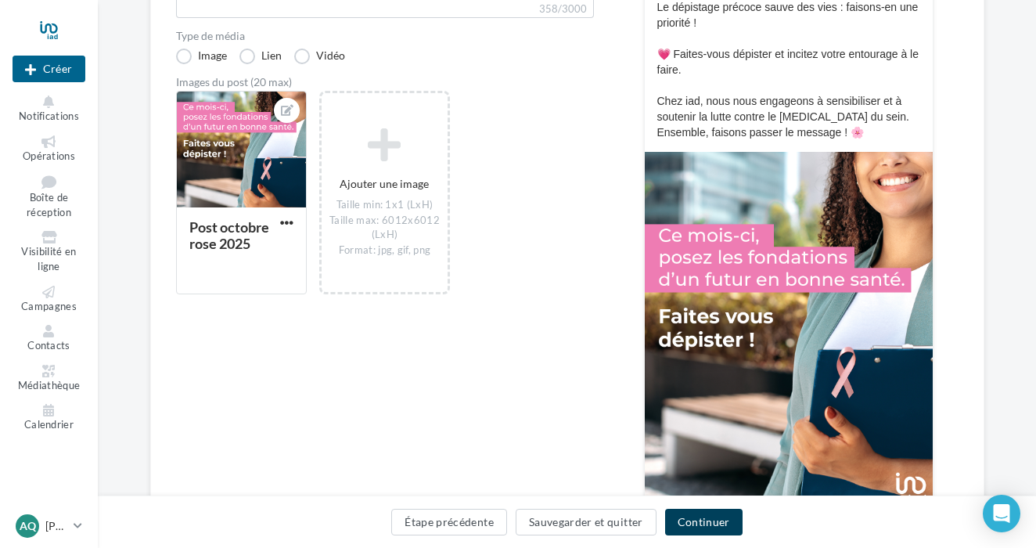
click at [691, 525] on button "Continuer" at bounding box center [703, 522] width 77 height 27
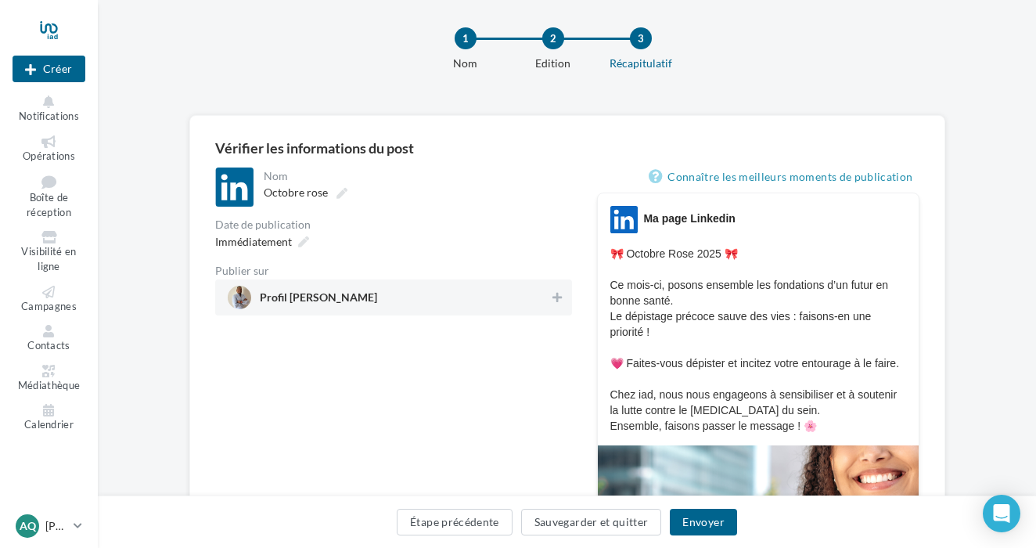
scroll to position [12, 0]
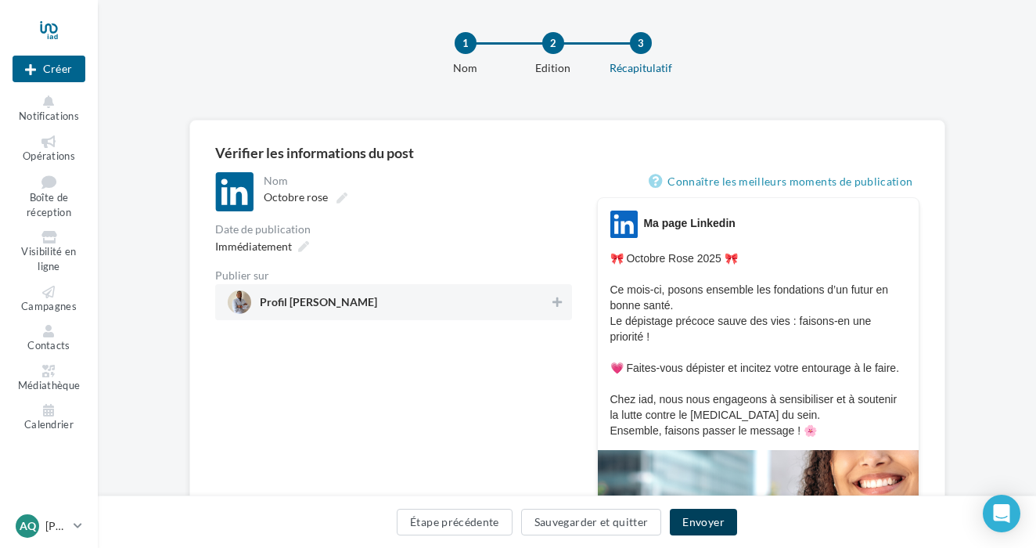
click at [710, 523] on button "Envoyer" at bounding box center [703, 522] width 67 height 27
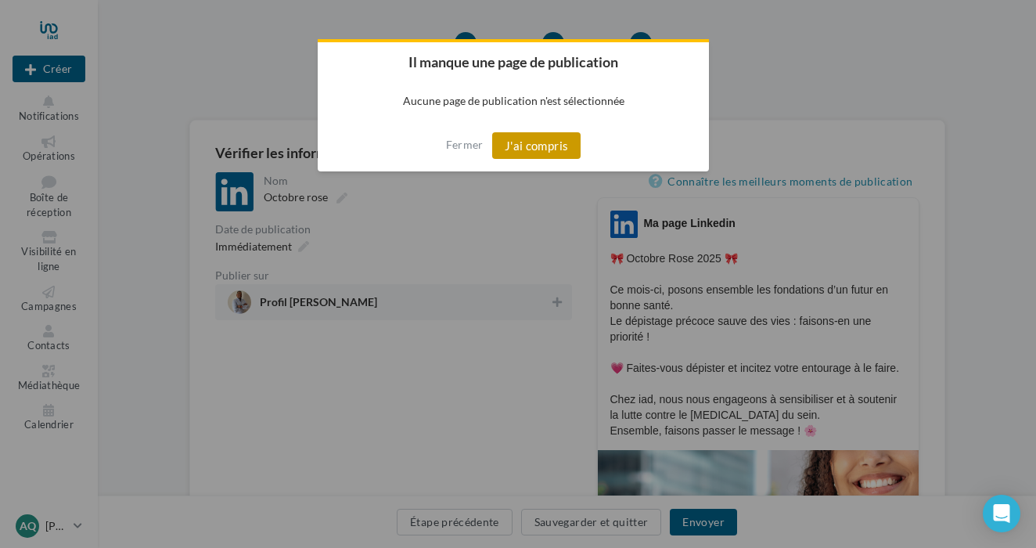
click at [550, 148] on button "J'ai compris" at bounding box center [536, 145] width 89 height 27
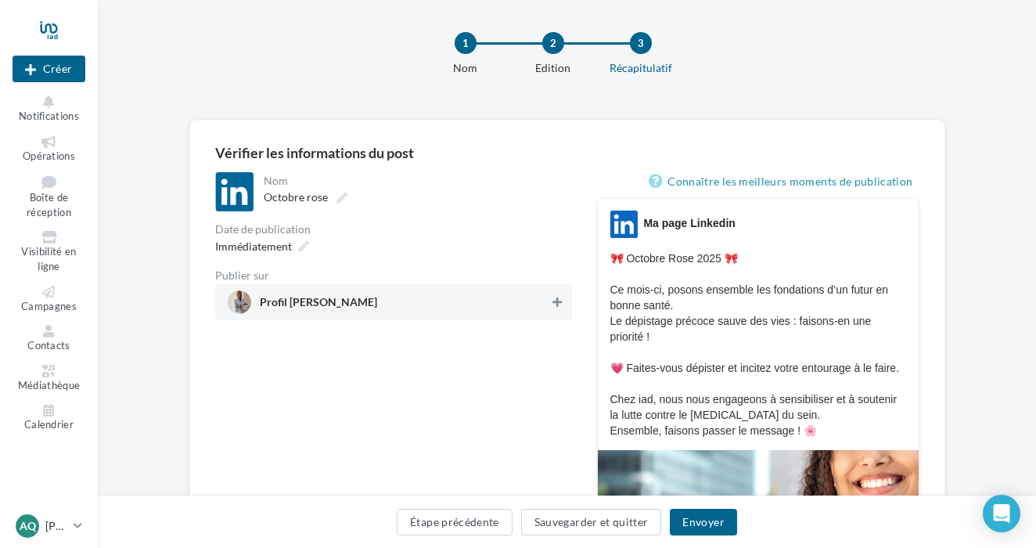
click at [556, 303] on icon at bounding box center [557, 302] width 9 height 11
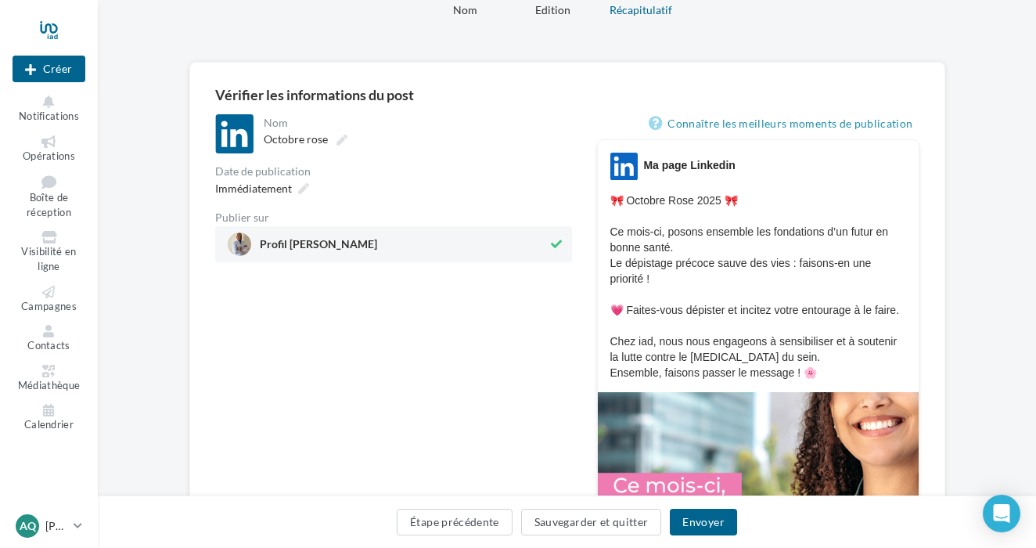
scroll to position [70, 0]
click at [714, 519] on button "Envoyer" at bounding box center [703, 522] width 67 height 27
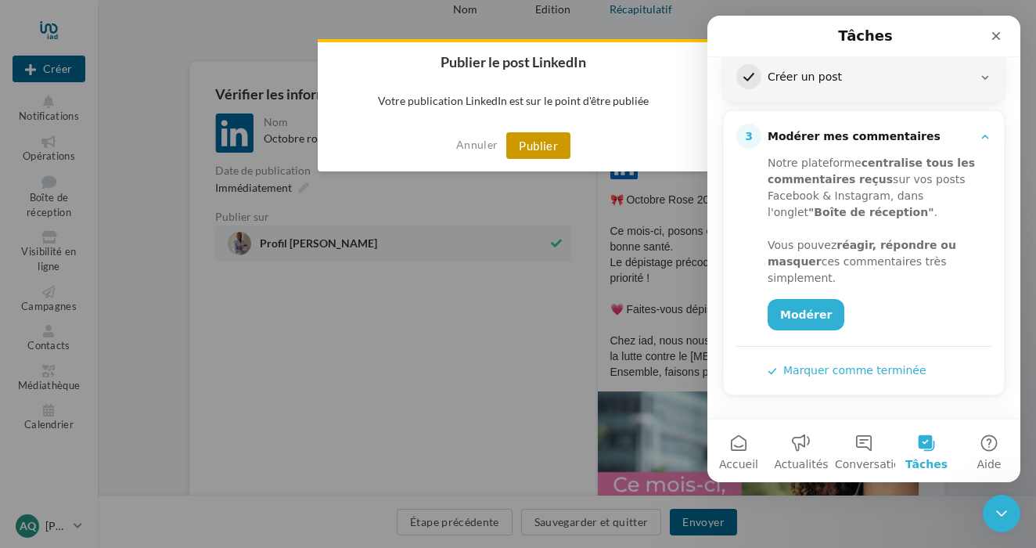
scroll to position [278, 0]
click at [535, 149] on button "Publier" at bounding box center [538, 145] width 64 height 27
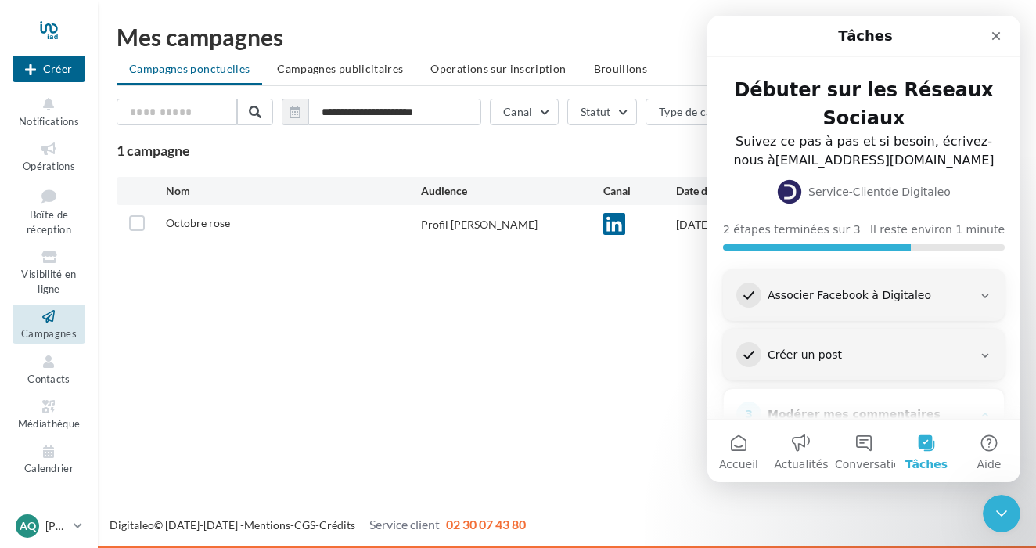
click at [573, 363] on div "Nouvelle campagne Créer Notifications Opérations Boîte de réception Visibilité …" at bounding box center [518, 274] width 1036 height 548
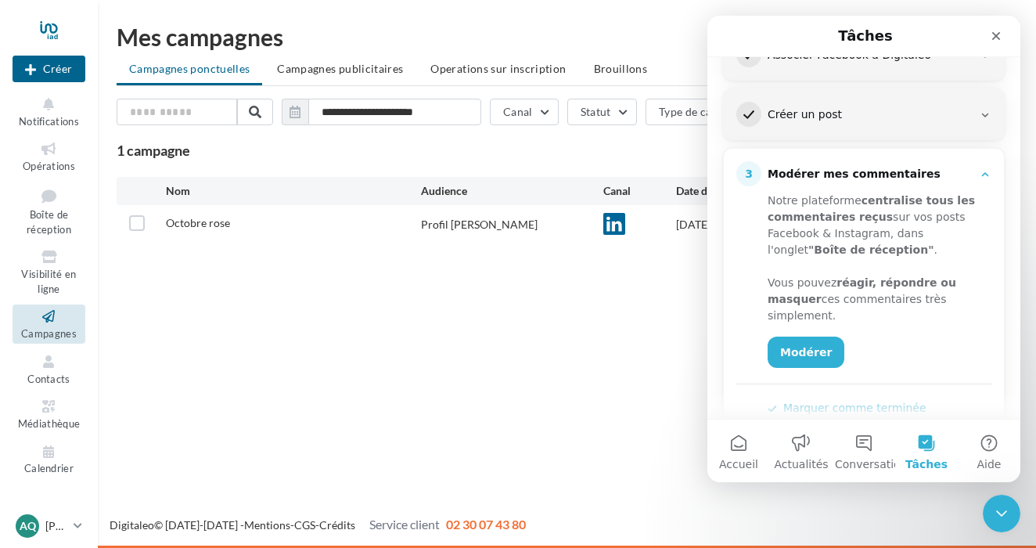
click at [988, 166] on div "3 Modérer mes commentaires" at bounding box center [863, 173] width 255 height 25
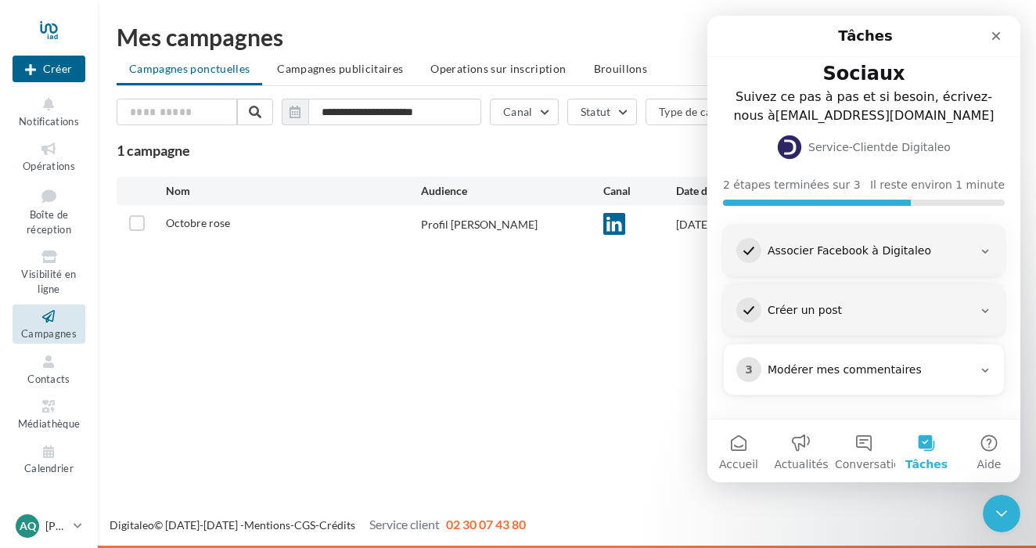
scroll to position [45, 0]
click at [953, 373] on div "Modérer mes commentaires" at bounding box center [870, 370] width 205 height 16
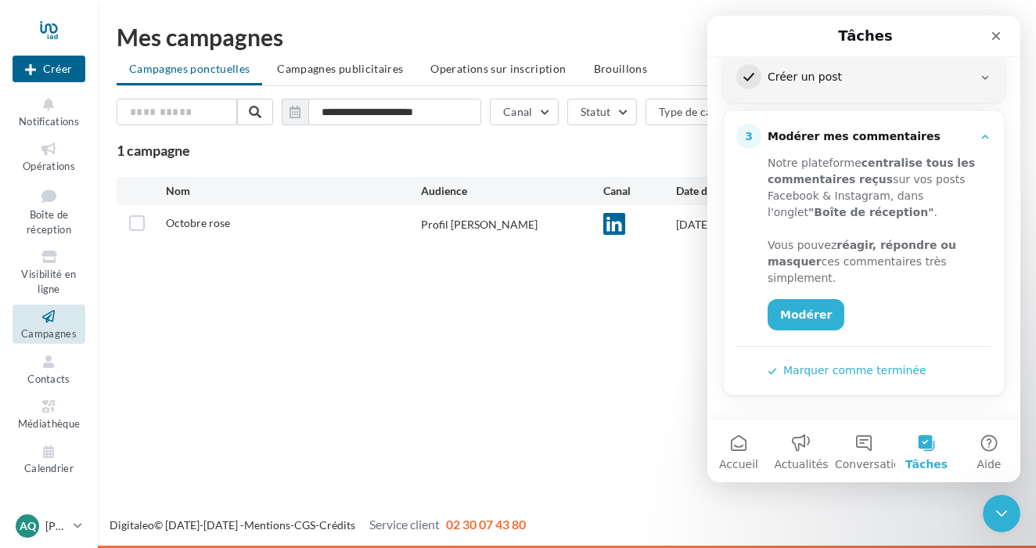
scroll to position [278, 0]
click at [819, 310] on link "Modérer" at bounding box center [806, 314] width 77 height 31
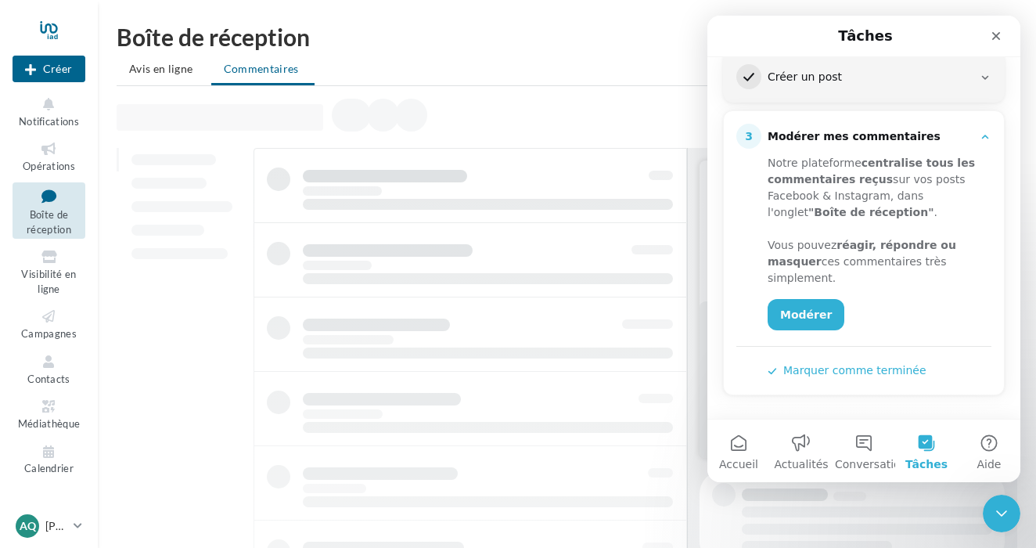
scroll to position [278, 0]
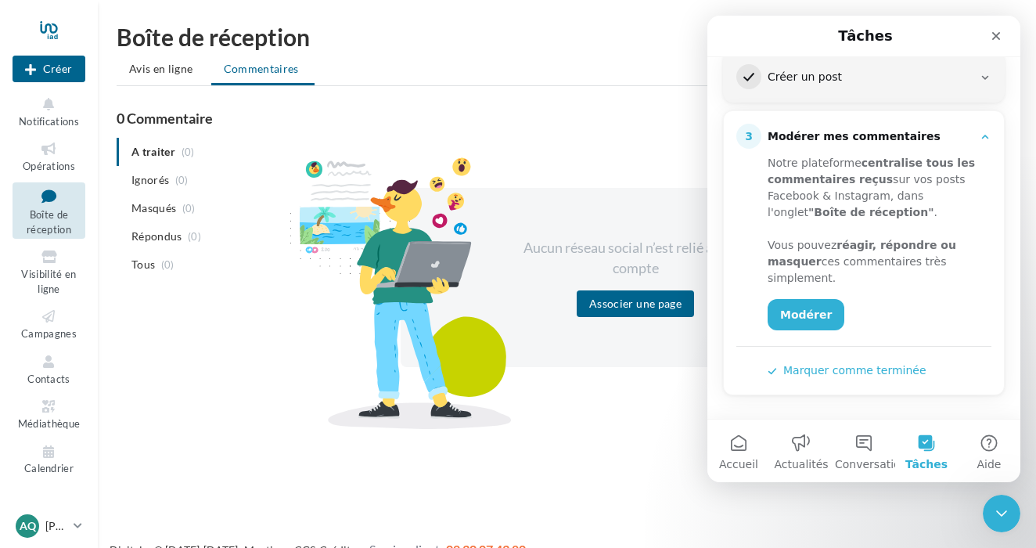
click at [867, 373] on button "Marquer comme terminée" at bounding box center [847, 370] width 159 height 16
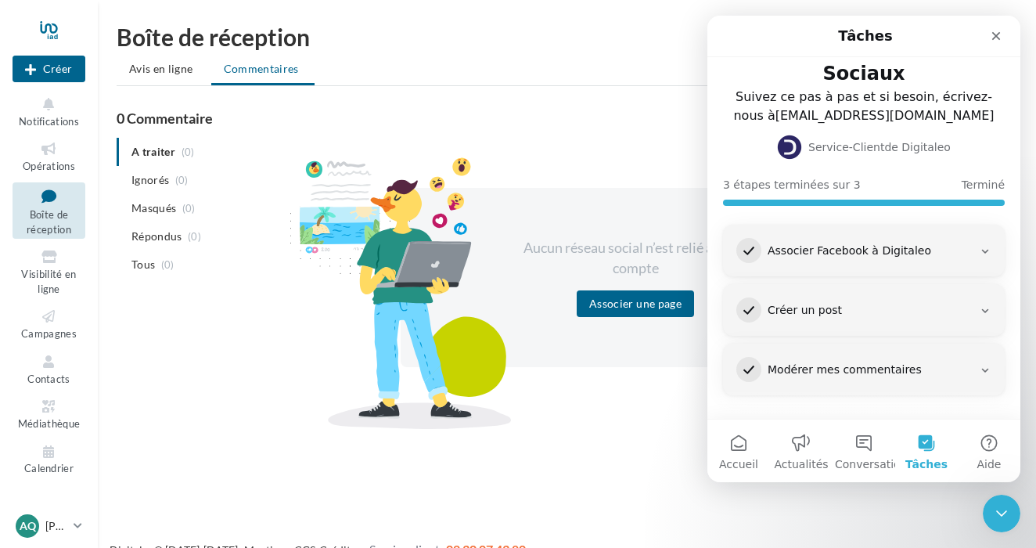
scroll to position [45, 0]
click at [555, 394] on div "Aucun réseau social n’est relié à votre compte Associer une page" at bounding box center [636, 277] width 764 height 279
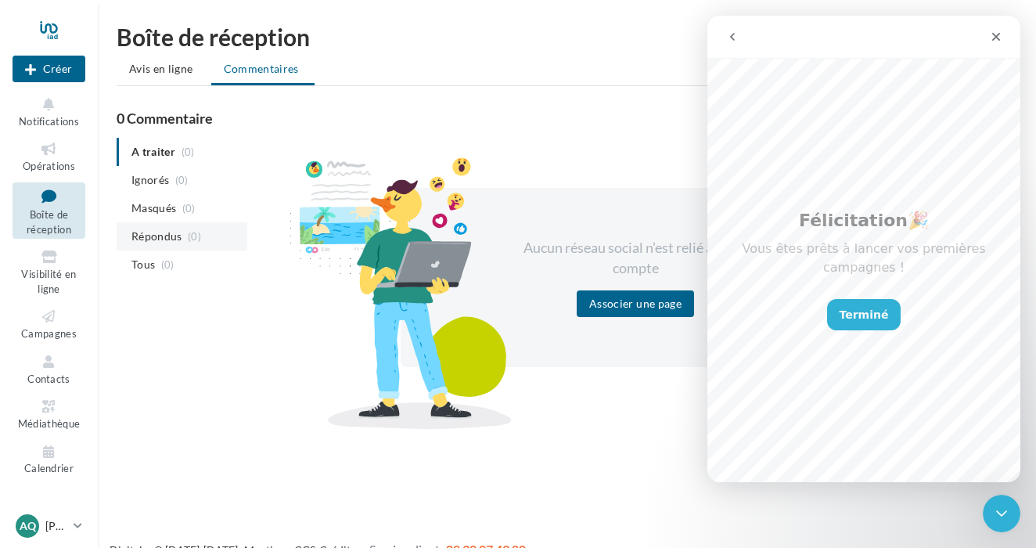
scroll to position [0, 0]
click at [50, 31] on div at bounding box center [49, 29] width 73 height 39
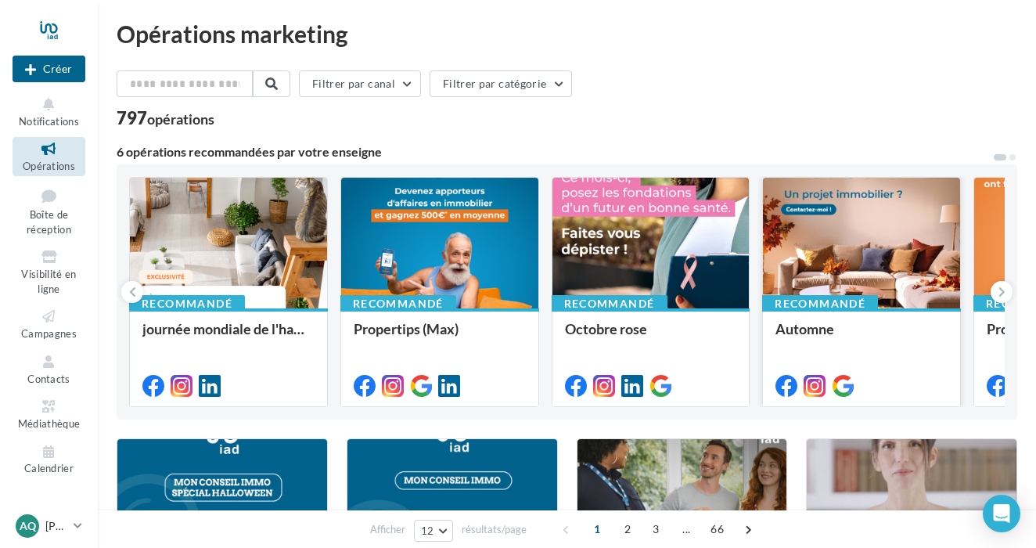
scroll to position [4, 0]
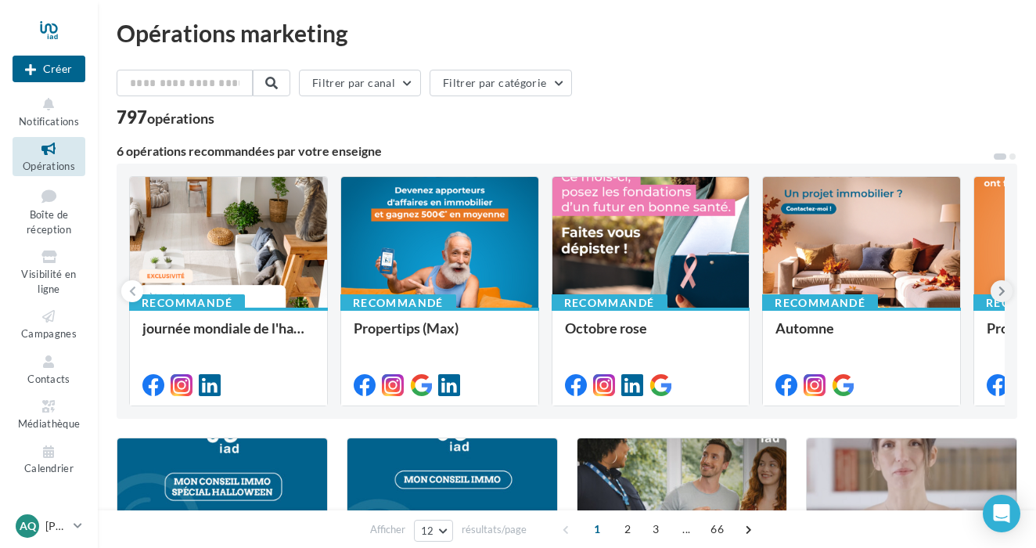
click at [1002, 289] on icon at bounding box center [1002, 291] width 7 height 16
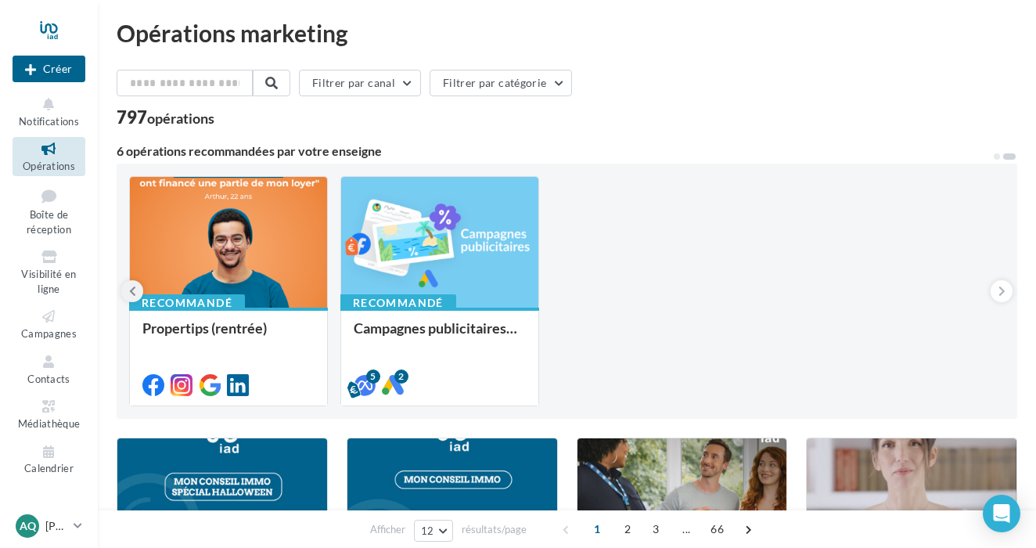
click at [135, 286] on icon at bounding box center [132, 291] width 7 height 16
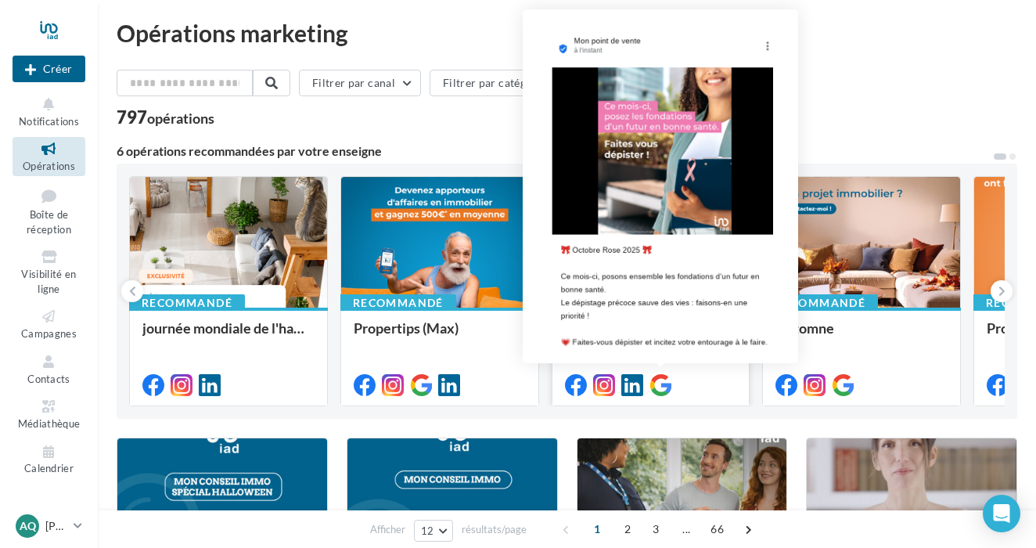
click at [662, 387] on icon at bounding box center [661, 385] width 22 height 22
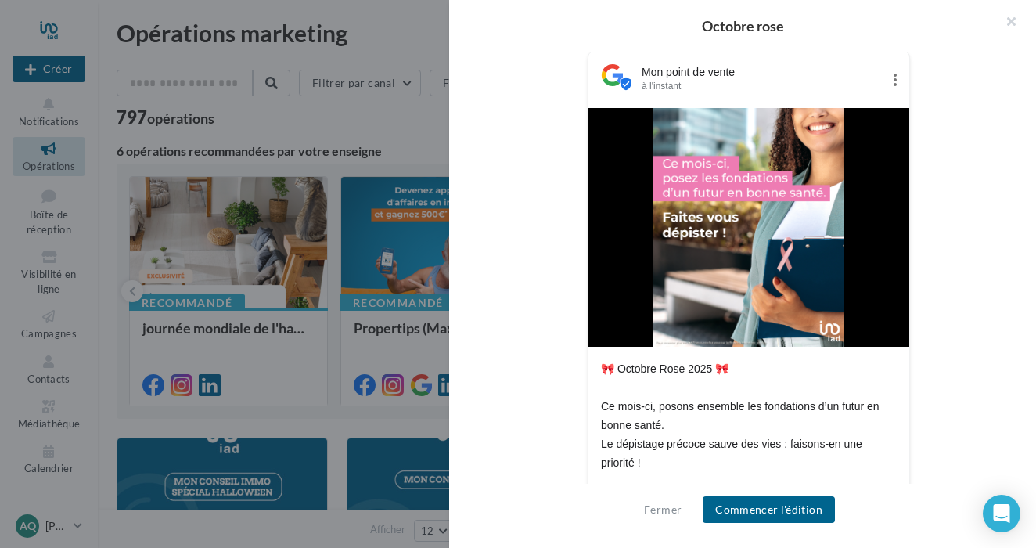
scroll to position [250, 0]
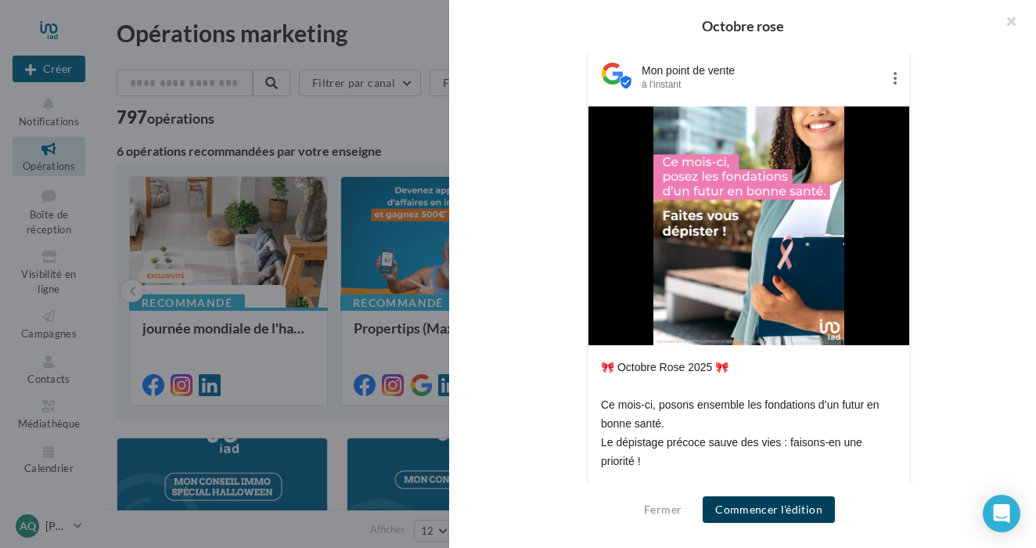
click at [799, 507] on button "Commencer l'édition" at bounding box center [769, 509] width 132 height 27
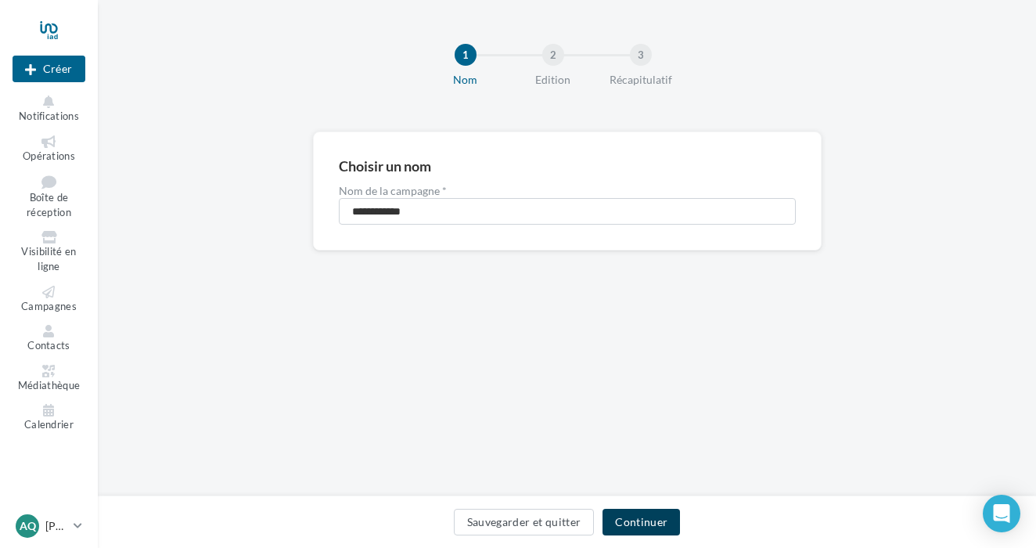
click at [657, 517] on button "Continuer" at bounding box center [641, 522] width 77 height 27
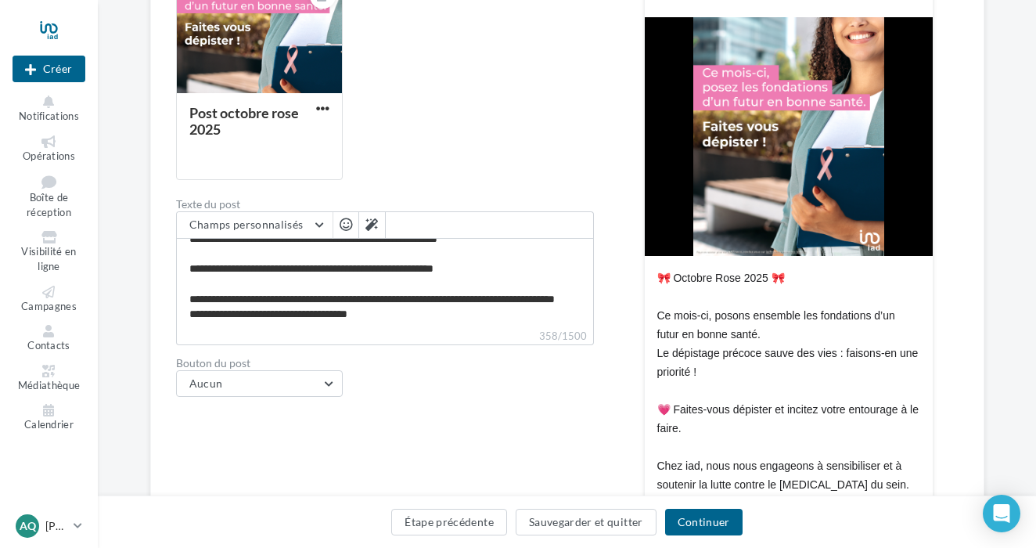
scroll to position [72, 0]
click at [693, 522] on button "Continuer" at bounding box center [703, 522] width 77 height 27
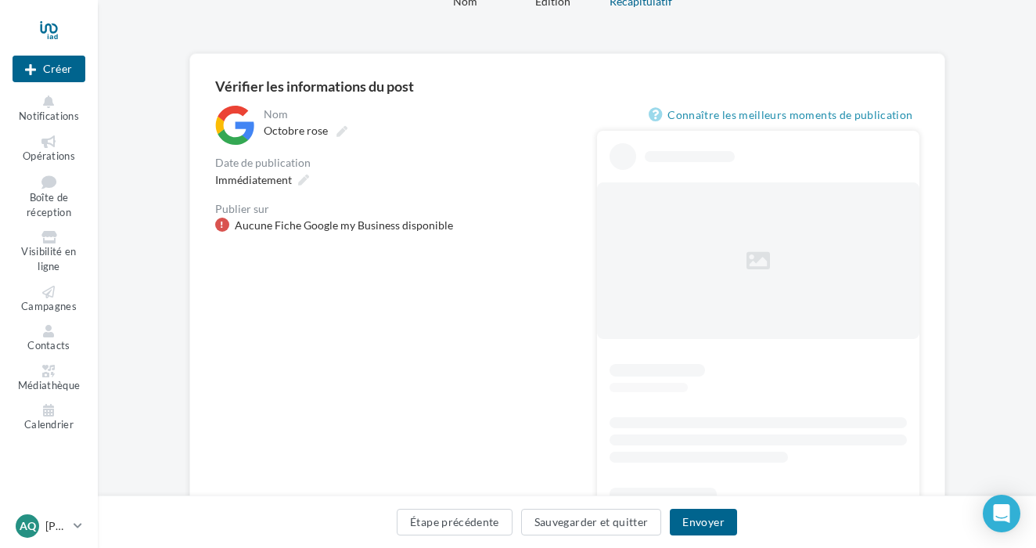
scroll to position [73, 0]
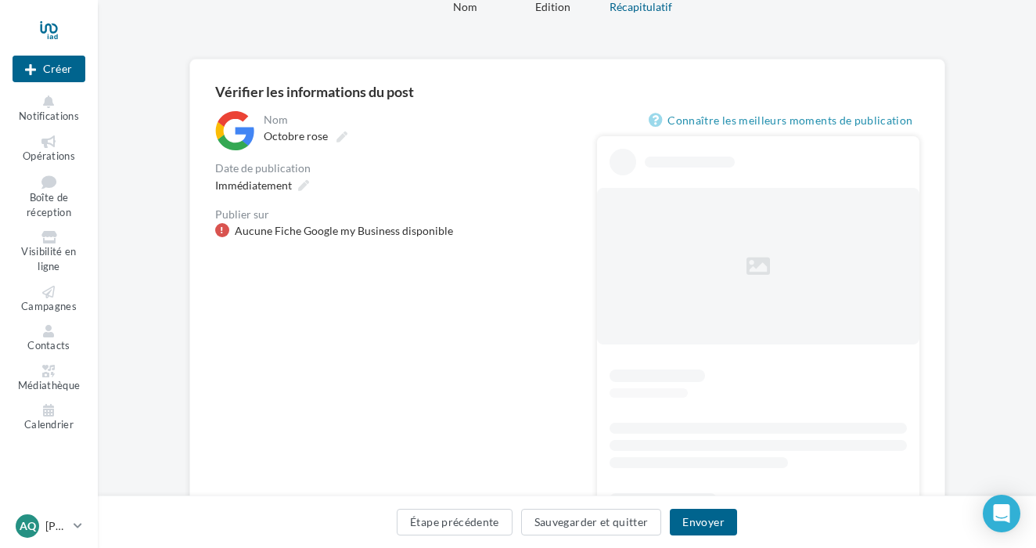
click at [324, 238] on div "Aucune Fiche Google my Business disponible" at bounding box center [344, 231] width 218 height 16
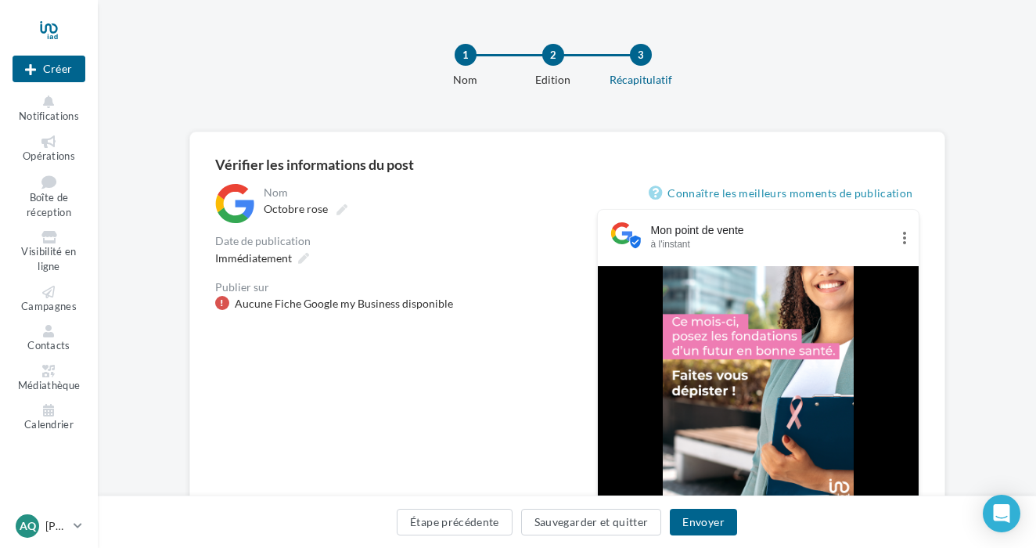
scroll to position [0, 0]
click at [58, 35] on div at bounding box center [49, 29] width 73 height 39
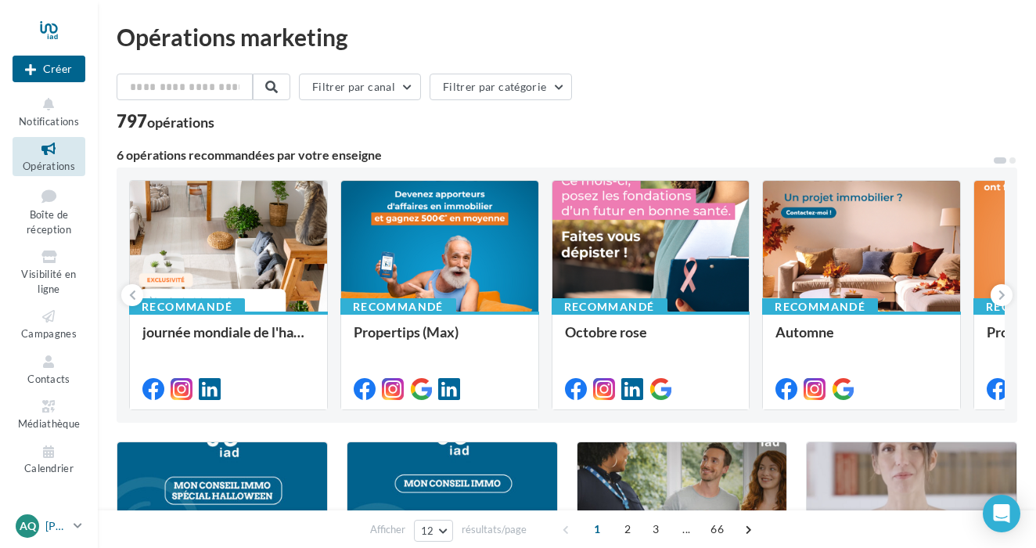
click at [67, 518] on p "[PERSON_NAME]" at bounding box center [56, 526] width 22 height 16
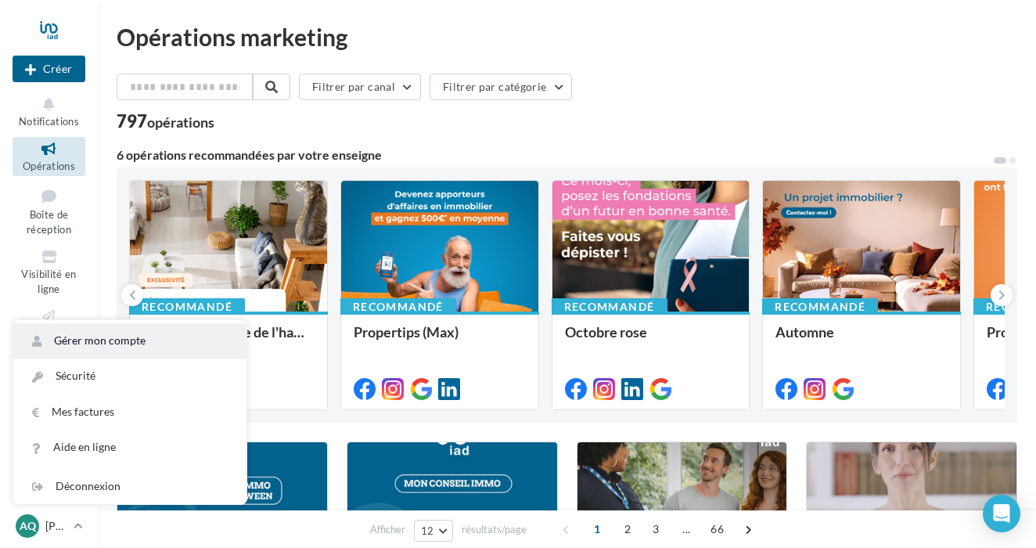
click at [112, 346] on link "Gérer mon compte" at bounding box center [129, 340] width 233 height 35
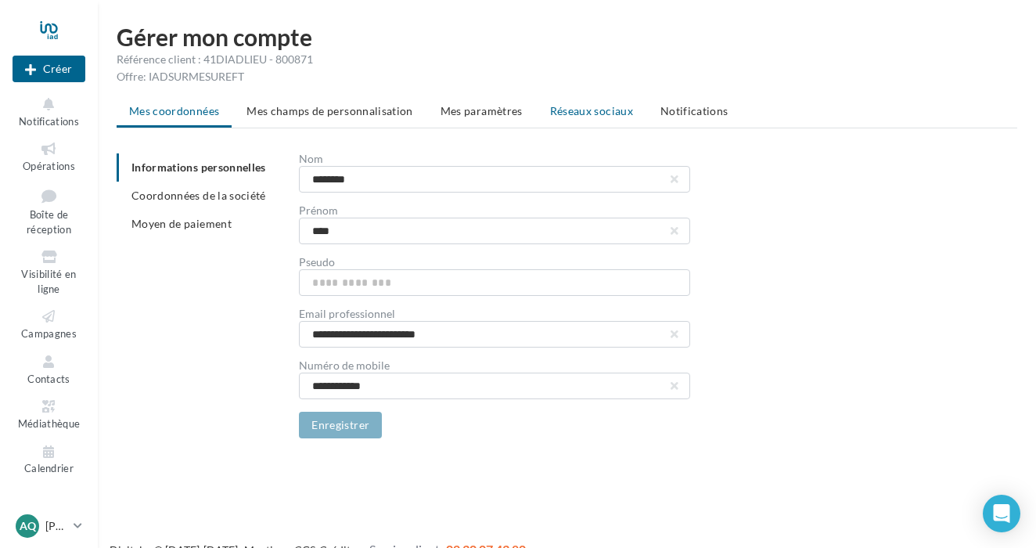
click at [578, 107] on span "Réseaux sociaux" at bounding box center [591, 110] width 83 height 13
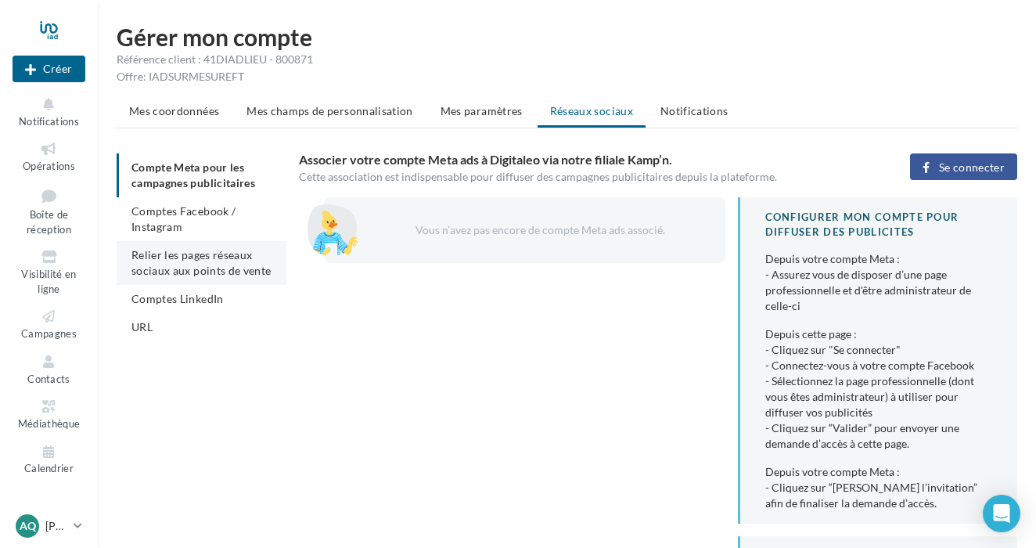
click at [236, 271] on span "Relier les pages réseaux sociaux aux points de vente" at bounding box center [200, 262] width 139 height 29
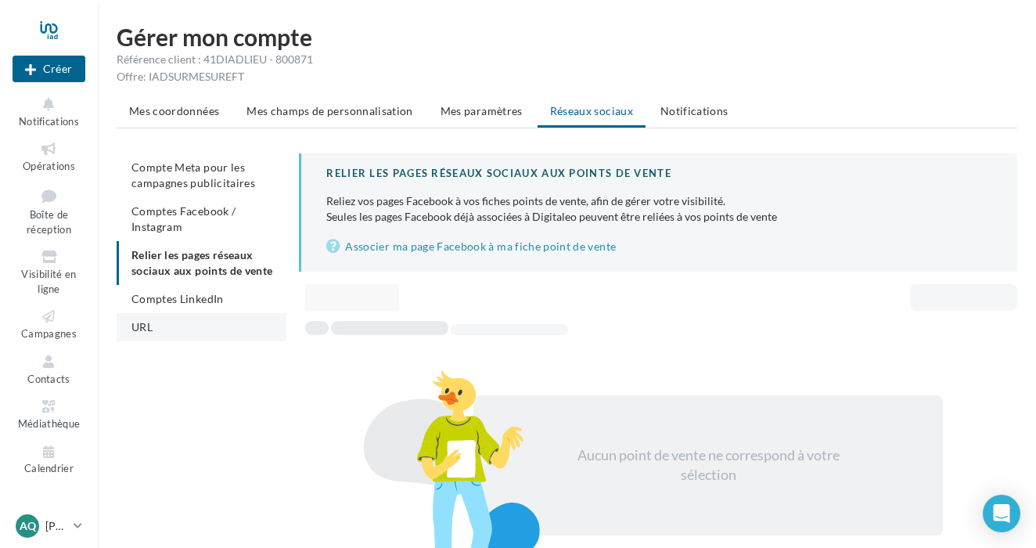
click at [214, 323] on li "URL" at bounding box center [202, 327] width 170 height 28
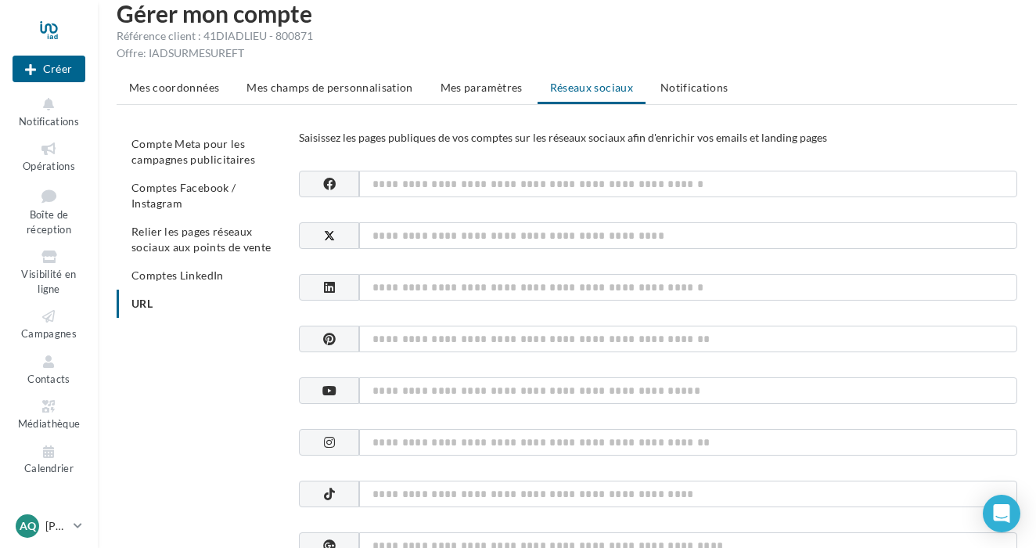
scroll to position [23, 0]
click at [223, 157] on span "Compte Meta pour les campagnes publicitaires" at bounding box center [193, 151] width 124 height 29
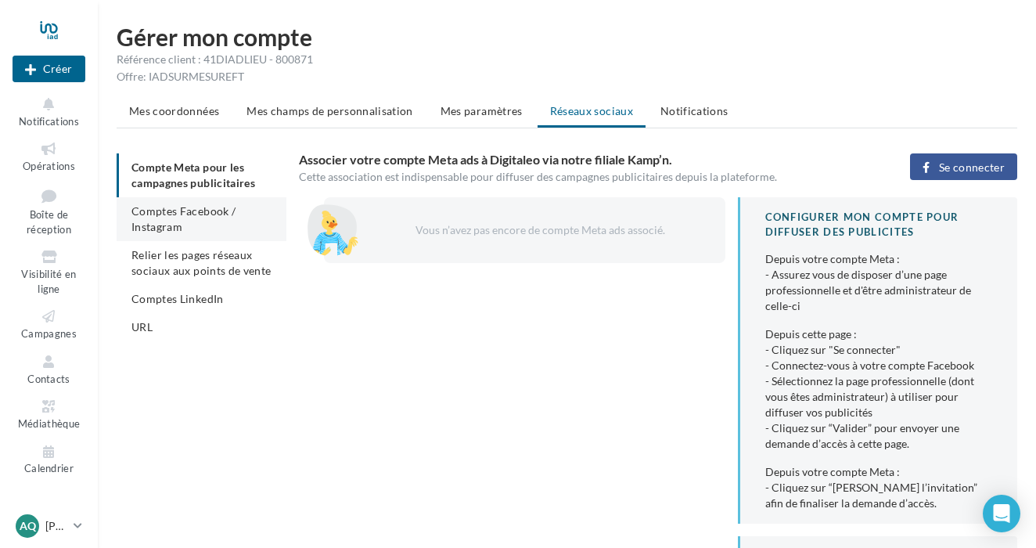
click at [247, 217] on li "Comptes Facebook / Instagram" at bounding box center [202, 219] width 170 height 44
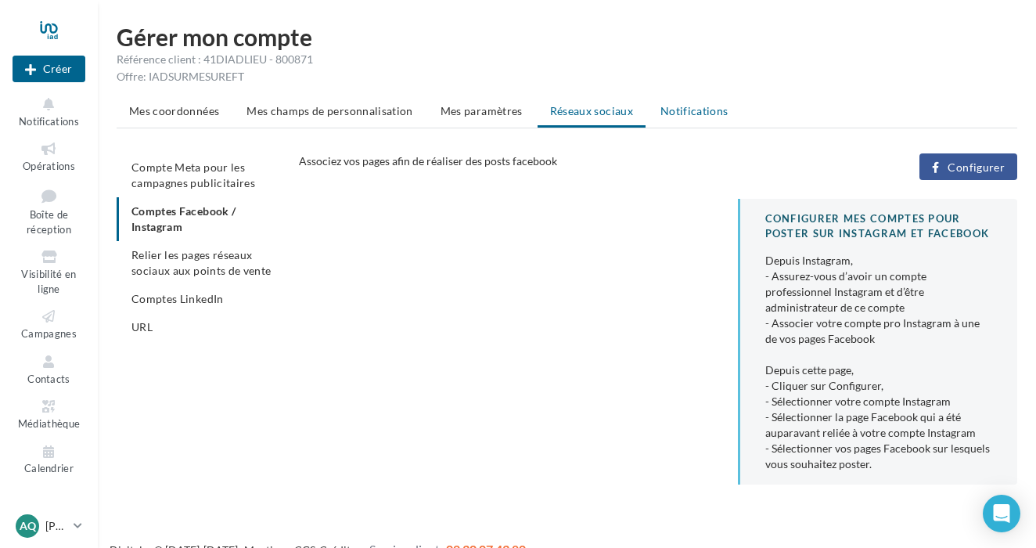
click at [700, 115] on span "Notifications" at bounding box center [695, 110] width 68 height 13
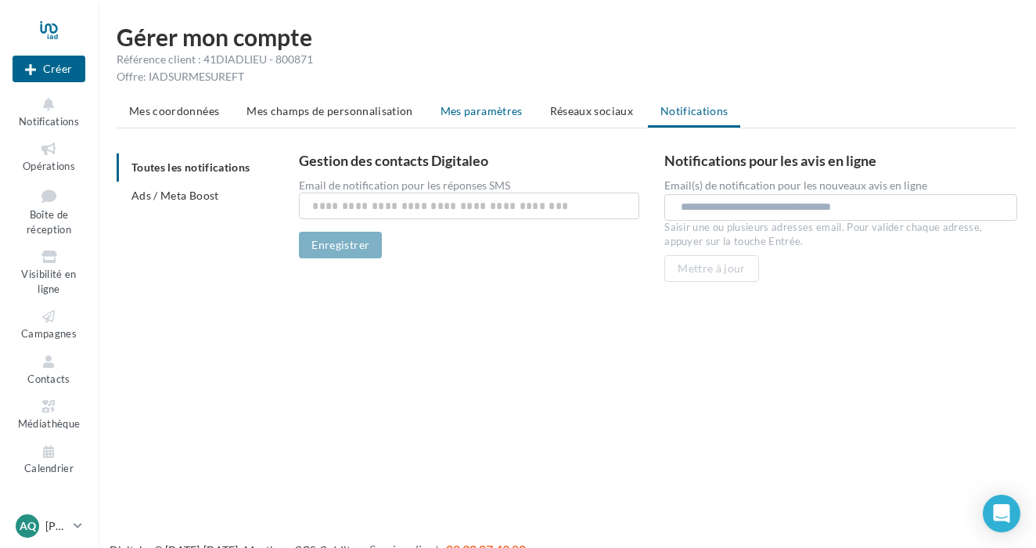
click at [470, 105] on span "Mes paramètres" at bounding box center [482, 110] width 82 height 13
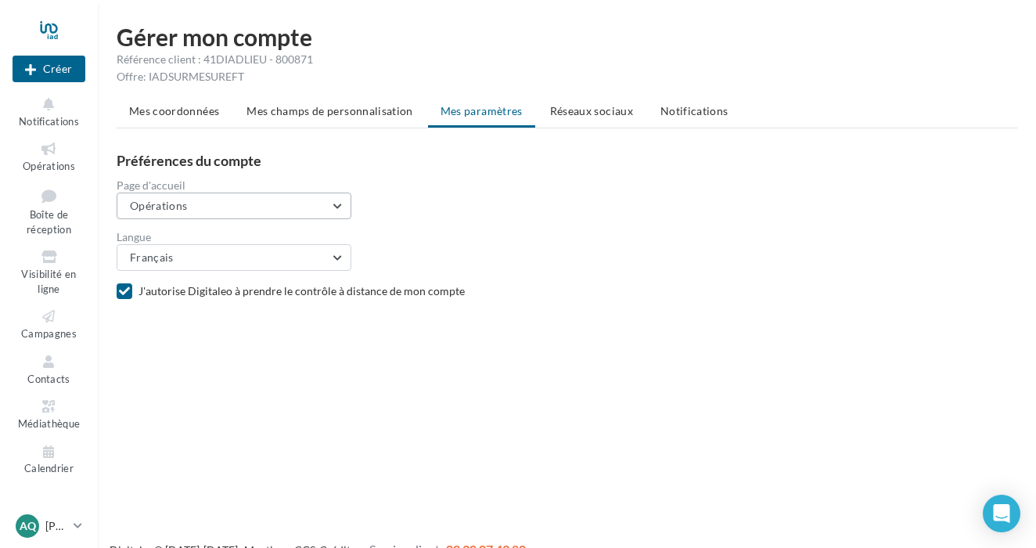
click at [346, 197] on button "Opérations" at bounding box center [234, 206] width 235 height 27
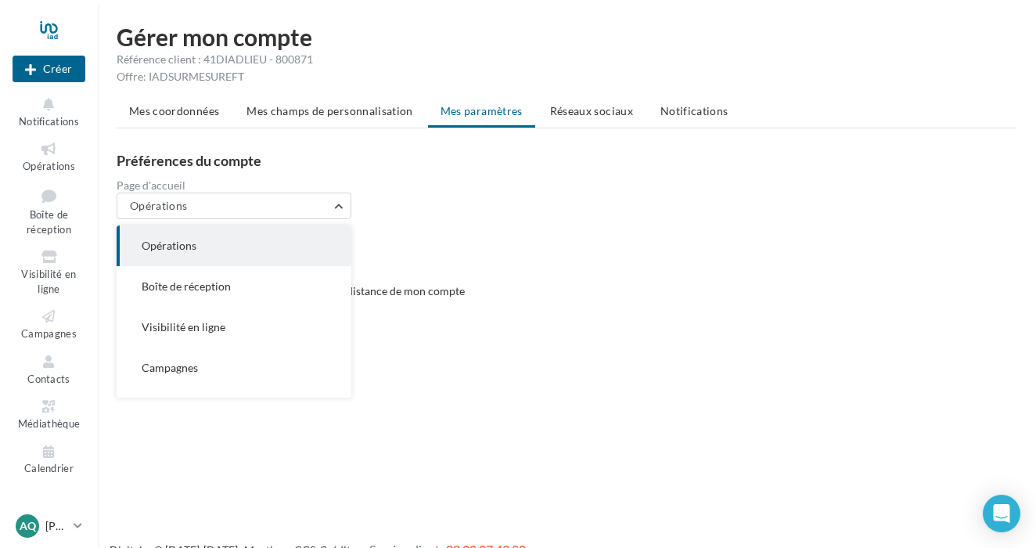
click at [466, 218] on div "Page d'accueil Opérations Opérations Boîte de réception Visibilité en ligne Cam…" at bounding box center [573, 199] width 913 height 39
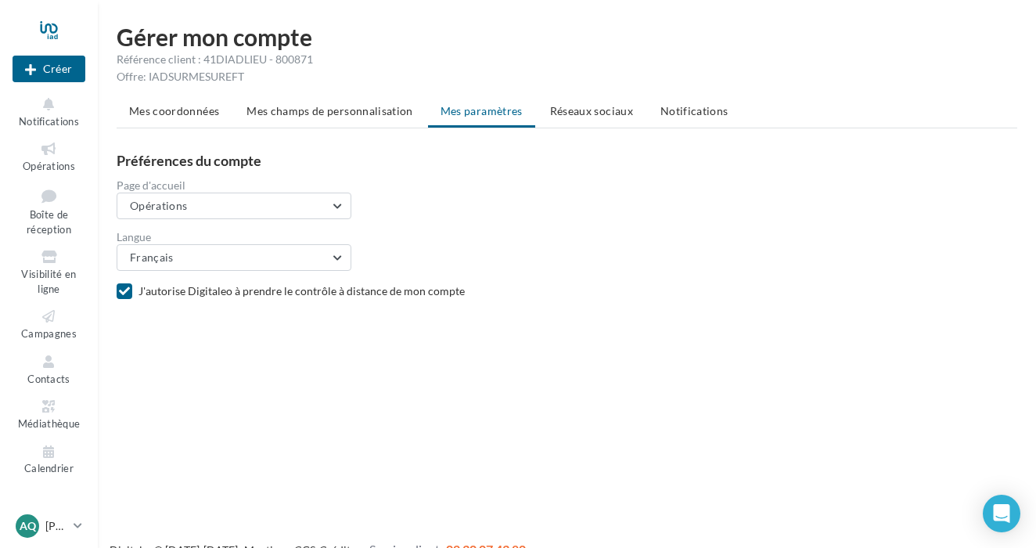
click at [290, 292] on div "J'autorise Digitaleo à prendre le contrôle à distance de mon compte" at bounding box center [584, 291] width 891 height 16
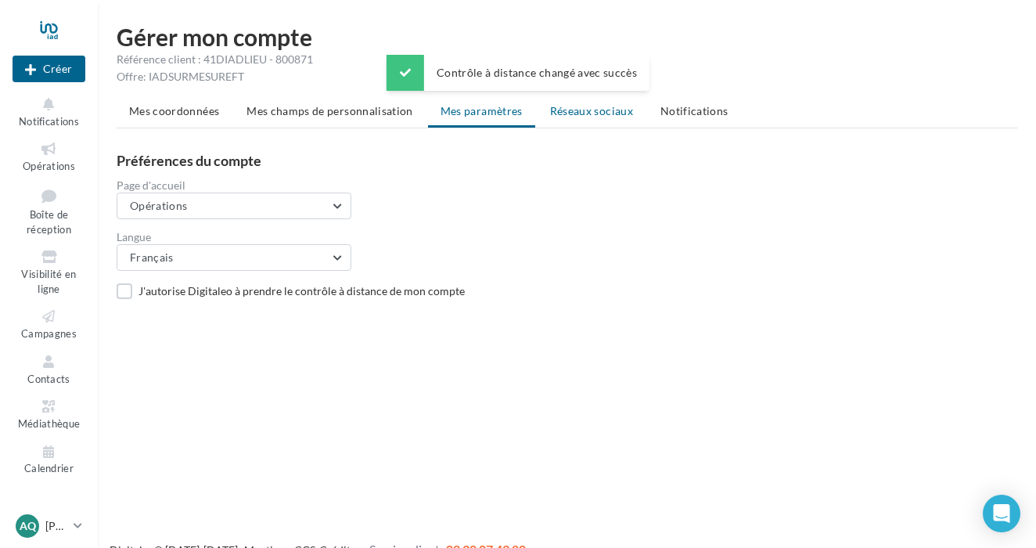
click at [596, 117] on span "Réseaux sociaux" at bounding box center [591, 110] width 83 height 13
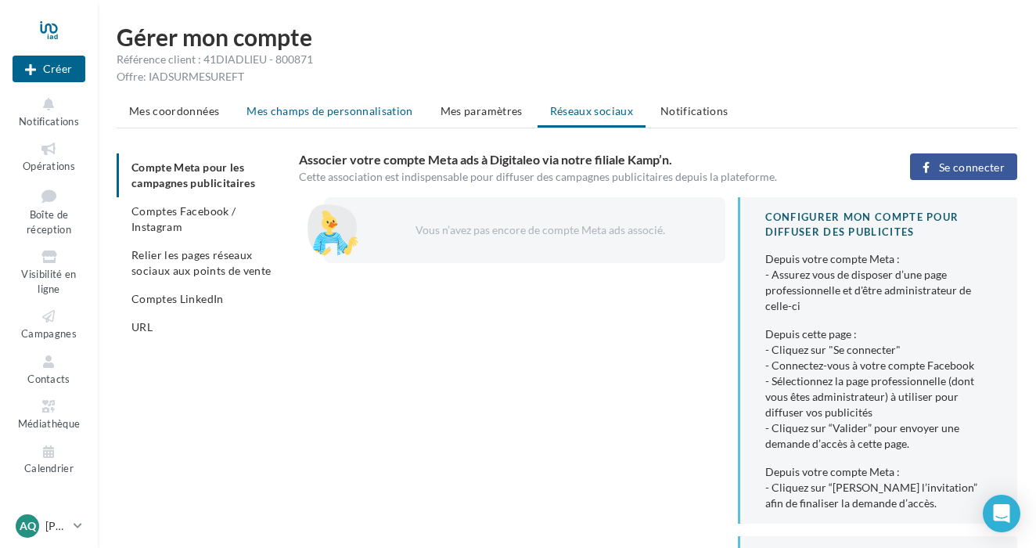
click at [327, 123] on li "Mes champs de personnalisation" at bounding box center [330, 111] width 192 height 28
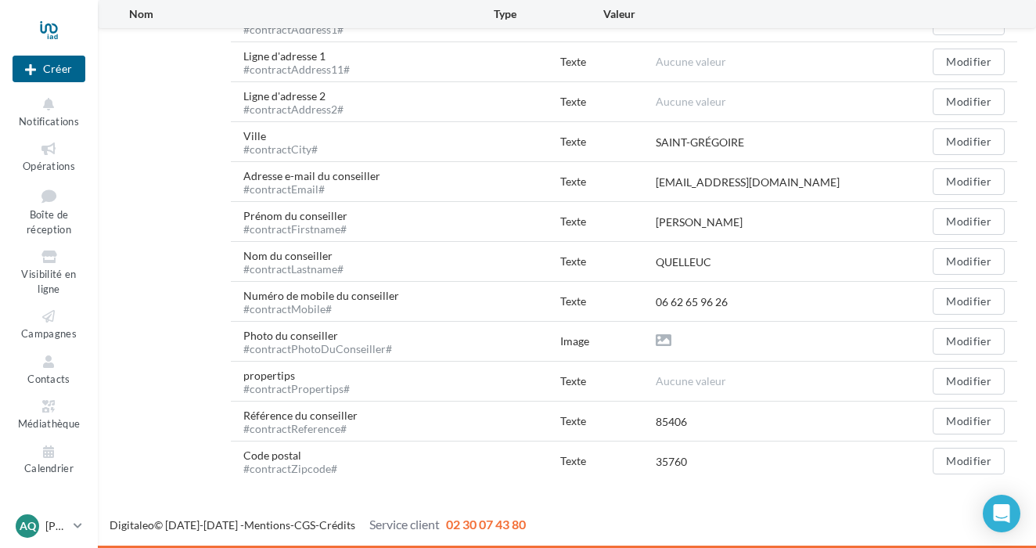
scroll to position [658, 0]
click at [966, 298] on button "Modifier" at bounding box center [969, 301] width 72 height 27
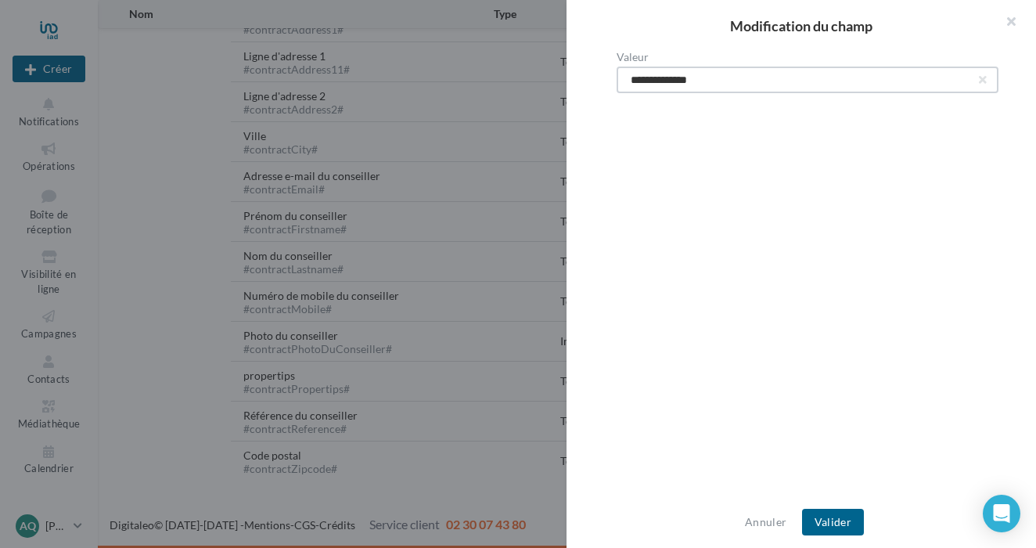
click at [704, 89] on input "**********" at bounding box center [808, 80] width 382 height 27
type input "**********"
click at [841, 520] on button "Valider" at bounding box center [833, 522] width 62 height 27
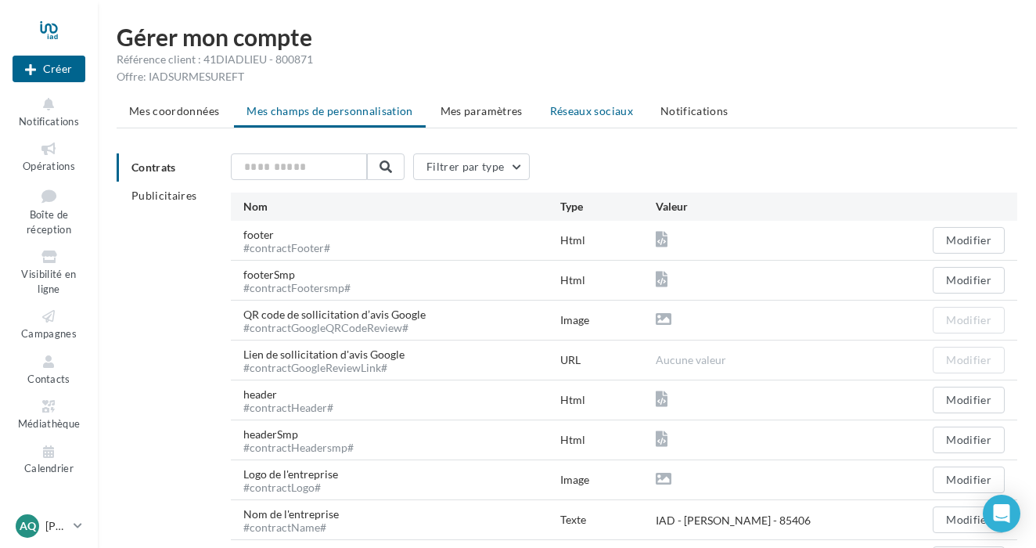
scroll to position [0, 0]
click at [567, 118] on li "Réseaux sociaux" at bounding box center [592, 111] width 108 height 28
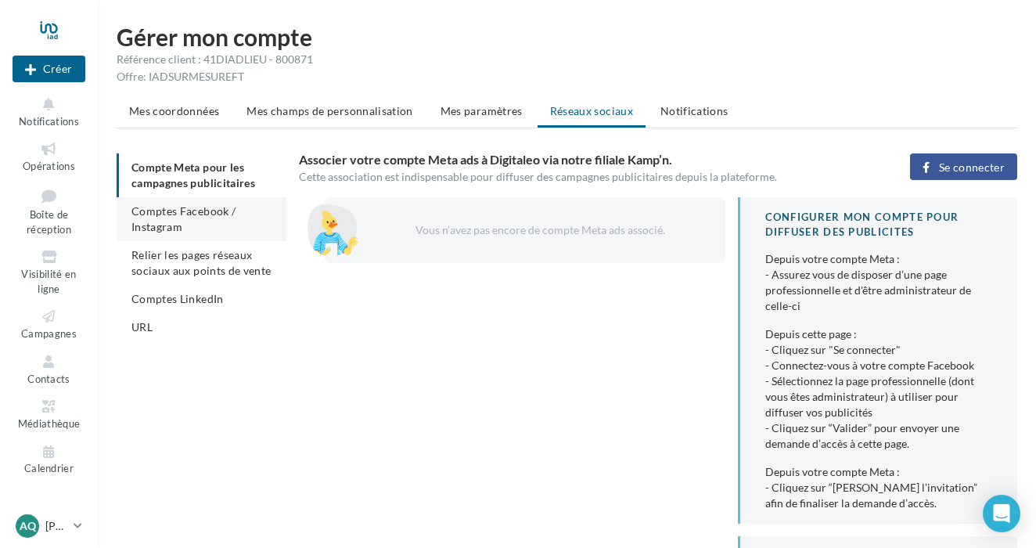
click at [244, 220] on li "Comptes Facebook / Instagram" at bounding box center [202, 219] width 170 height 44
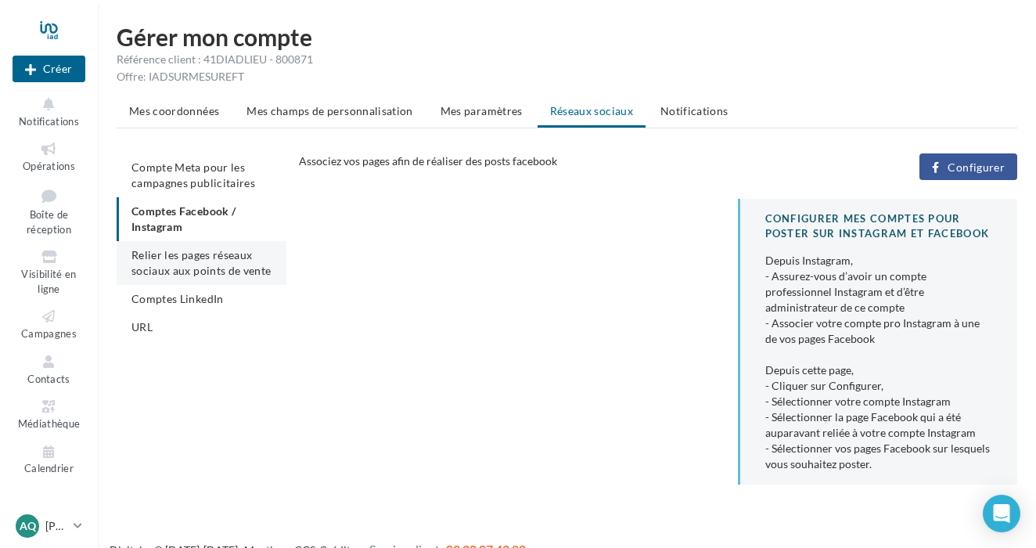
click at [245, 256] on span "Relier les pages réseaux sociaux aux points de vente" at bounding box center [200, 262] width 139 height 29
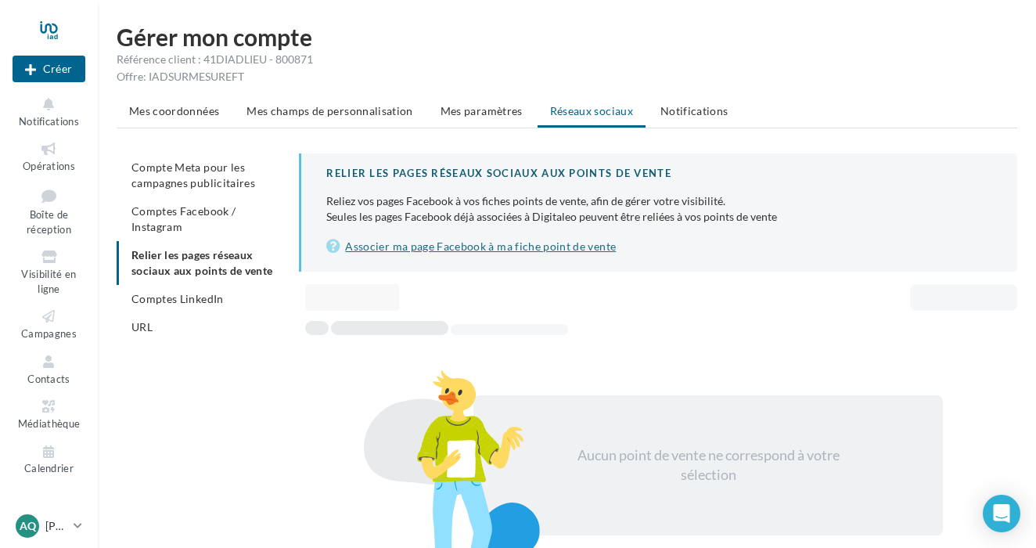
click at [455, 247] on link "Associer ma page Facebook à ma fiche point de vente" at bounding box center [659, 246] width 666 height 19
click at [59, 30] on div at bounding box center [49, 29] width 73 height 39
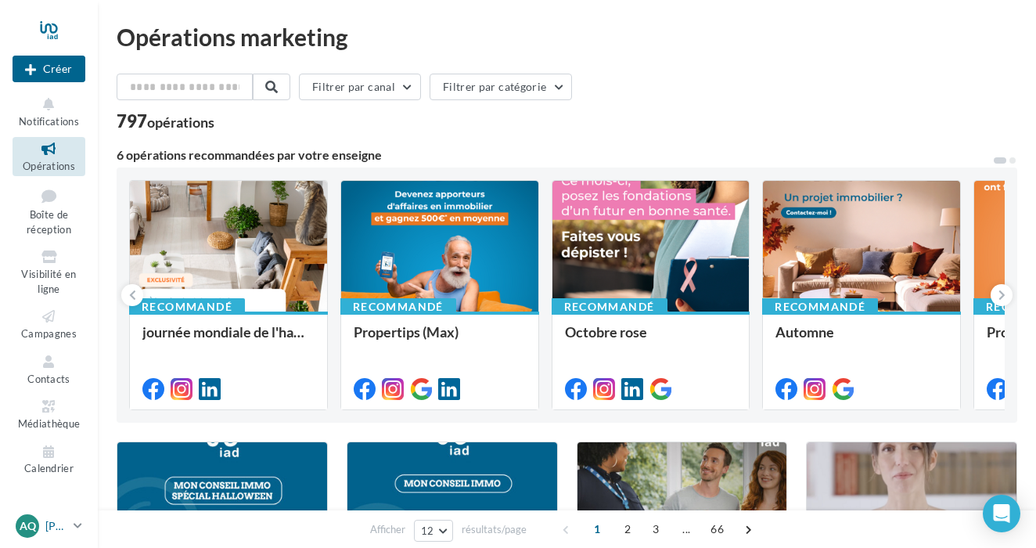
click at [49, 529] on p "[PERSON_NAME]" at bounding box center [56, 526] width 22 height 16
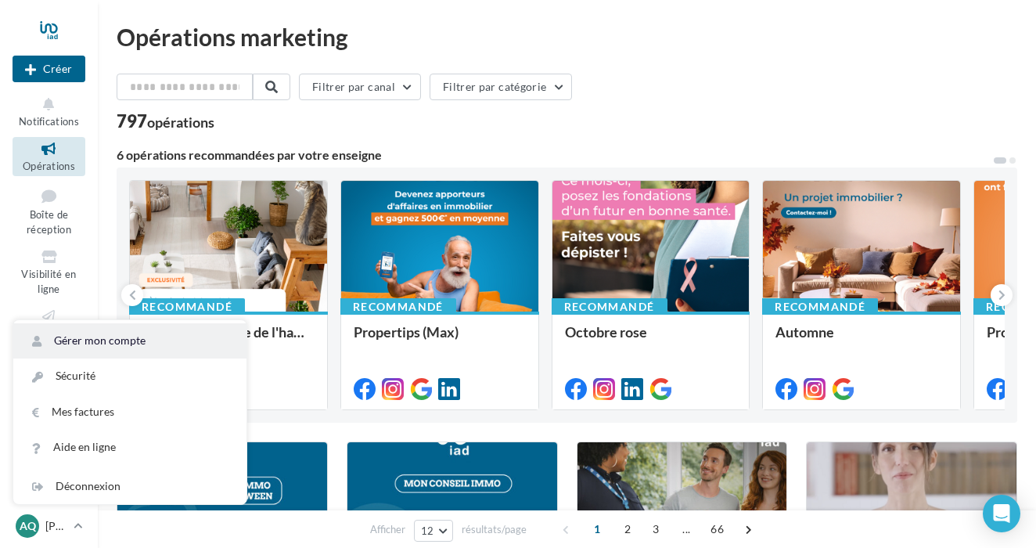
click at [124, 340] on link "Gérer mon compte" at bounding box center [129, 340] width 233 height 35
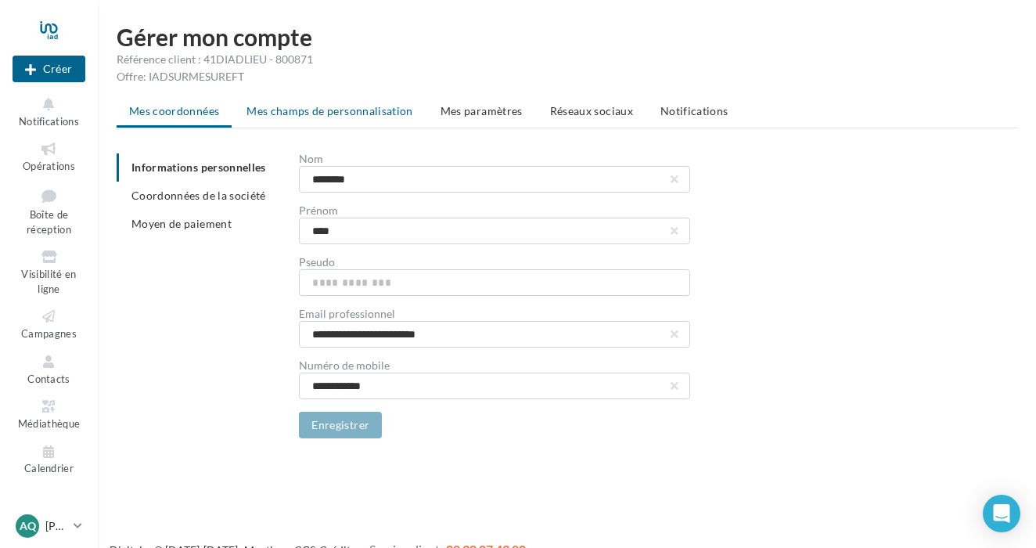
click at [369, 113] on span "Mes champs de personnalisation" at bounding box center [330, 110] width 167 height 13
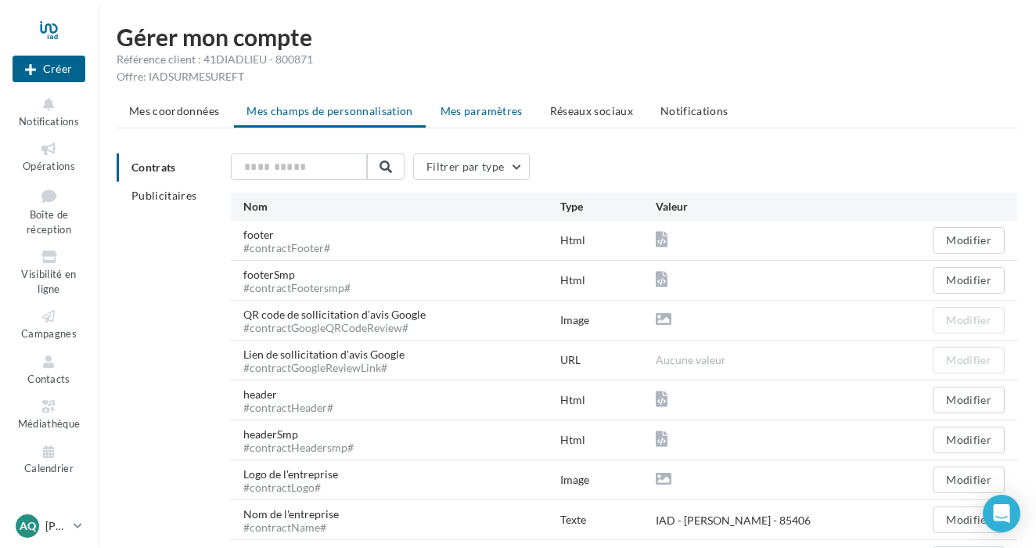
click at [481, 115] on span "Mes paramètres" at bounding box center [482, 110] width 82 height 13
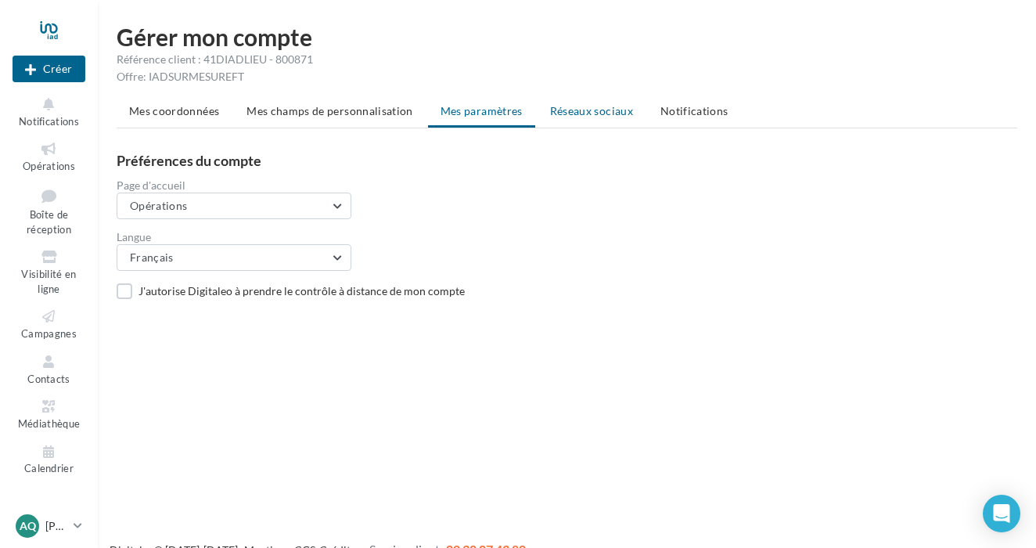
click at [576, 116] on span "Réseaux sociaux" at bounding box center [591, 110] width 83 height 13
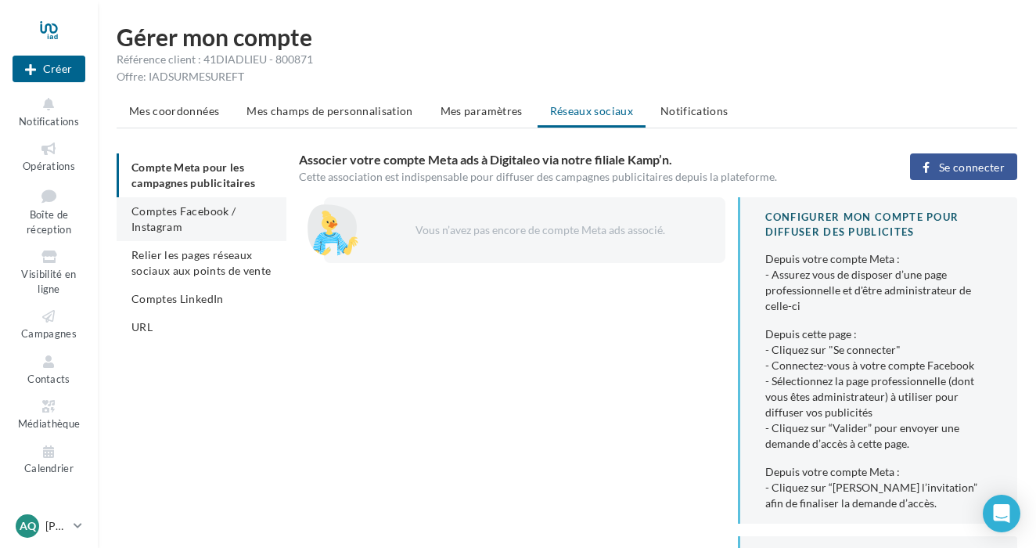
click at [218, 222] on li "Comptes Facebook / Instagram" at bounding box center [202, 219] width 170 height 44
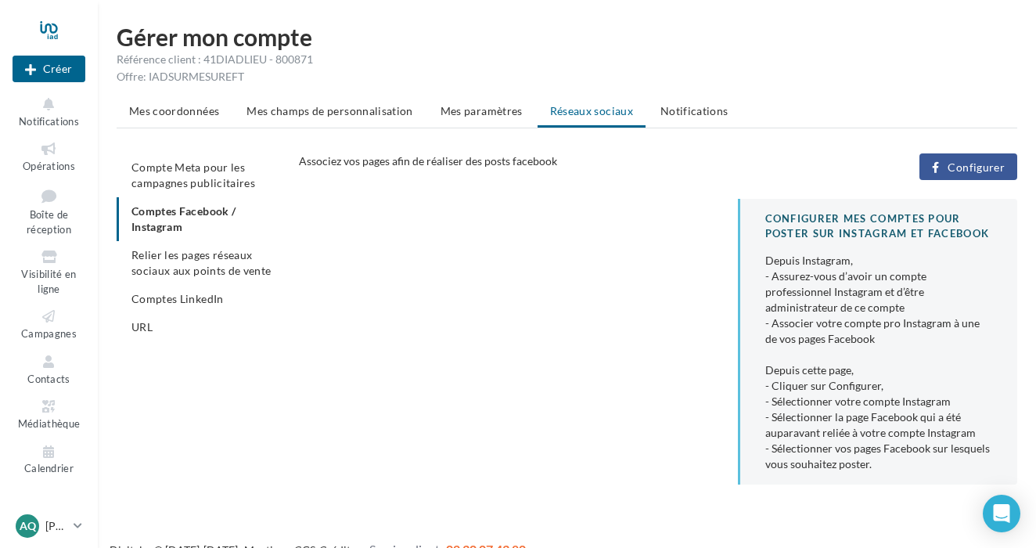
click at [56, 34] on div at bounding box center [49, 29] width 73 height 39
